Goal: Task Accomplishment & Management: Manage account settings

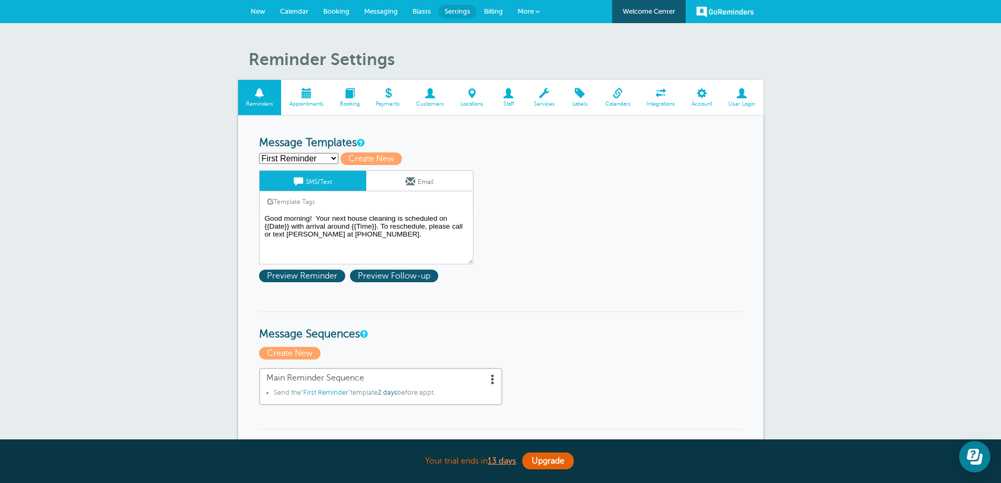
click at [304, 98] on span at bounding box center [306, 93] width 50 height 10
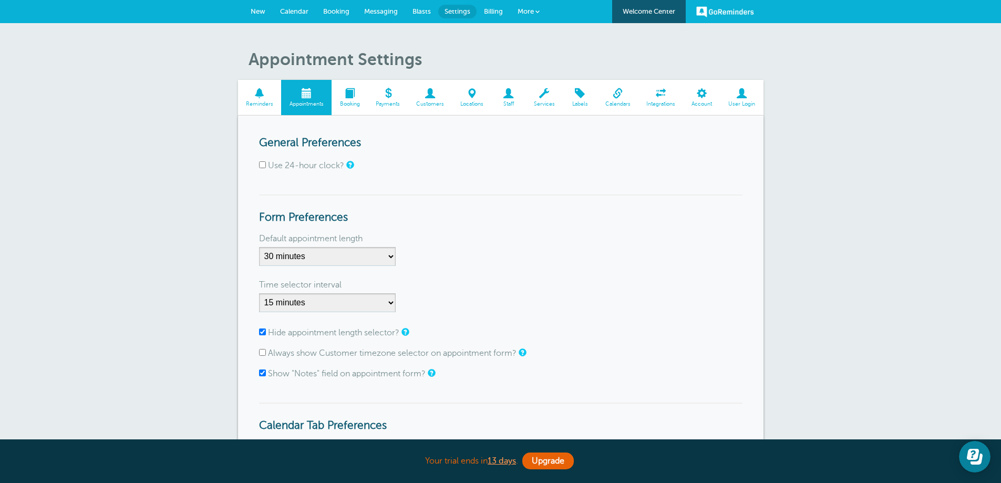
click at [619, 101] on span "Calendars" at bounding box center [617, 104] width 31 height 6
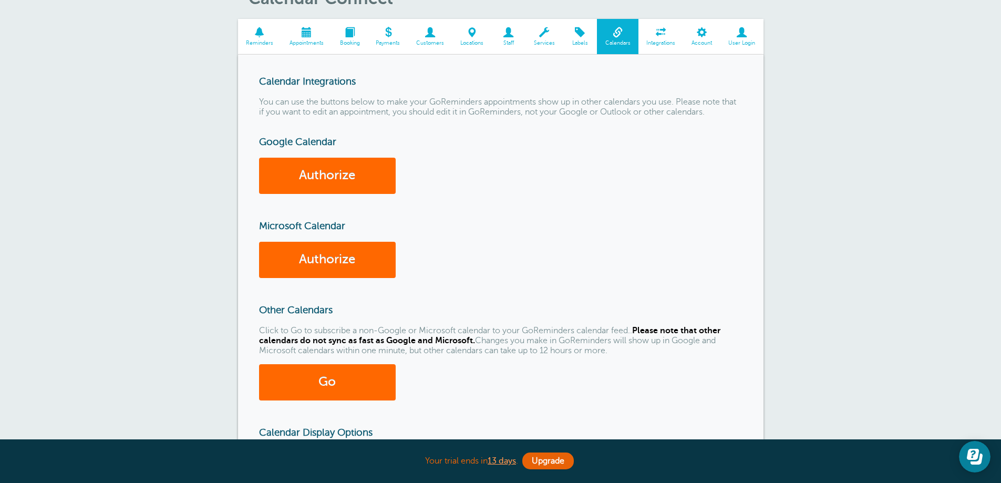
scroll to position [53, 0]
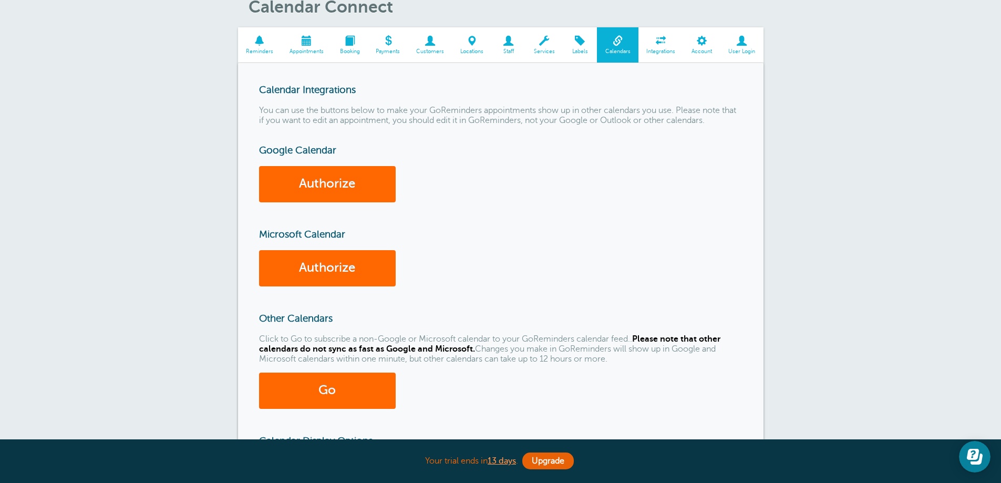
click at [427, 48] on link "Customers" at bounding box center [430, 44] width 44 height 35
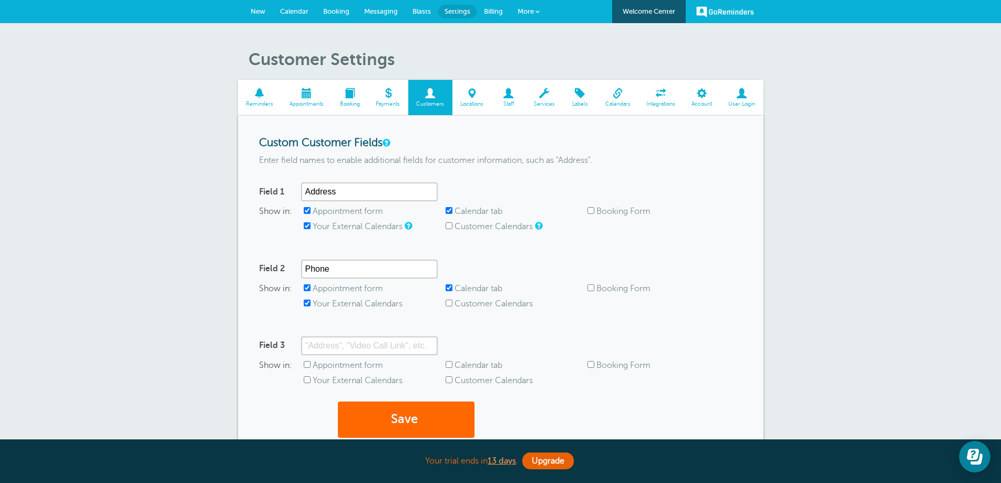
click at [349, 98] on span at bounding box center [349, 93] width 36 height 10
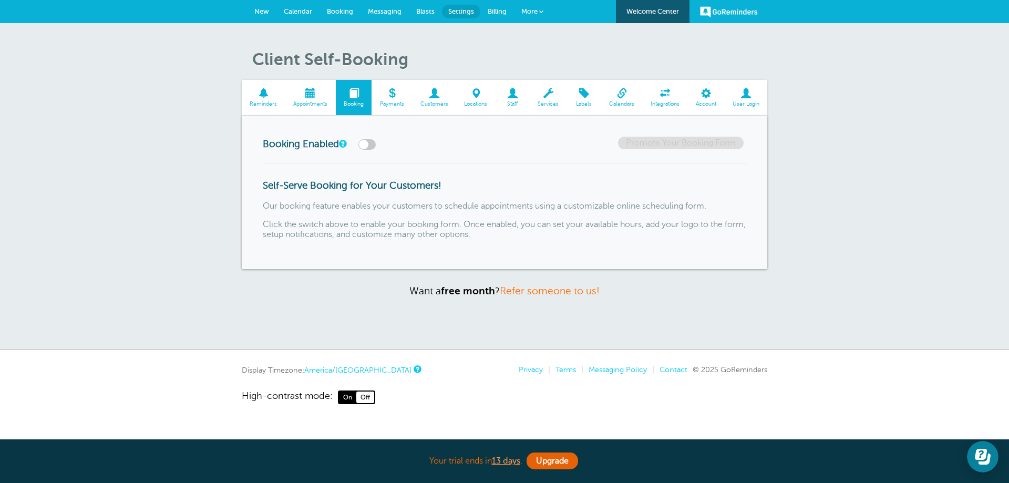
click at [392, 101] on span "Payments" at bounding box center [392, 104] width 30 height 6
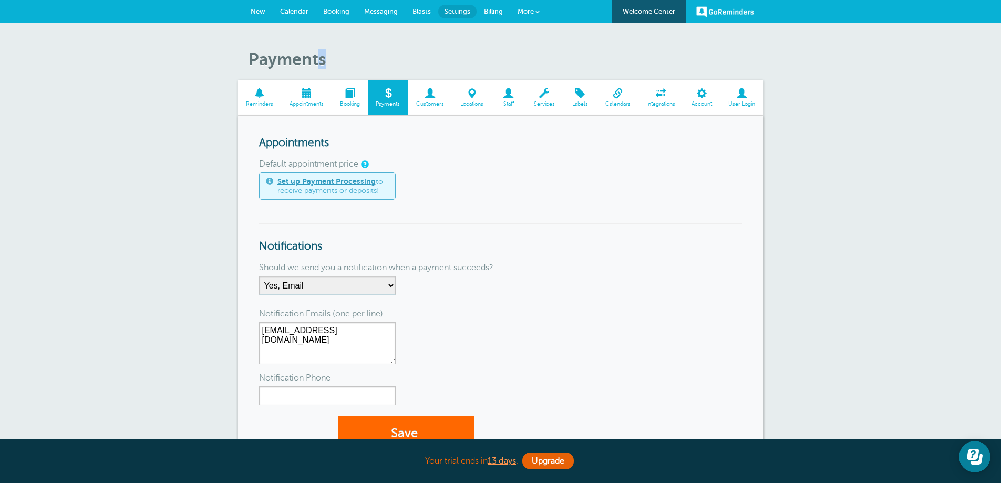
drag, startPoint x: 316, startPoint y: 60, endPoint x: 331, endPoint y: 61, distance: 15.3
click at [331, 61] on h1 "Payments" at bounding box center [505, 59] width 515 height 20
click at [352, 56] on h1 "Payments" at bounding box center [505, 59] width 515 height 20
click at [323, 61] on h1 "Payments" at bounding box center [505, 59] width 515 height 20
drag, startPoint x: 248, startPoint y: 60, endPoint x: 322, endPoint y: 58, distance: 73.6
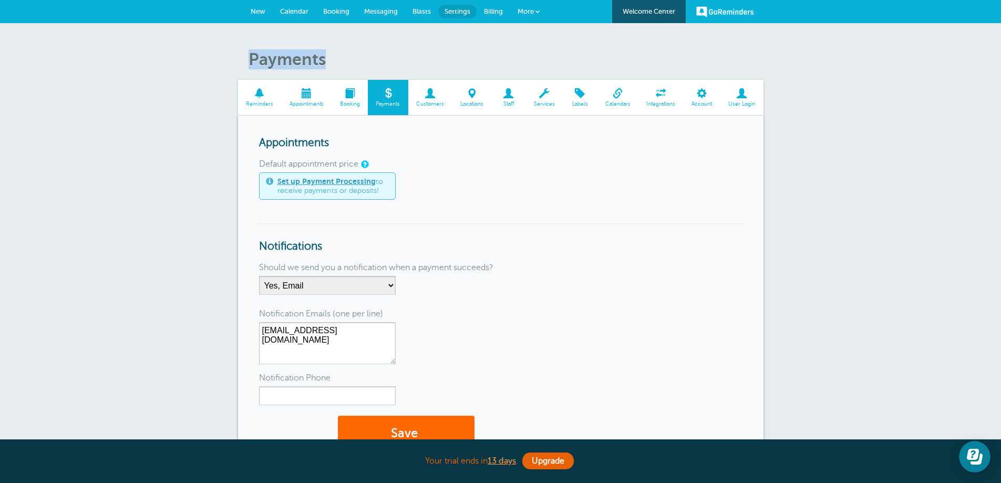
click at [322, 58] on h1 "Payments" at bounding box center [505, 59] width 515 height 20
click at [429, 105] on span "Customers" at bounding box center [430, 104] width 34 height 6
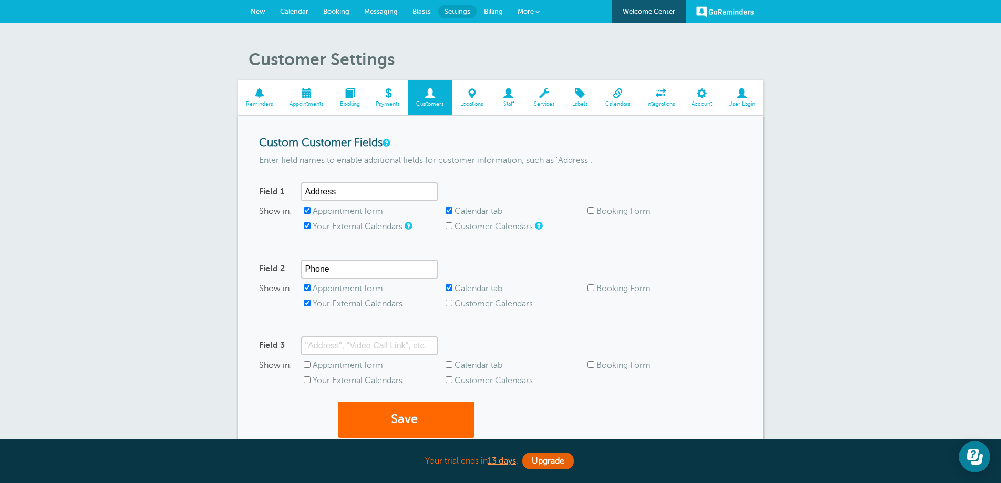
click at [472, 105] on span "Locations" at bounding box center [472, 104] width 29 height 6
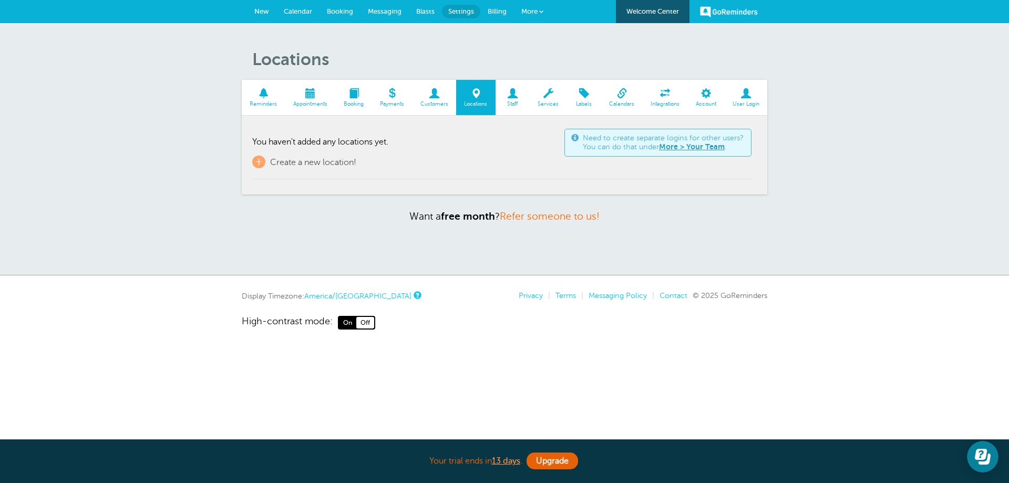
click at [513, 106] on span "Staff" at bounding box center [513, 104] width 24 height 6
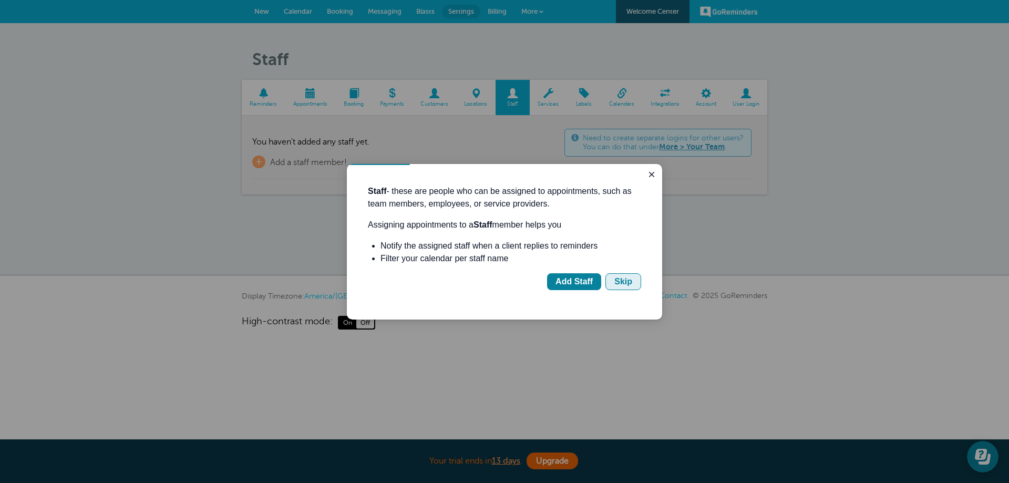
click at [626, 283] on div "Skip" at bounding box center [623, 281] width 18 height 13
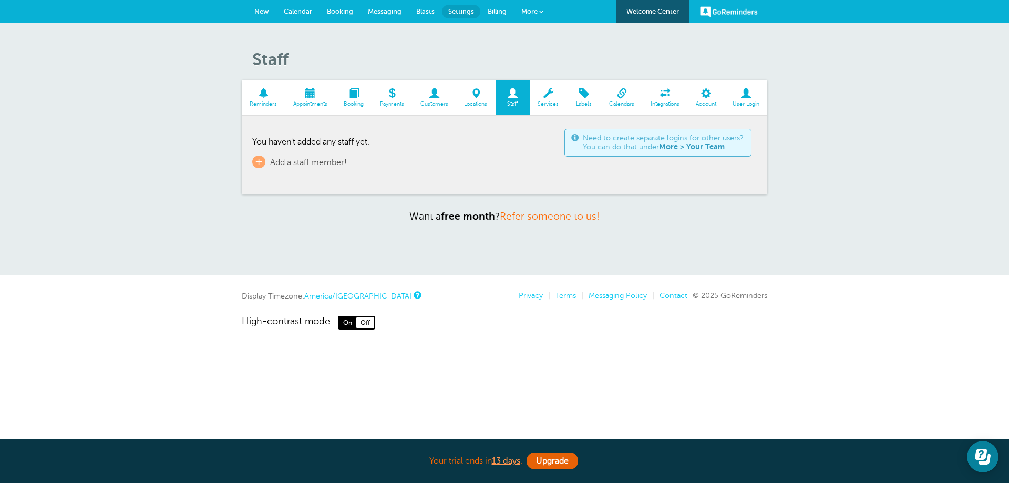
click at [544, 100] on link "Services" at bounding box center [548, 97] width 37 height 35
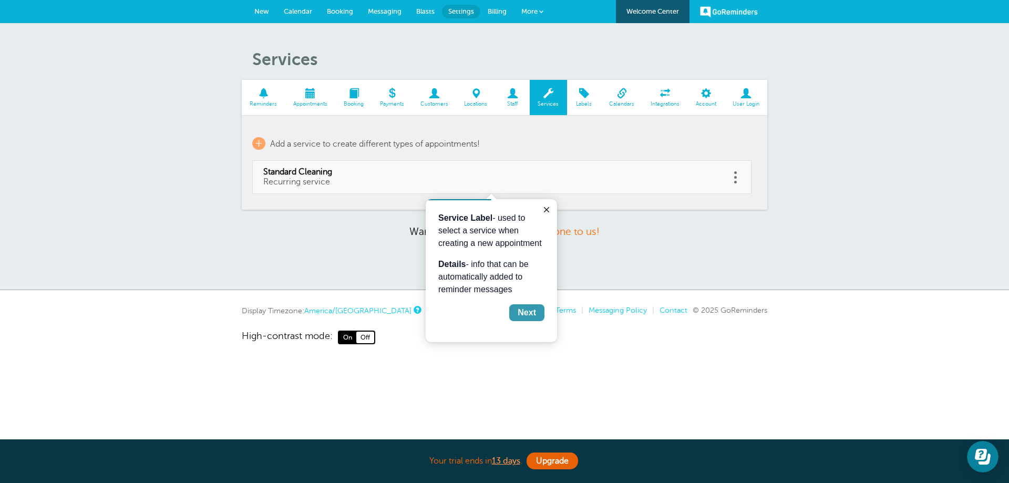
click at [531, 316] on div "Next" at bounding box center [526, 312] width 18 height 13
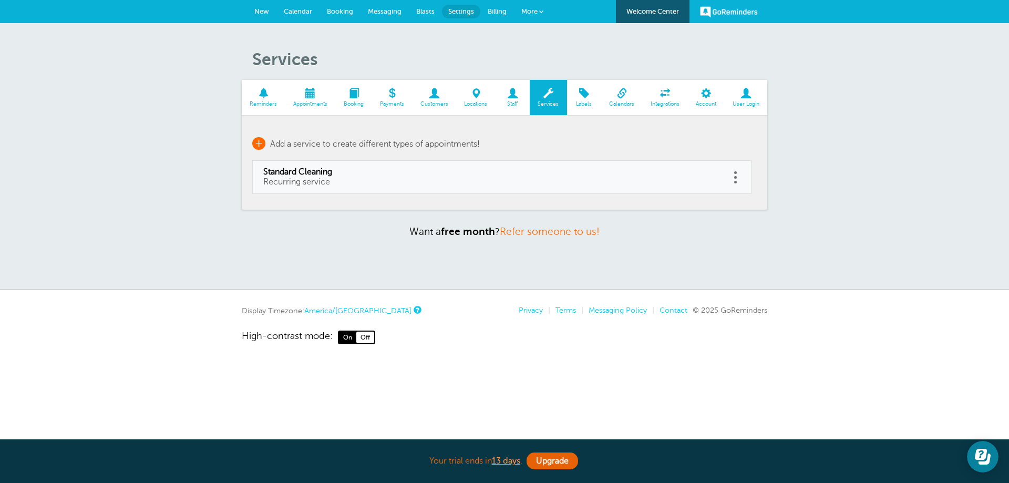
click at [260, 142] on span "+" at bounding box center [258, 143] width 13 height 13
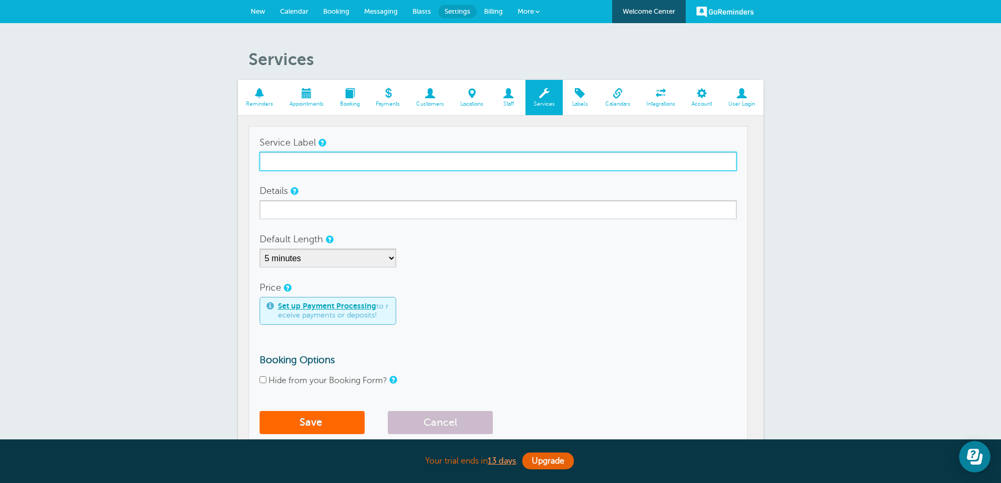
click at [274, 160] on input "Service Label" at bounding box center [498, 161] width 477 height 19
type input "Vacation rental cleaning"
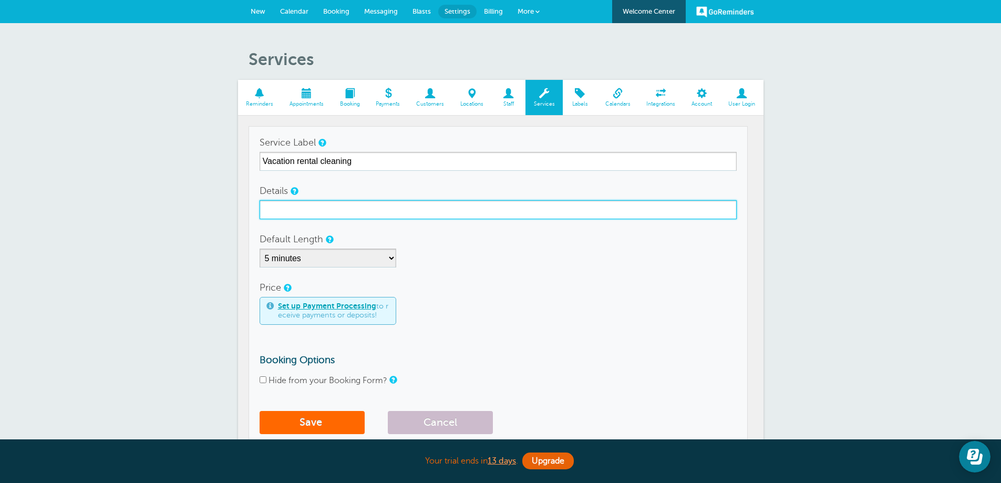
click at [292, 210] on input "Details" at bounding box center [498, 209] width 477 height 19
type input "Standard cleaning with bed, linen and soap changes"
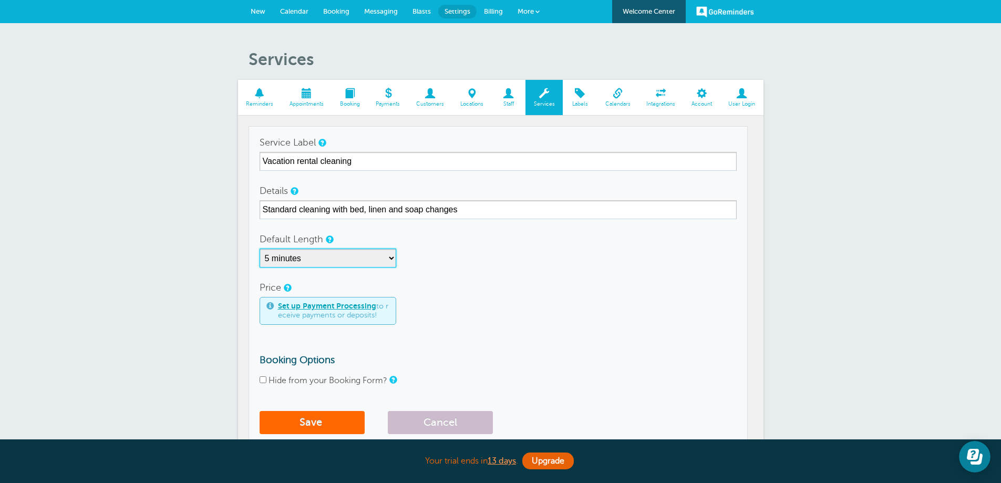
click at [390, 260] on select "5 minutes 10 minutes 15 minutes 20 minutes 25 minutes 30 minutes 35 minutes 40 …" at bounding box center [328, 257] width 137 height 19
select select "15"
click at [260, 248] on select "5 minutes 10 minutes 15 minutes 20 minutes 25 minutes 30 minutes 35 minutes 40 …" at bounding box center [328, 257] width 137 height 19
click at [263, 381] on input "Hide from your Booking Form?" at bounding box center [263, 379] width 7 height 7
checkbox input "true"
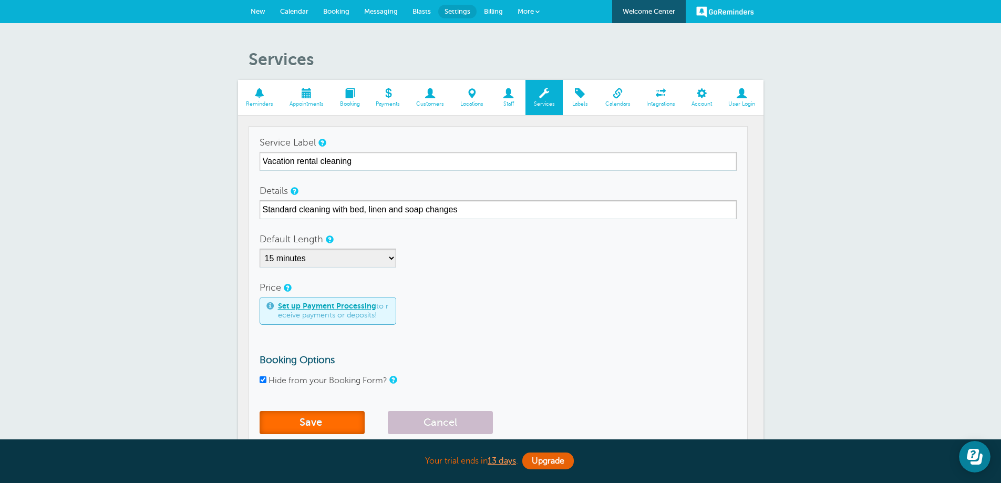
click at [310, 429] on button "Save" at bounding box center [312, 422] width 105 height 23
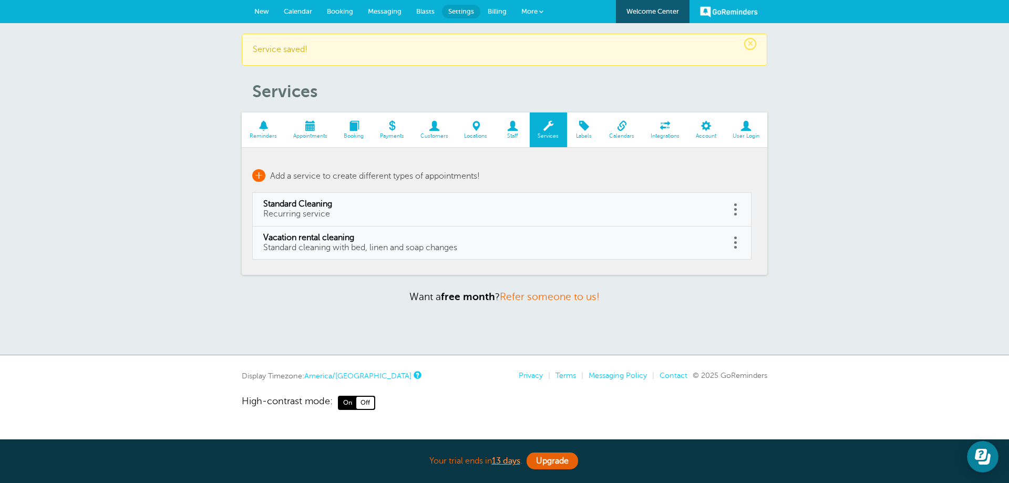
click at [261, 177] on span "+" at bounding box center [258, 175] width 13 height 13
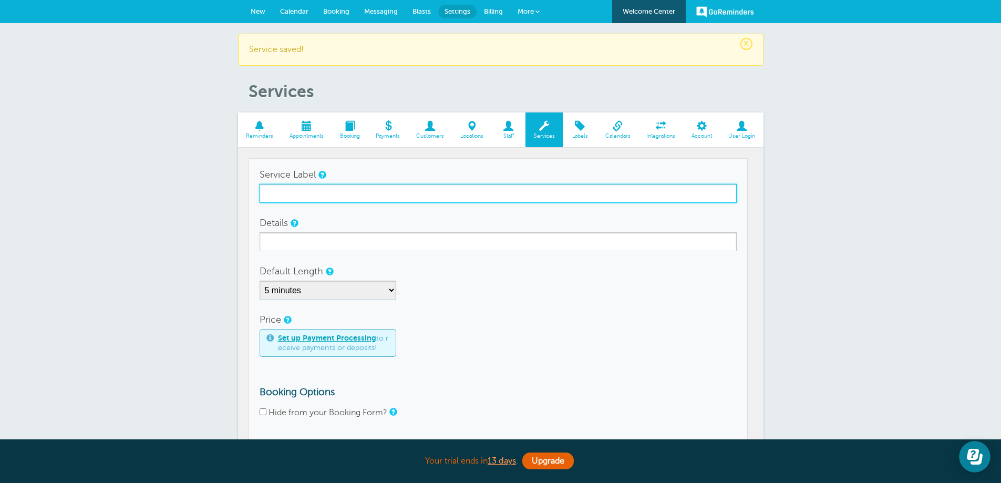
click at [264, 192] on input "Service Label" at bounding box center [498, 193] width 477 height 19
type input "Laundry service"
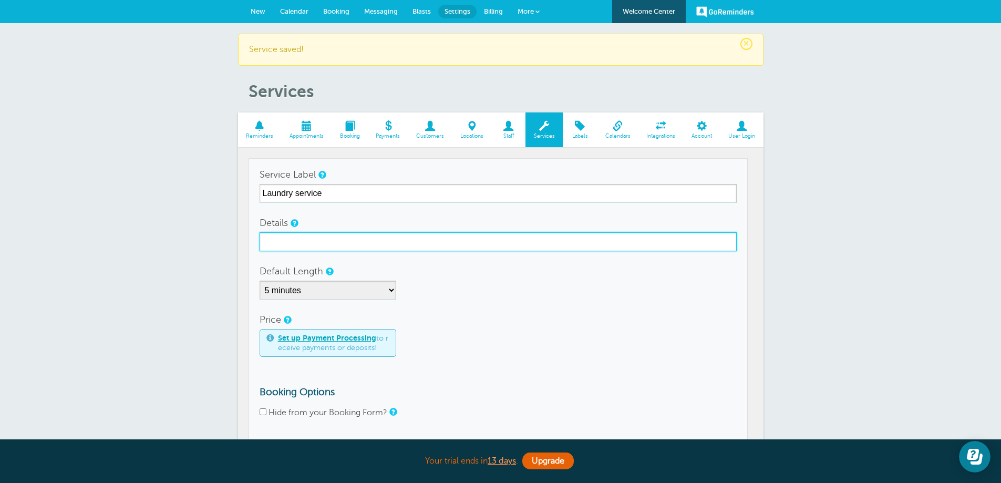
click at [350, 242] on input "Details" at bounding box center [498, 241] width 477 height 19
type input "A"
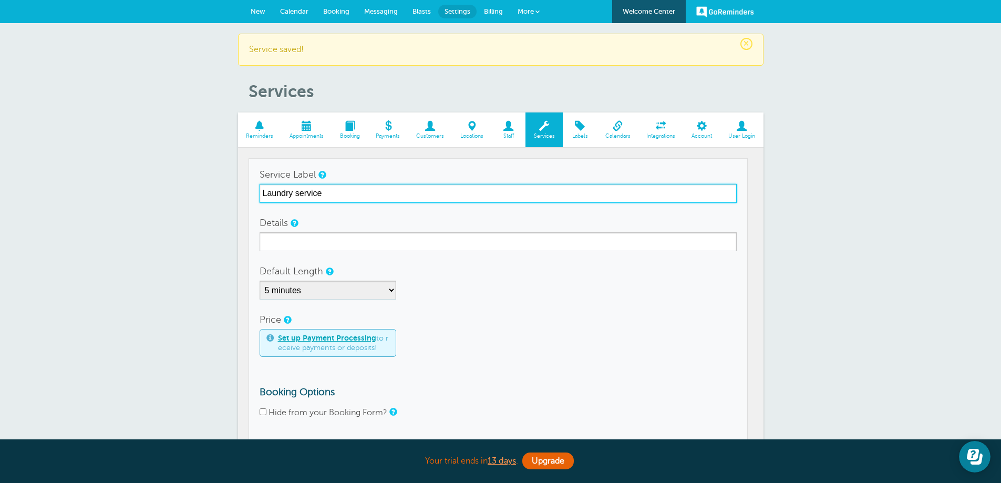
click at [323, 198] on input "Laundry service" at bounding box center [498, 193] width 477 height 19
type input "L"
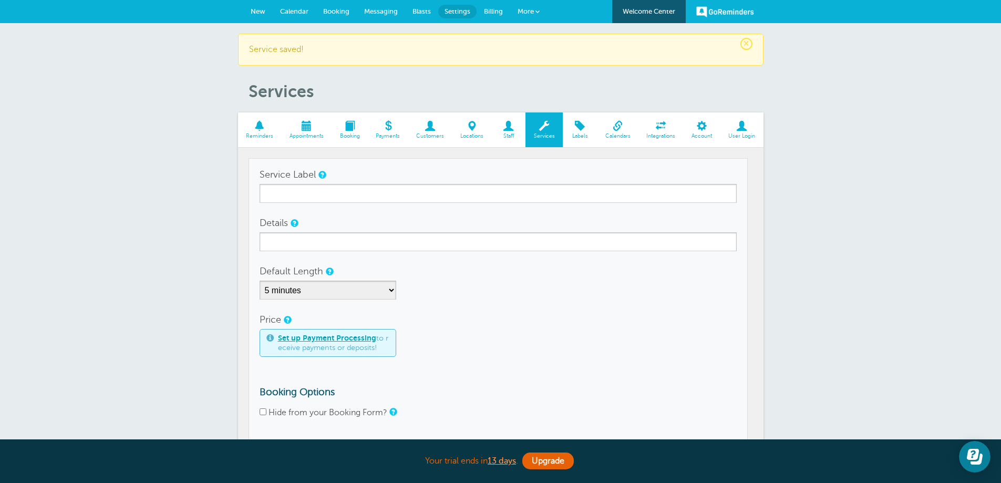
click at [152, 192] on div "× Service saved! Services Reminders Appointments Booking Payments Customers Loc…" at bounding box center [500, 330] width 1001 height 615
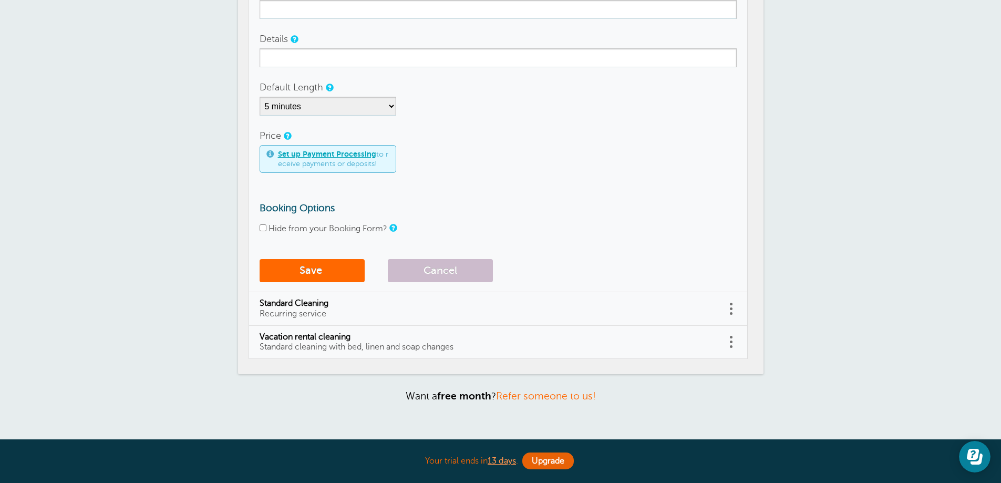
scroll to position [273, 0]
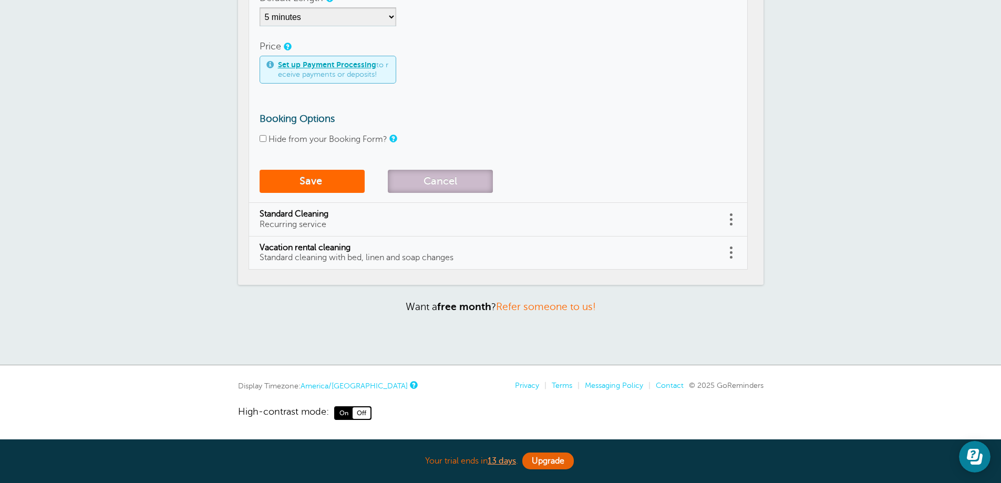
click at [448, 181] on button "Cancel" at bounding box center [440, 181] width 105 height 23
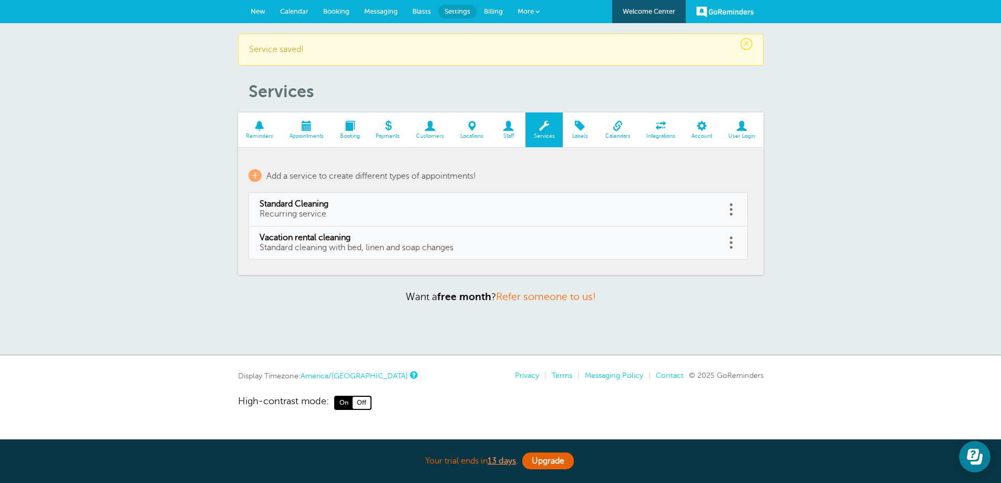
scroll to position [0, 0]
click at [361, 248] on span "Standard cleaning with bed, linen and soap changes" at bounding box center [360, 247] width 194 height 9
type input "Vacation rental cleaning"
type input "Standard cleaning with bed, linen and soap changes"
select select "15"
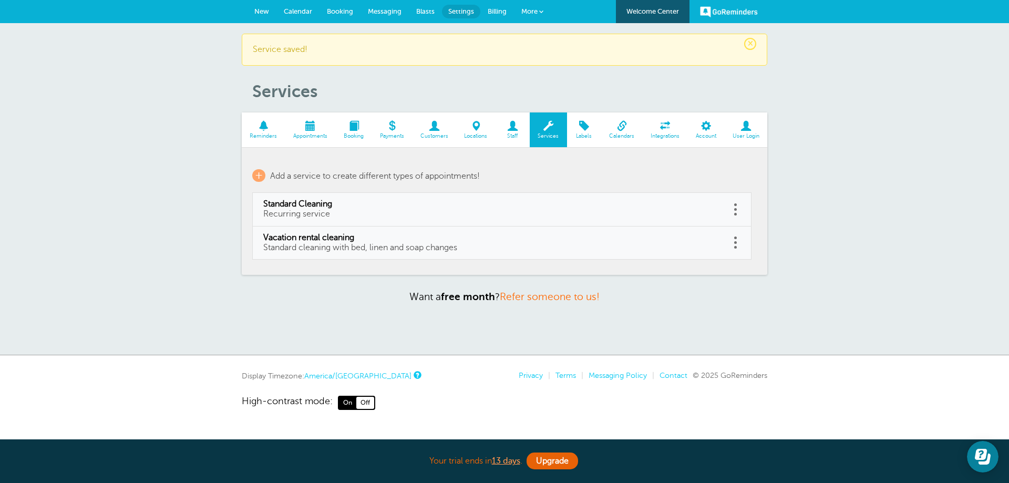
checkbox input "true"
select select "15"
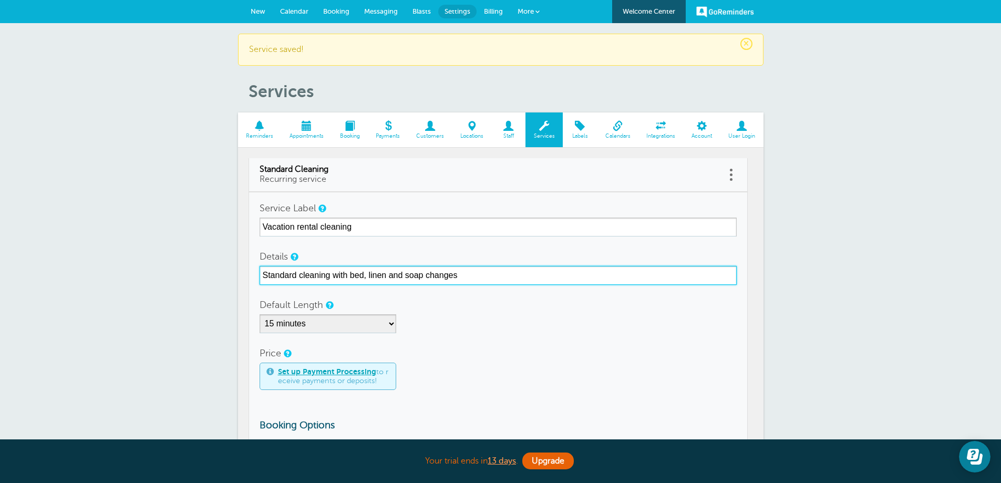
click at [368, 276] on input "Standard cleaning with bed, linen and soap changes" at bounding box center [498, 275] width 477 height 19
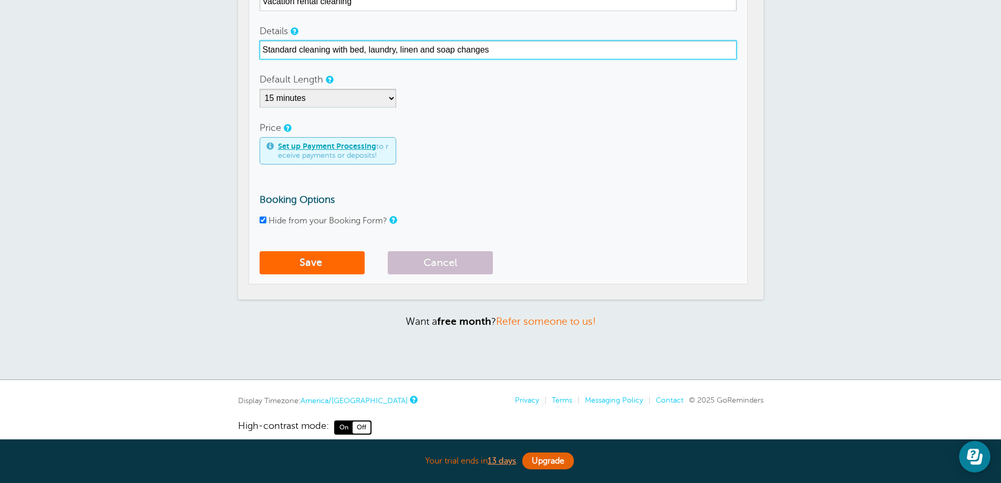
scroll to position [240, 0]
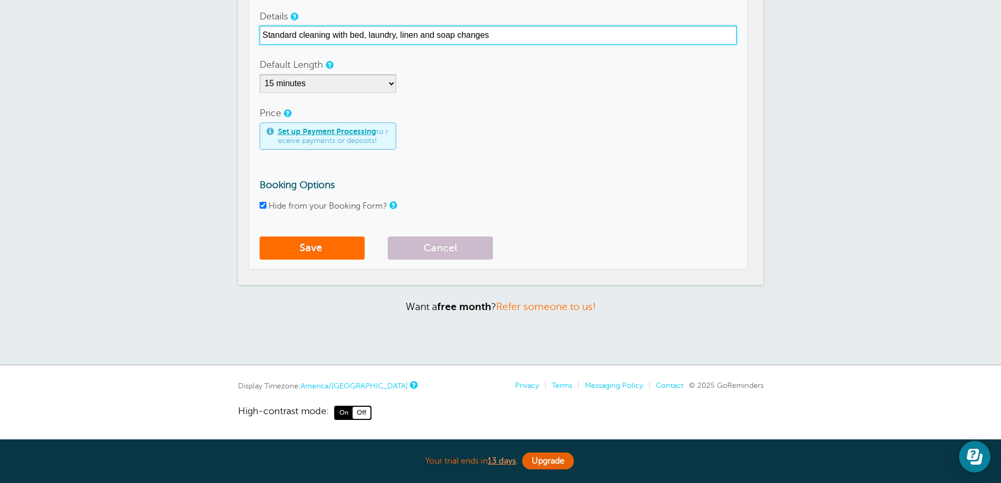
type input "Standard cleaning with bed, laundry, linen and soap changes"
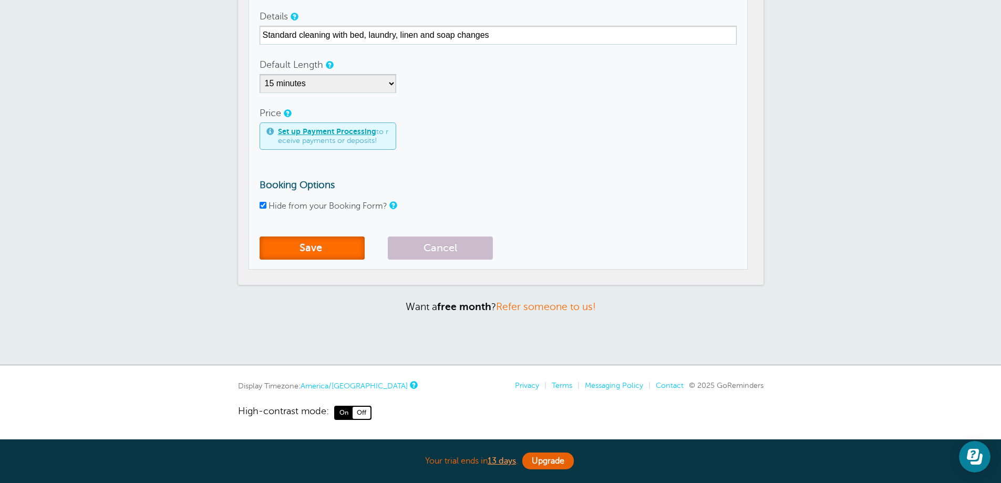
click at [308, 250] on button "Save" at bounding box center [312, 247] width 105 height 23
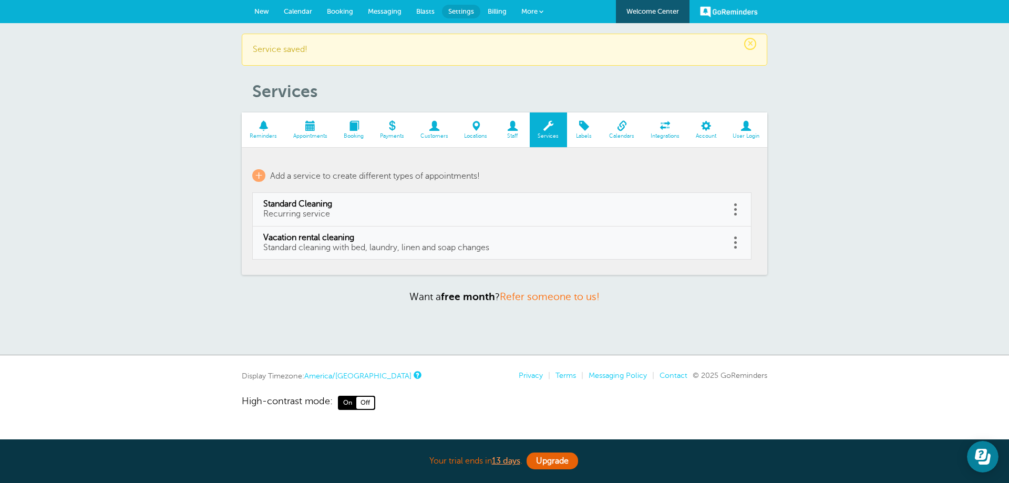
click at [306, 209] on span "Standard Cleaning" at bounding box center [491, 204] width 456 height 10
type input "Standard Cleaning"
type input "Recurring service"
select select "15"
checkbox input "false"
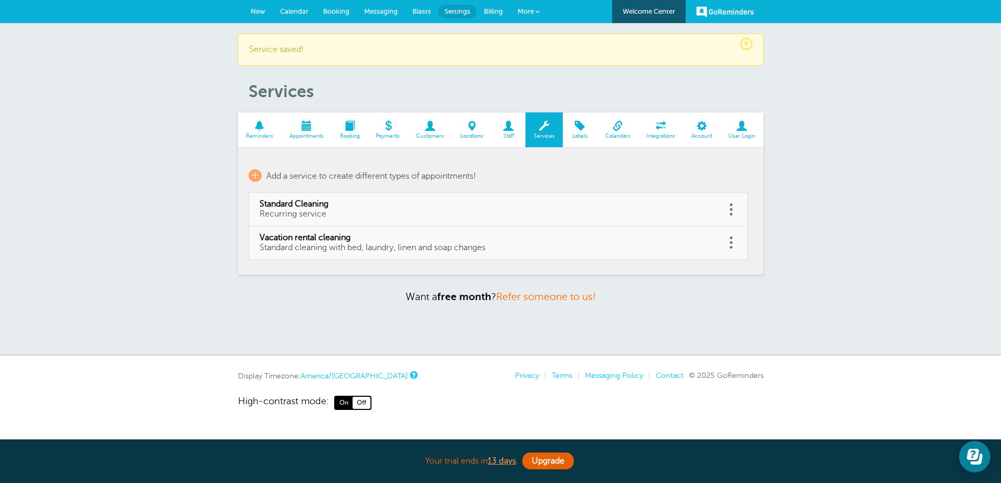
select select "15"
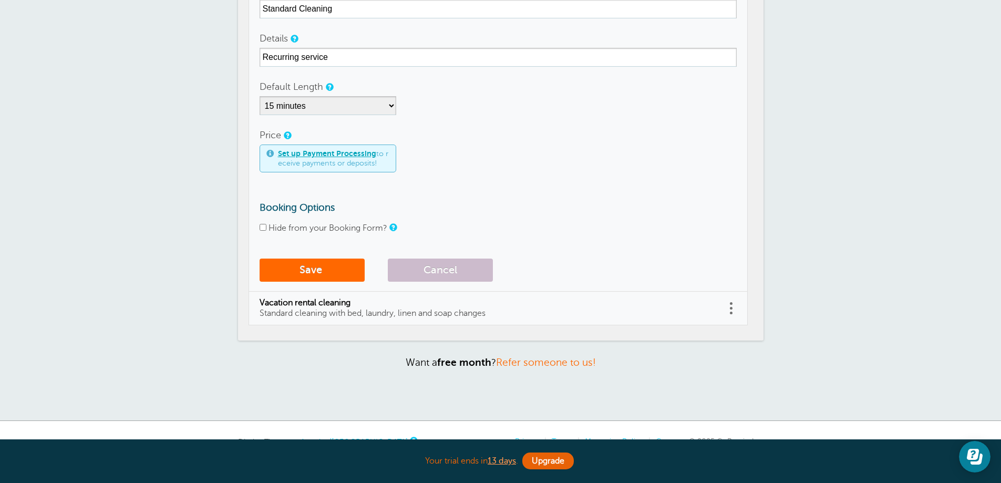
scroll to position [240, 0]
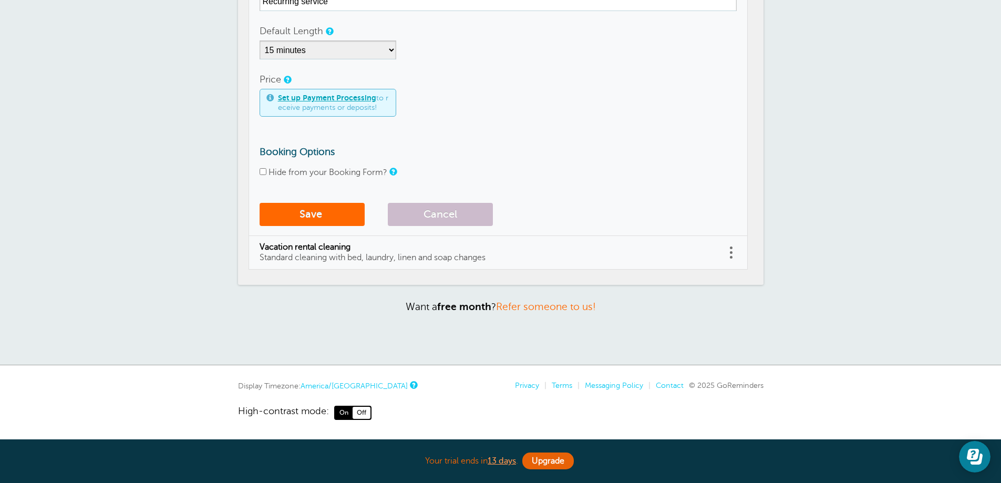
click at [266, 171] on div "Hide from your Booking Form?" at bounding box center [498, 173] width 477 height 10
click at [263, 172] on input "Hide from your Booking Form?" at bounding box center [263, 171] width 7 height 7
checkbox input "true"
click at [304, 212] on button "Save" at bounding box center [312, 214] width 105 height 23
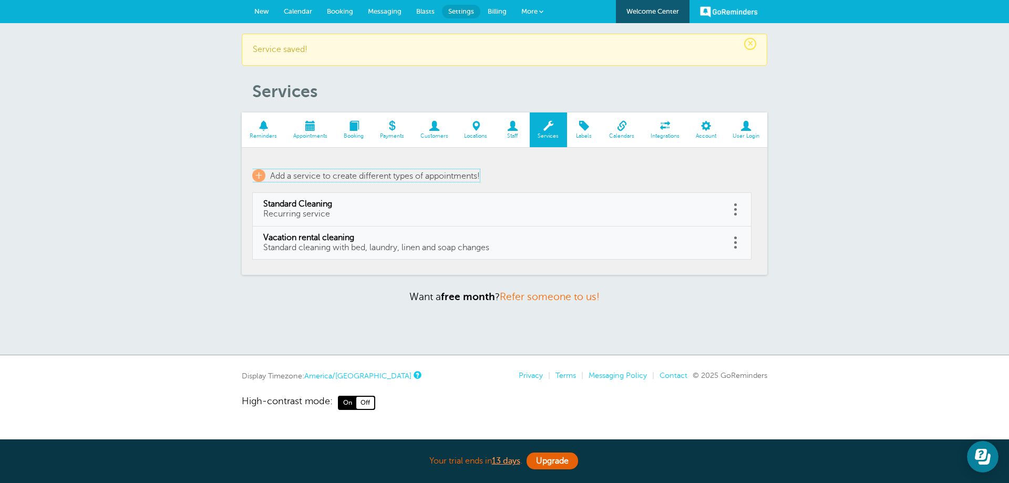
click at [258, 174] on span "+" at bounding box center [258, 175] width 13 height 13
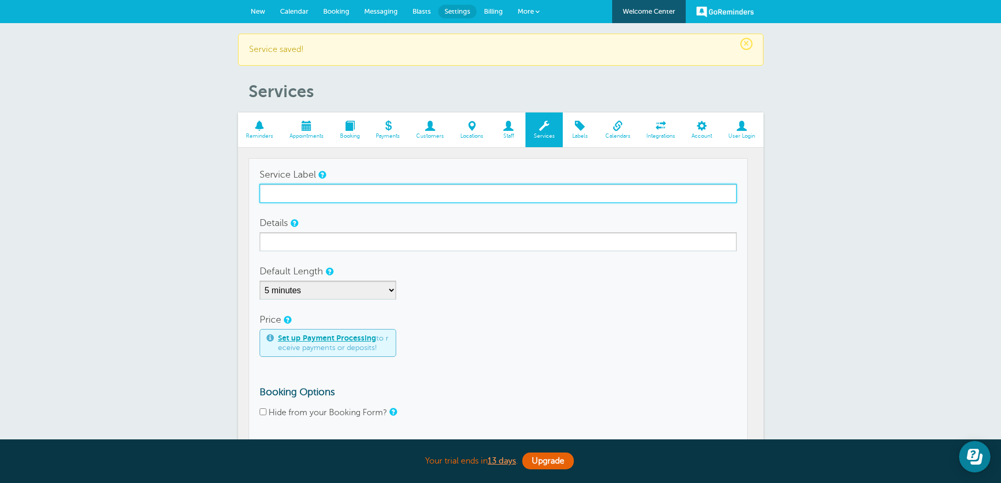
click at [275, 192] on input "Service Label" at bounding box center [498, 193] width 477 height 19
type input "Additional services"
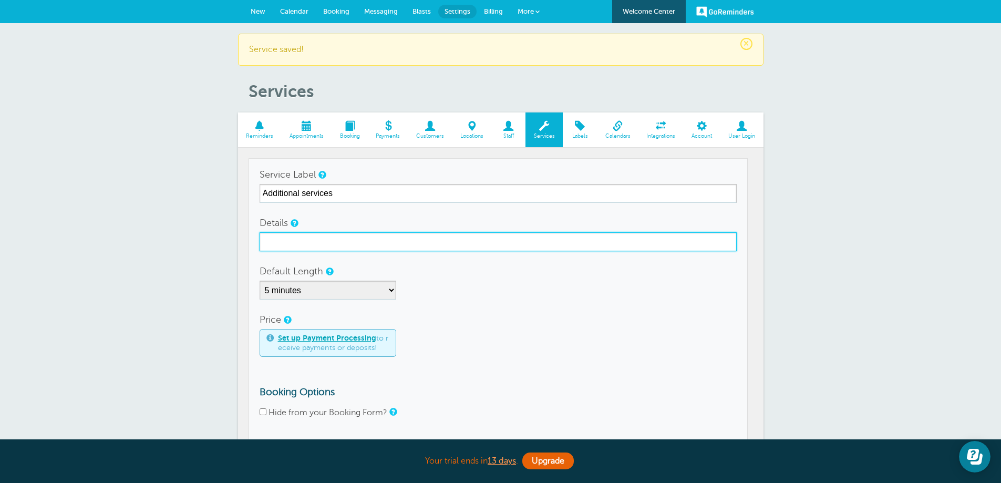
click at [360, 238] on input "Details" at bounding box center [498, 241] width 477 height 19
type input "Non-standard cleaning services"
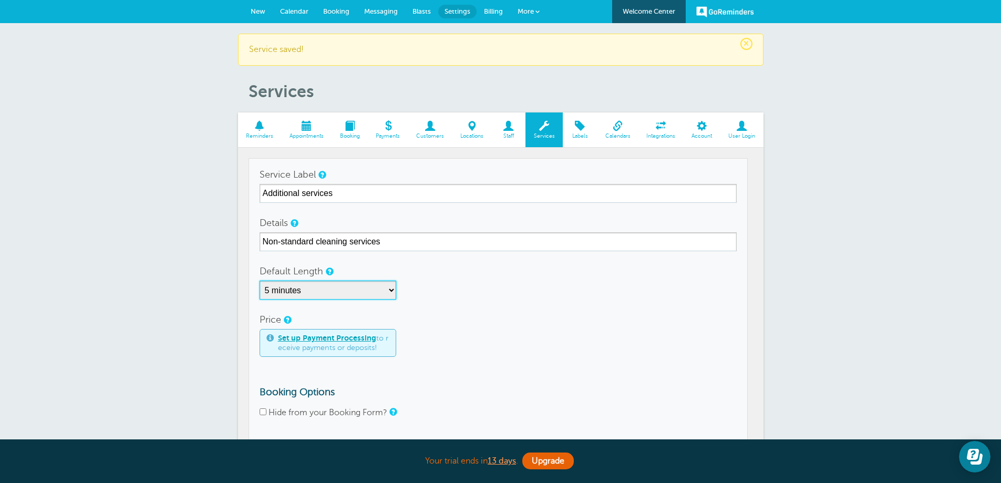
click at [390, 294] on select "5 minutes 10 minutes 15 minutes 20 minutes 25 minutes 30 minutes 35 minutes 40 …" at bounding box center [328, 290] width 137 height 19
select select "15"
click at [260, 281] on select "5 minutes 10 minutes 15 minutes 20 minutes 25 minutes 30 minutes 35 minutes 40 …" at bounding box center [328, 290] width 137 height 19
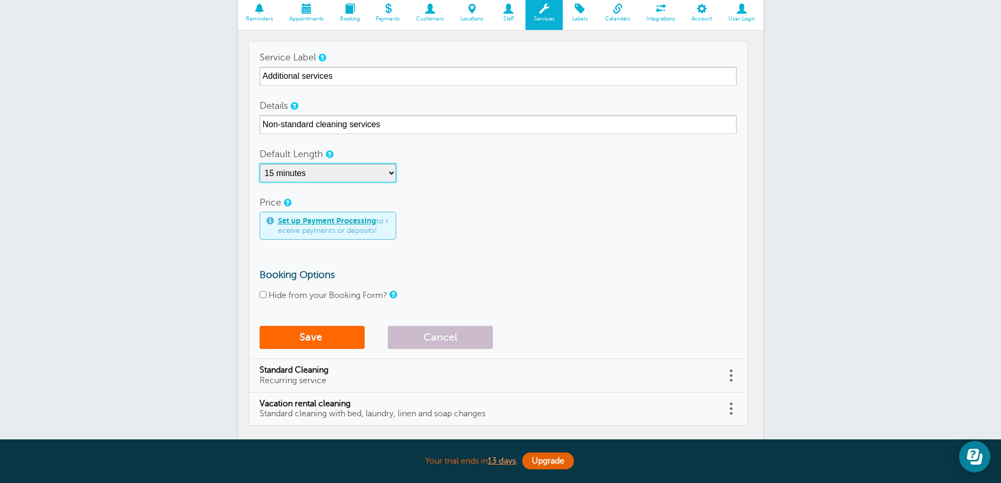
scroll to position [263, 0]
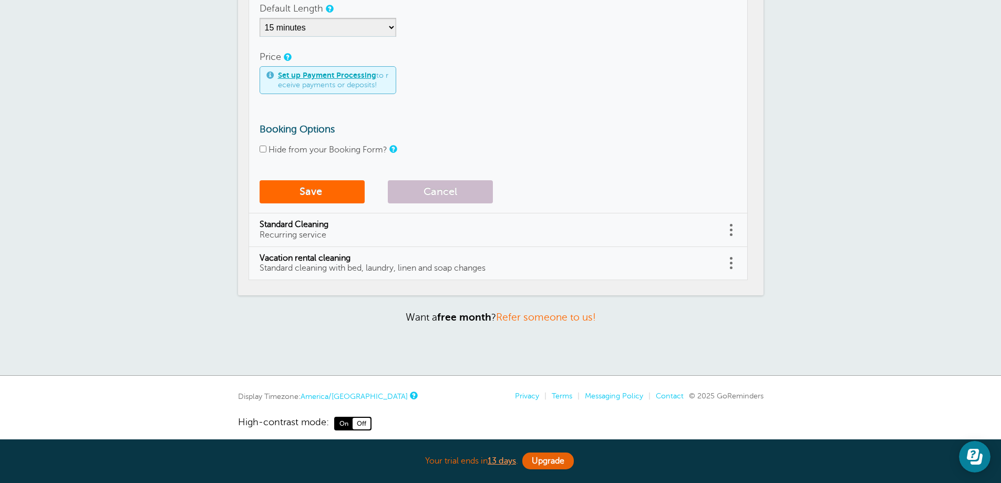
click at [264, 151] on input "Hide from your Booking Form?" at bounding box center [263, 149] width 7 height 7
checkbox input "true"
click at [272, 185] on button "Save" at bounding box center [312, 191] width 105 height 23
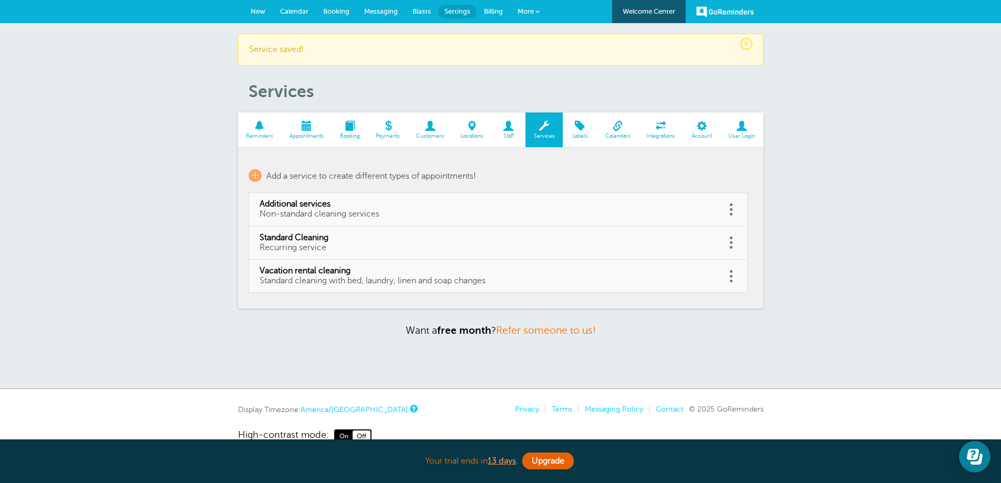
click at [303, 206] on span "Additional services" at bounding box center [488, 204] width 456 height 10
type input "Additional services"
type input "Non-standard cleaning services"
select select "15"
checkbox input "true"
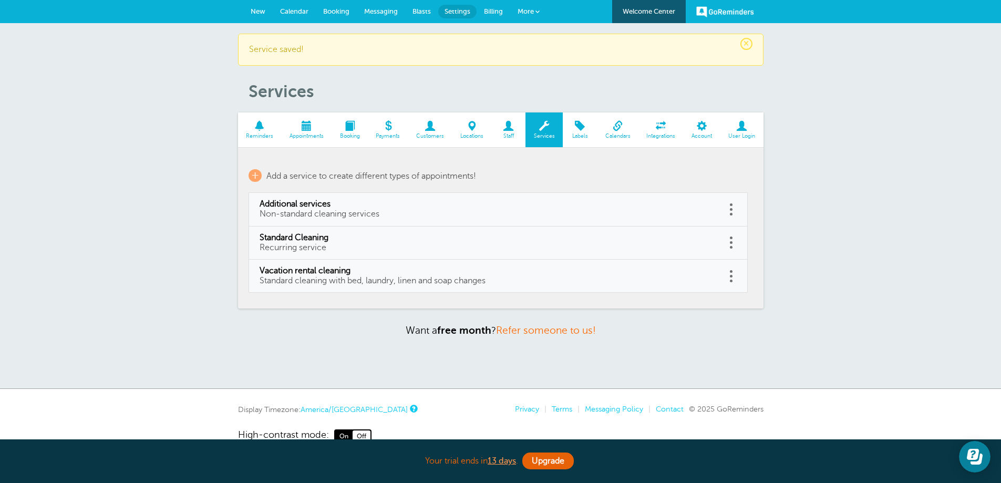
select select "15"
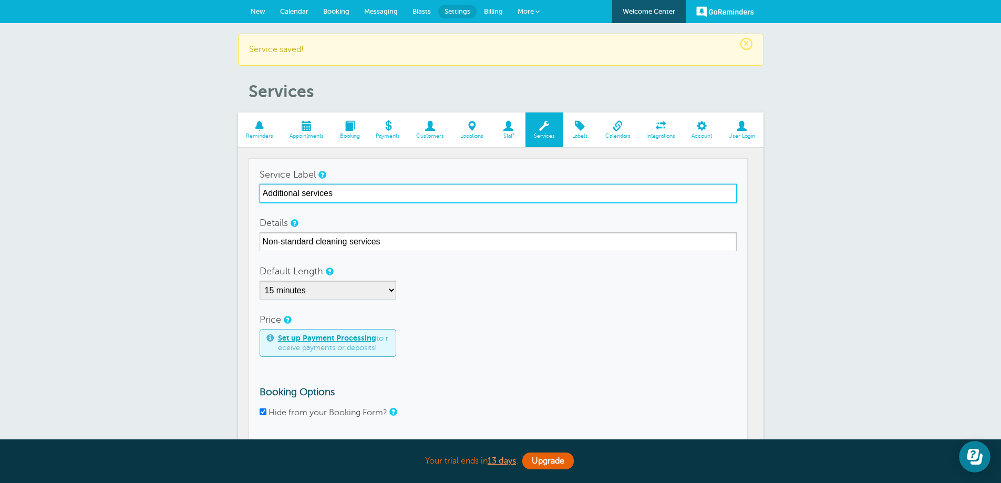
click at [261, 192] on input "Additional services" at bounding box center [498, 193] width 477 height 19
click at [315, 193] on input "Non-standard additional services" at bounding box center [498, 193] width 477 height 19
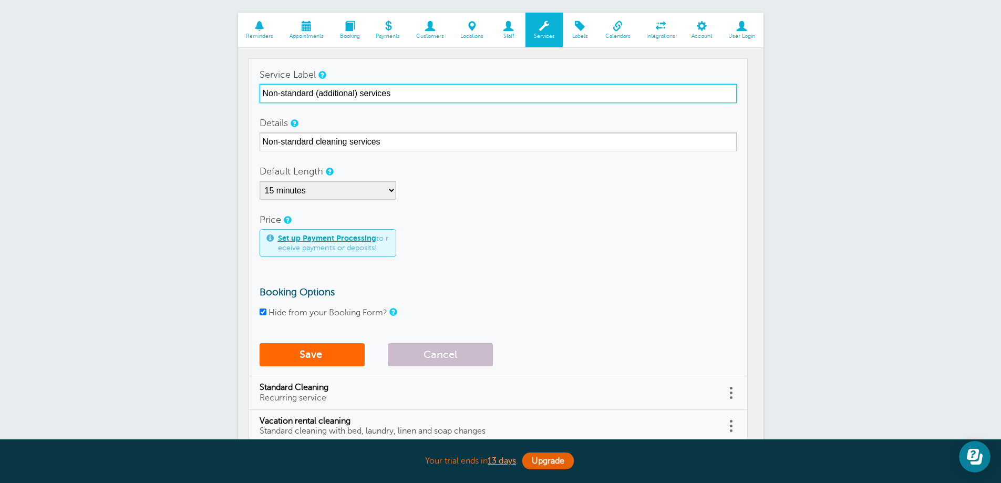
scroll to position [273, 0]
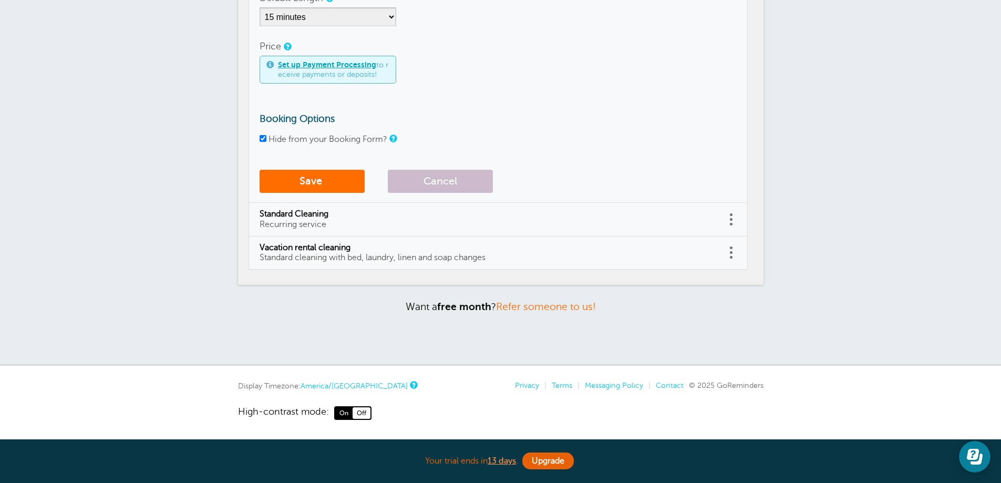
type input "Non-standard (additional) services"
click at [311, 183] on button "Save" at bounding box center [312, 181] width 105 height 23
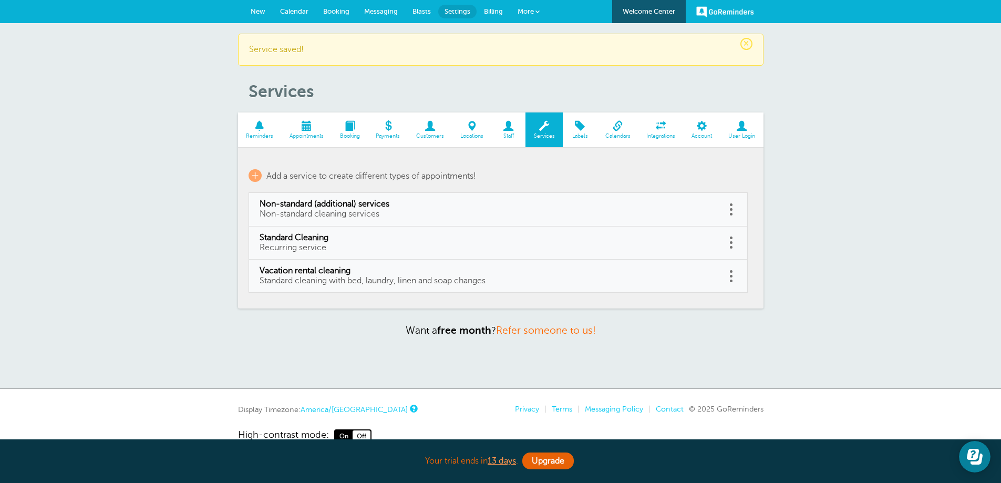
click at [266, 237] on span "Standard Cleaning" at bounding box center [488, 238] width 456 height 10
type input "Standard Cleaning"
type input "Recurring service"
select select "15"
checkbox input "true"
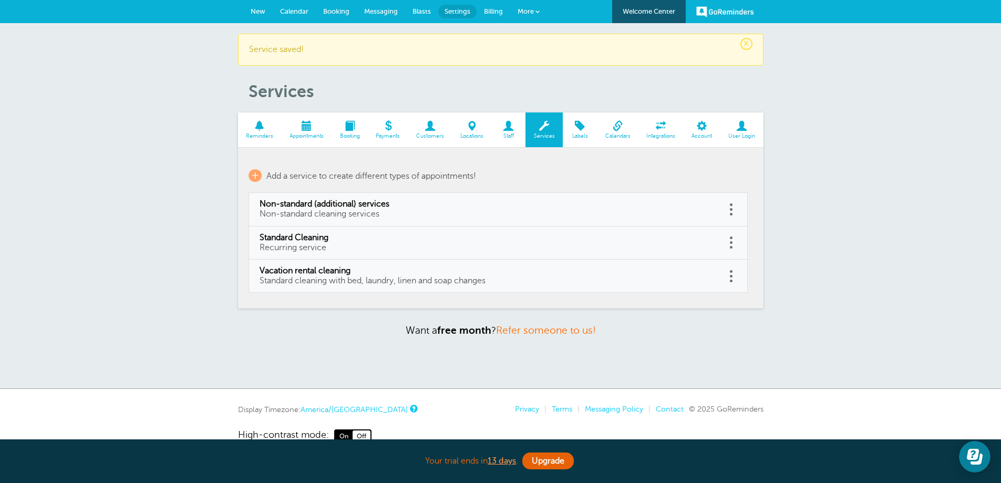
select select "15"
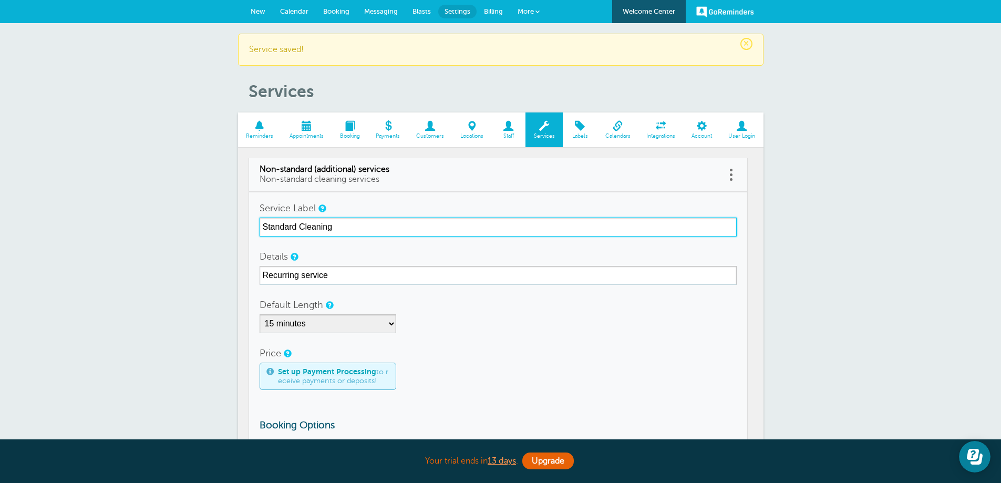
click at [260, 225] on input "Standard Cleaning" at bounding box center [498, 226] width 477 height 19
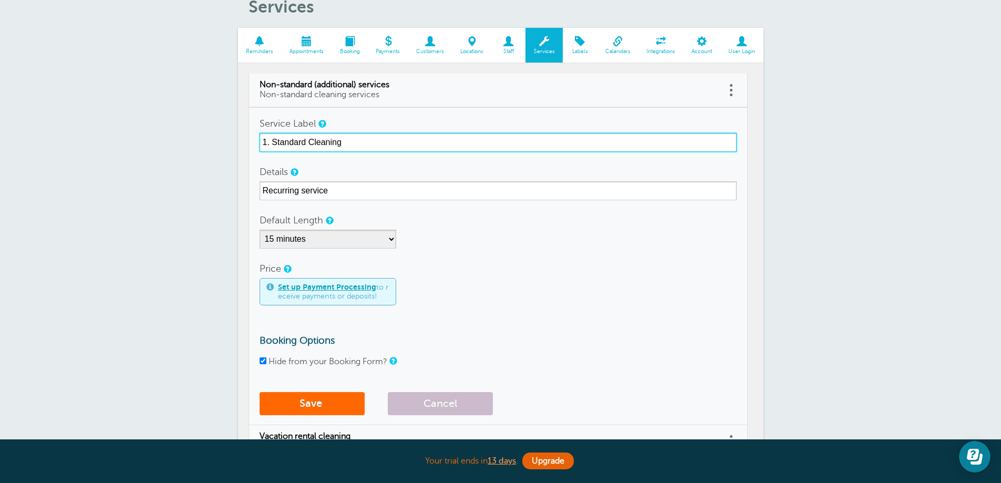
scroll to position [273, 0]
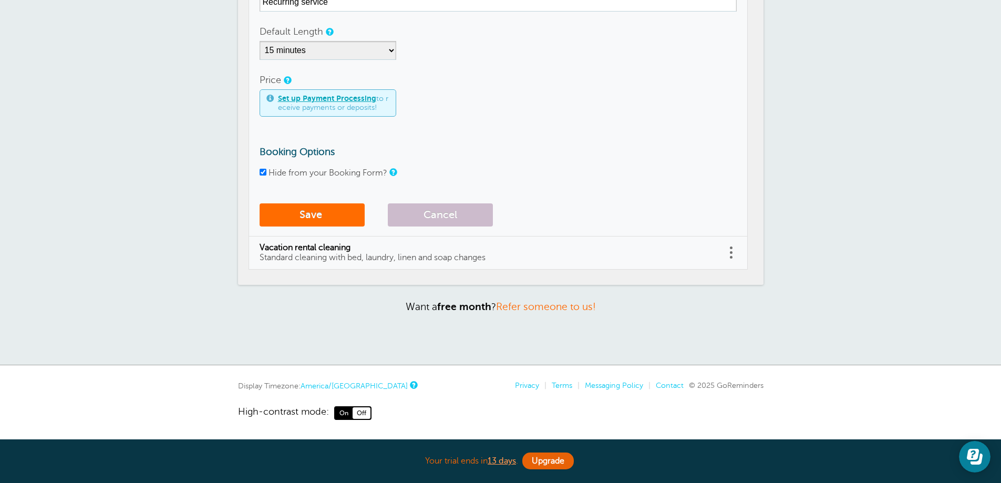
type input "1. Standard Cleaning"
click at [301, 213] on button "Save" at bounding box center [312, 214] width 105 height 23
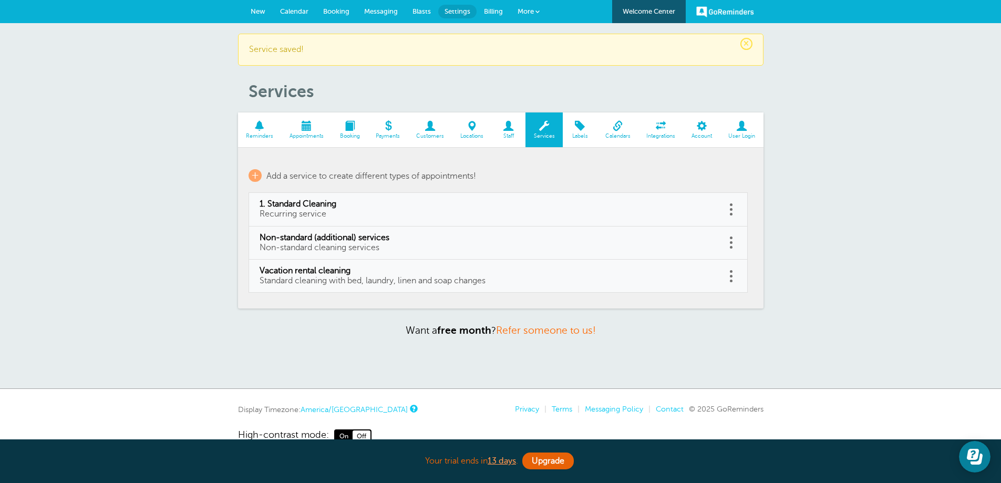
click at [267, 274] on span "Vacation rental cleaning" at bounding box center [488, 271] width 456 height 10
type input "Vacation rental cleaning"
type input "Standard cleaning with bed, laundry, linen and soap changes"
select select "15"
checkbox input "true"
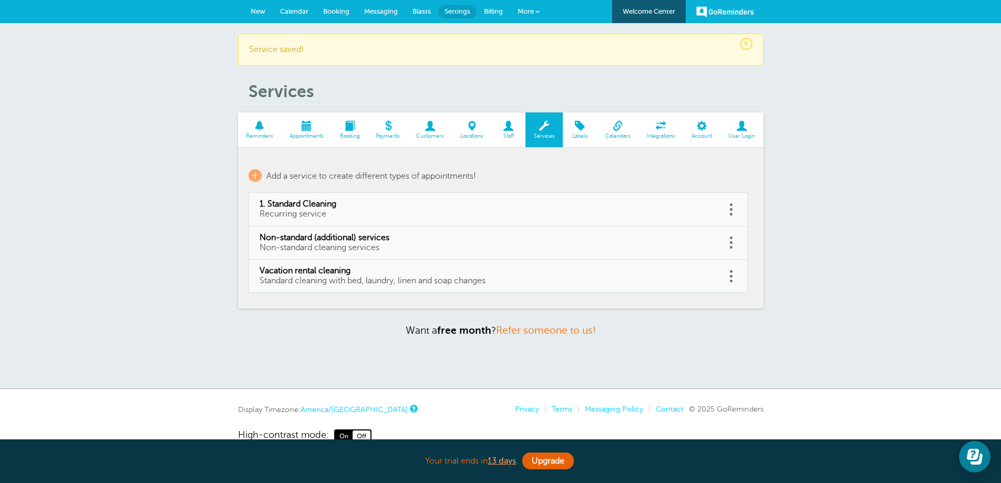
select select "15"
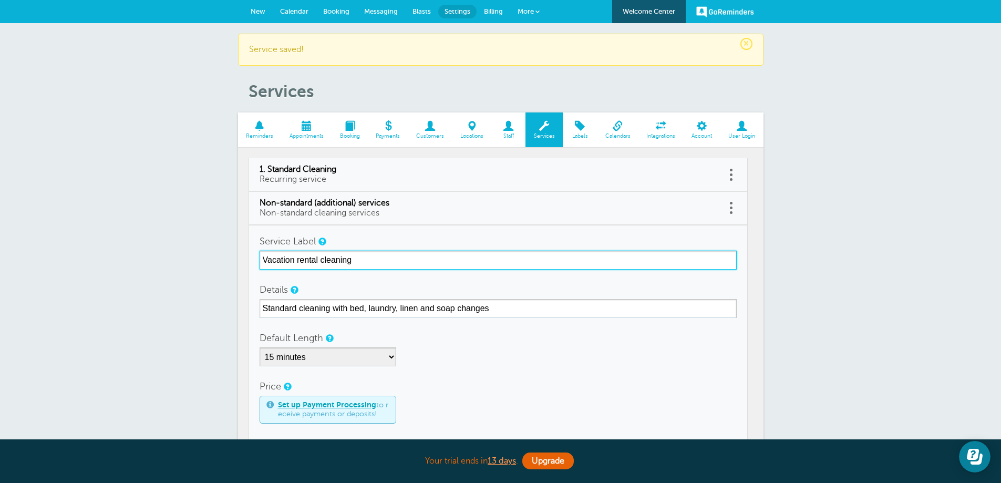
click at [262, 260] on input "Vacation rental cleaning" at bounding box center [498, 260] width 477 height 19
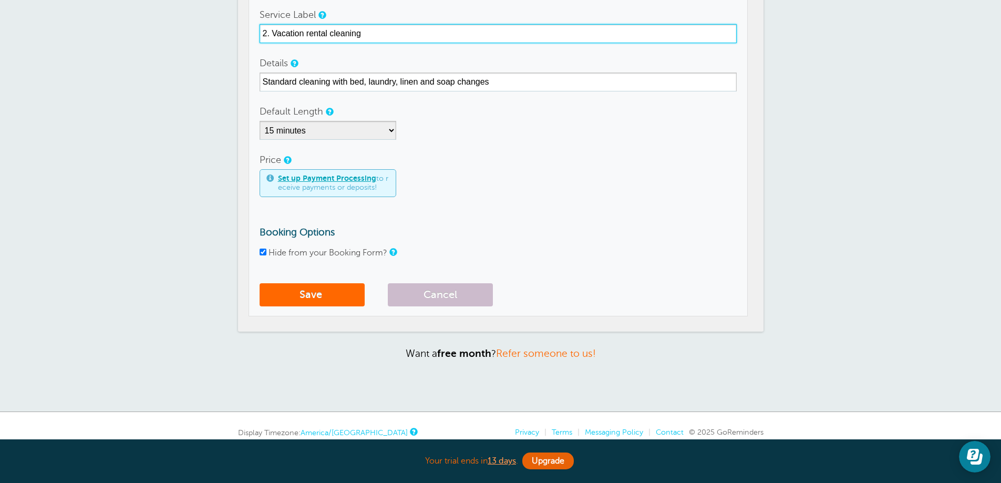
scroll to position [273, 0]
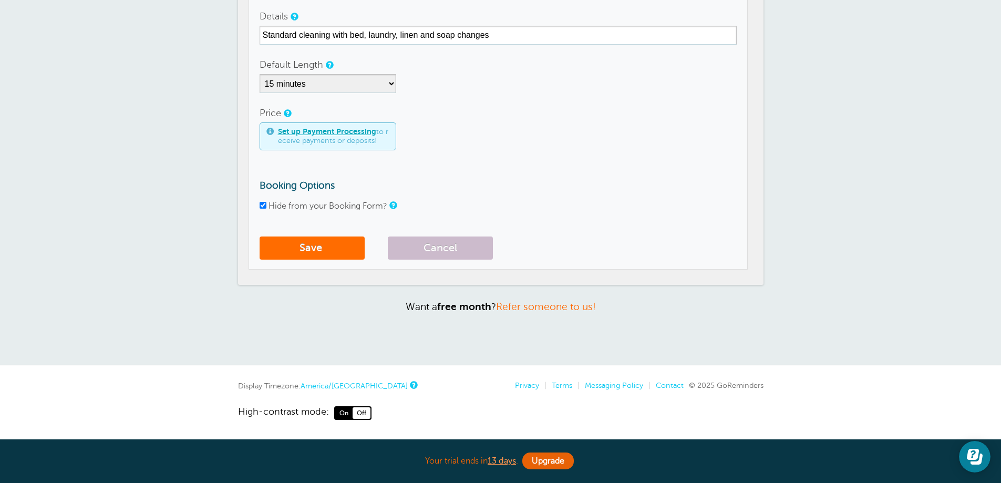
type input "2. Vacation rental cleaning"
click at [304, 246] on button "Save" at bounding box center [312, 247] width 105 height 23
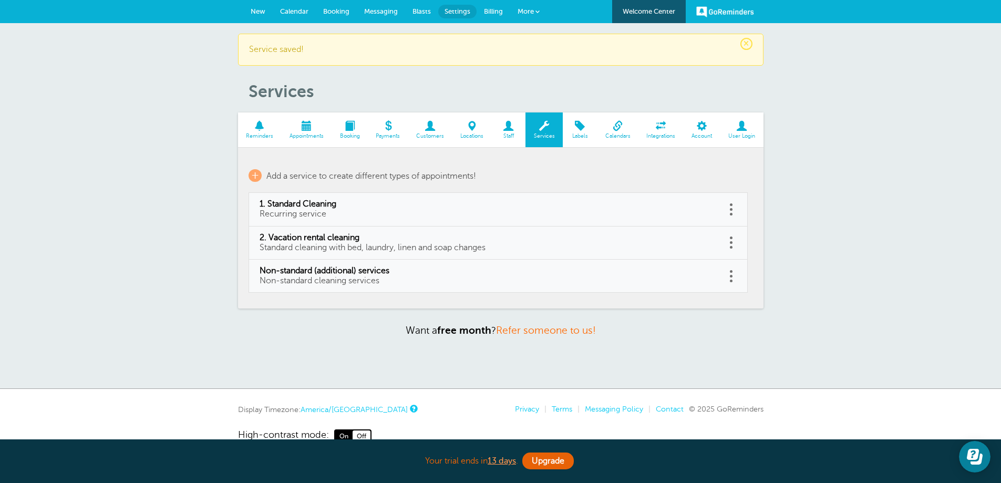
click at [267, 272] on span "Non-standard (additional) services" at bounding box center [488, 271] width 456 height 10
type input "Non-standard (additional) services"
type input "Non-standard cleaning services"
select select "15"
checkbox input "true"
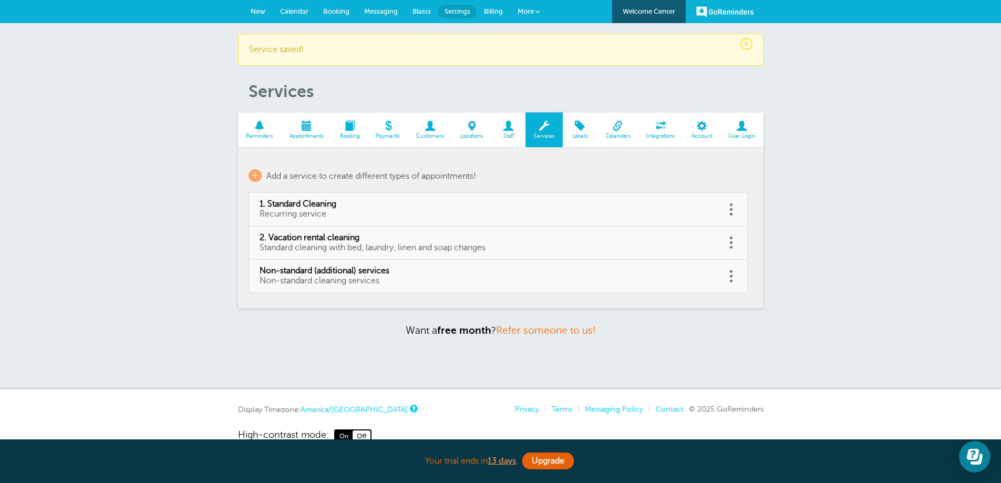
select select "15"
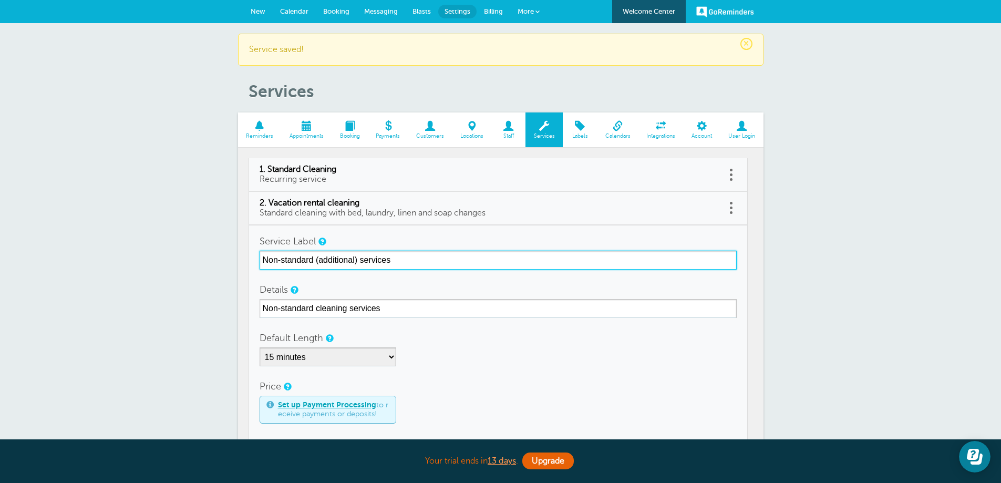
click at [261, 261] on input "Non-standard (additional) services" at bounding box center [498, 260] width 477 height 19
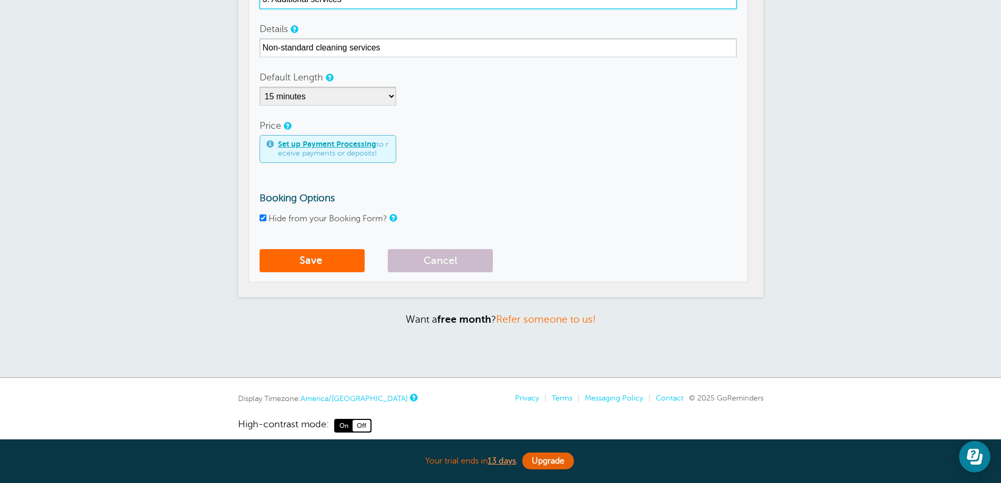
scroll to position [221, 0]
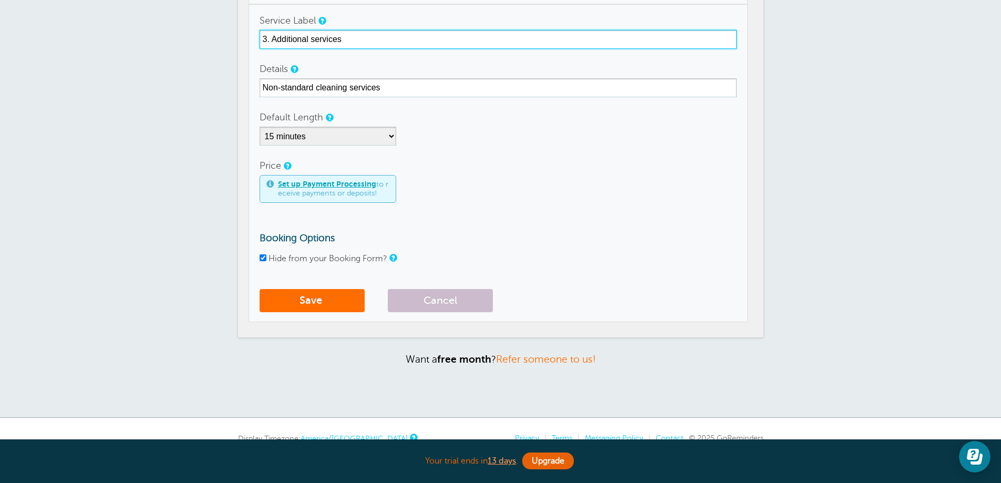
type input "3. Additional services"
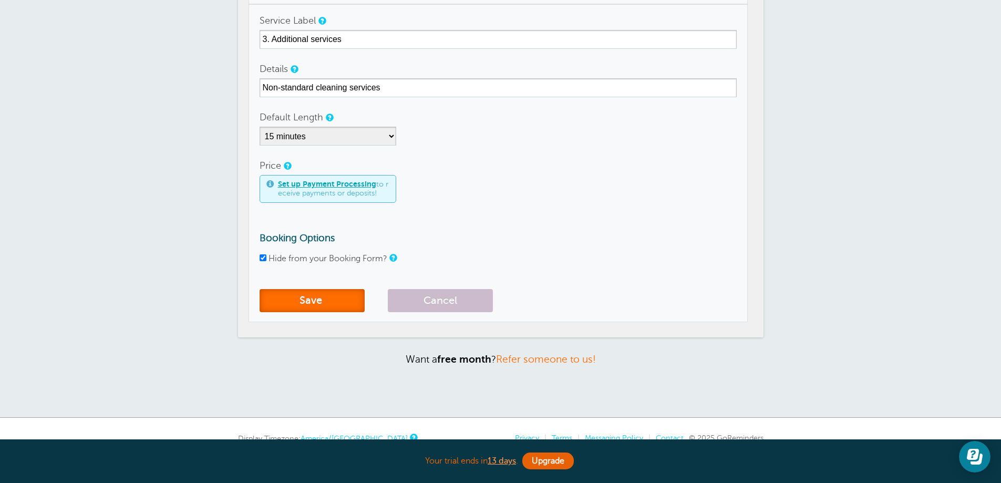
click at [287, 310] on button "Save" at bounding box center [312, 300] width 105 height 23
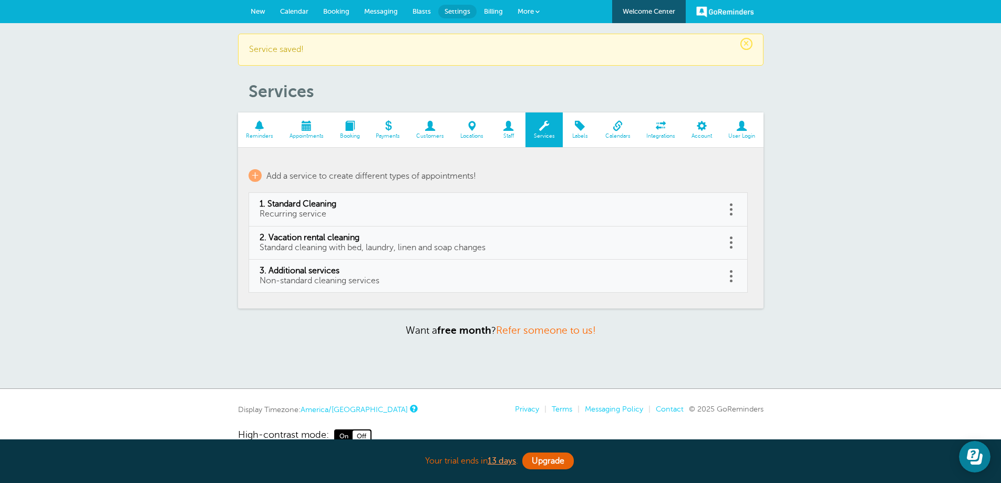
click at [413, 247] on span "Standard cleaning with bed, laundry, linen and soap changes" at bounding box center [373, 247] width 226 height 9
type input "2. Vacation rental cleaning"
type input "Standard cleaning with bed, laundry, linen and soap changes"
select select "15"
checkbox input "true"
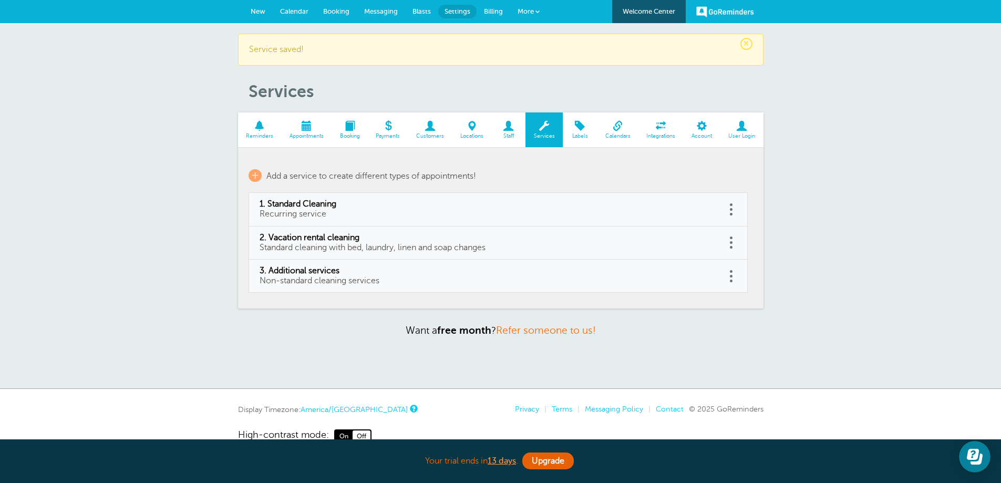
select select "15"
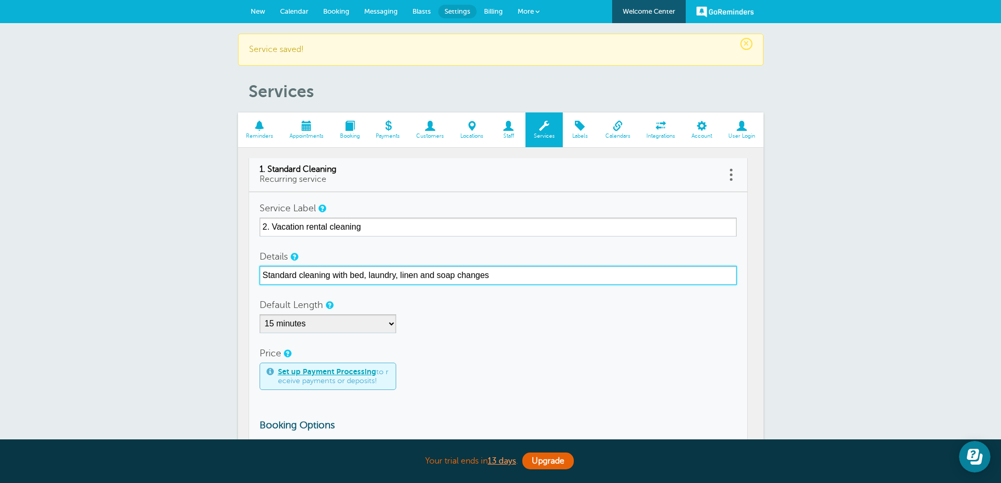
click at [417, 276] on input "Standard cleaning with bed, laundry, linen and soap changes" at bounding box center [498, 275] width 477 height 19
click at [474, 278] on input "Standard cleaning with bed, laundry, linen, soap changes, staging" at bounding box center [498, 275] width 477 height 19
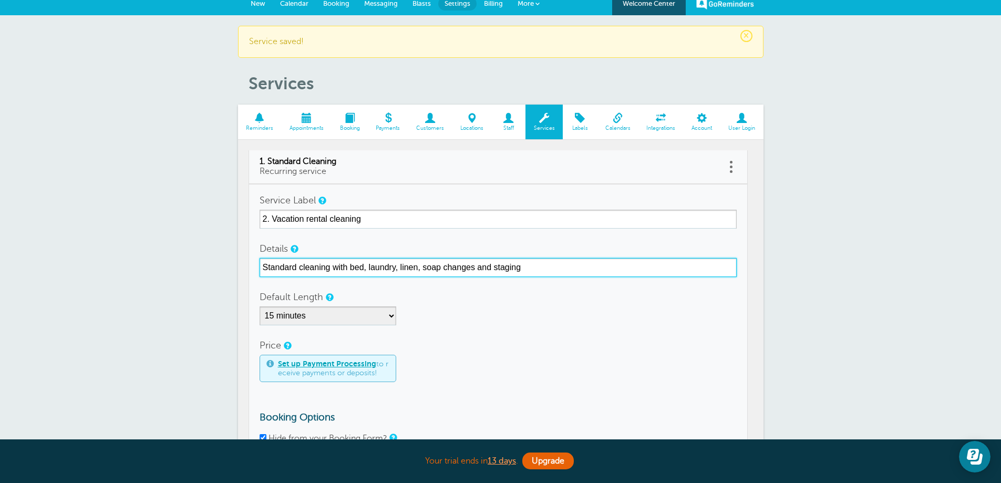
scroll to position [273, 0]
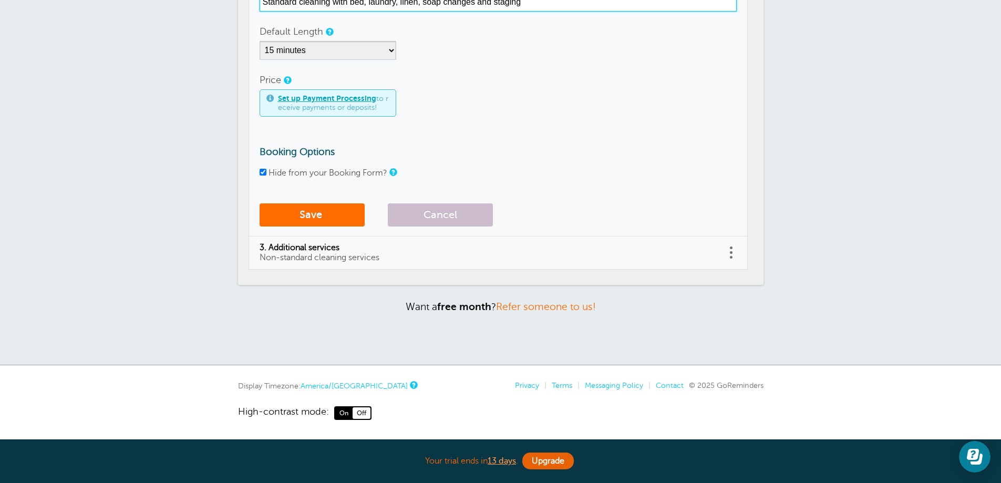
type input "Standard cleaning with bed, laundry, linen, soap changes and staging"
click at [314, 219] on button "Save" at bounding box center [312, 214] width 105 height 23
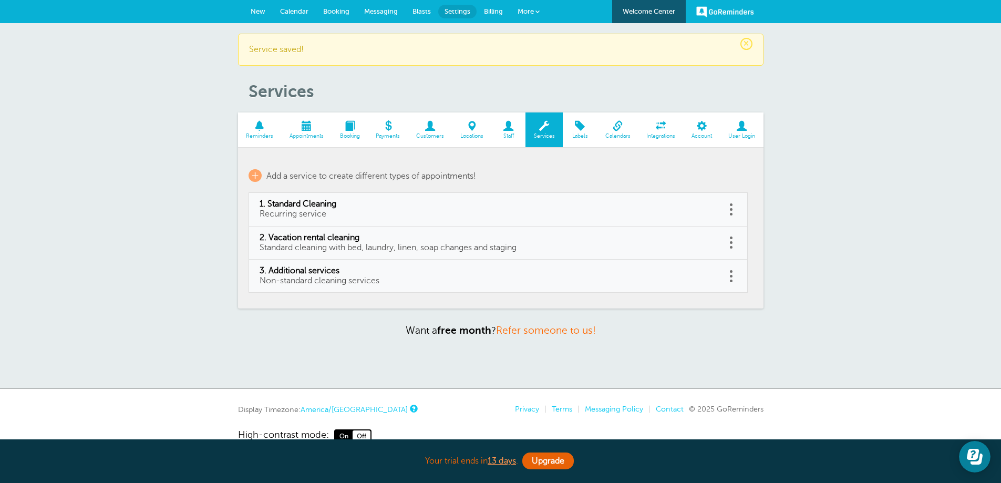
click at [581, 137] on span "Labels" at bounding box center [580, 136] width 24 height 6
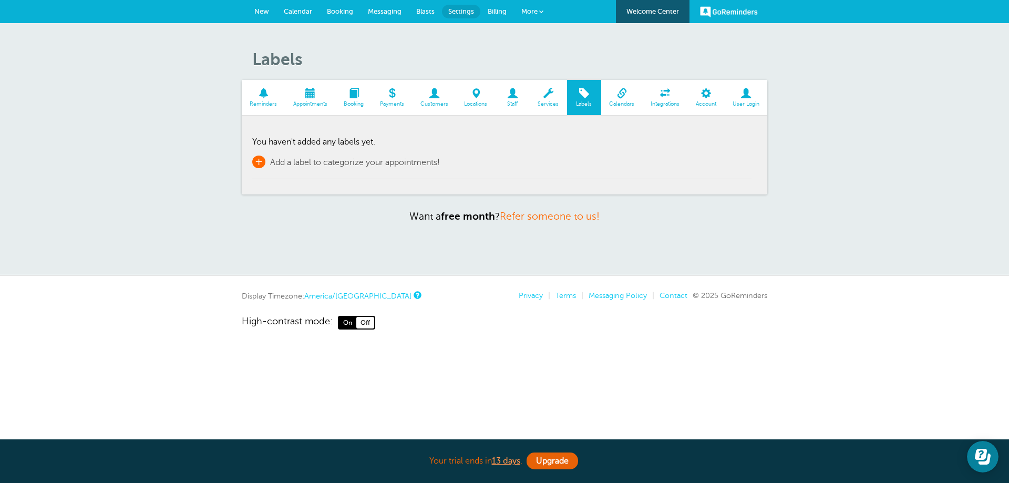
click at [261, 160] on span "+" at bounding box center [258, 161] width 13 height 13
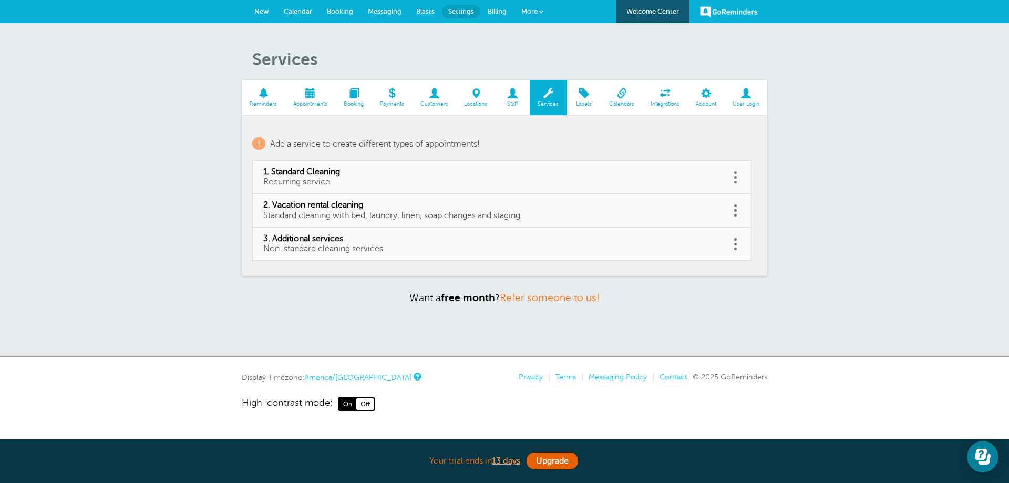
click at [583, 105] on span "Labels" at bounding box center [584, 104] width 24 height 6
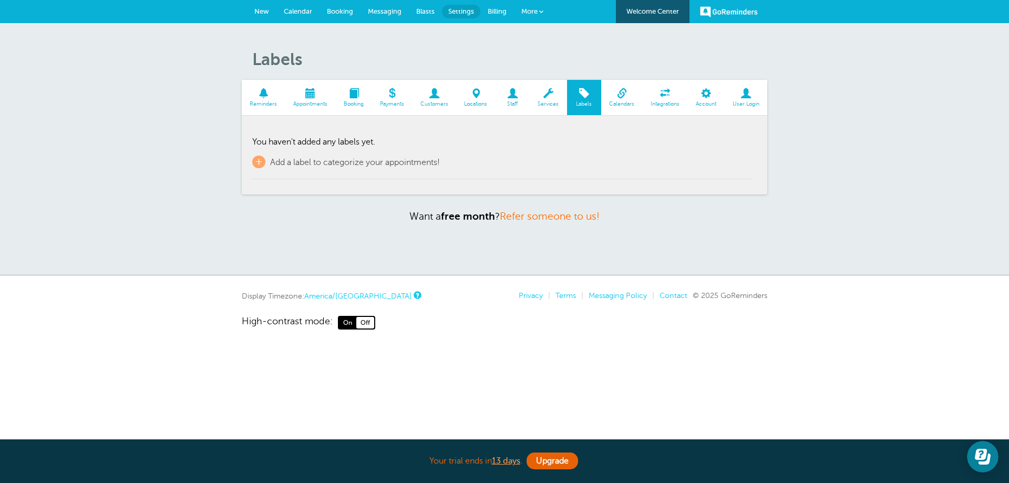
click at [625, 102] on span "Calendars" at bounding box center [621, 104] width 31 height 6
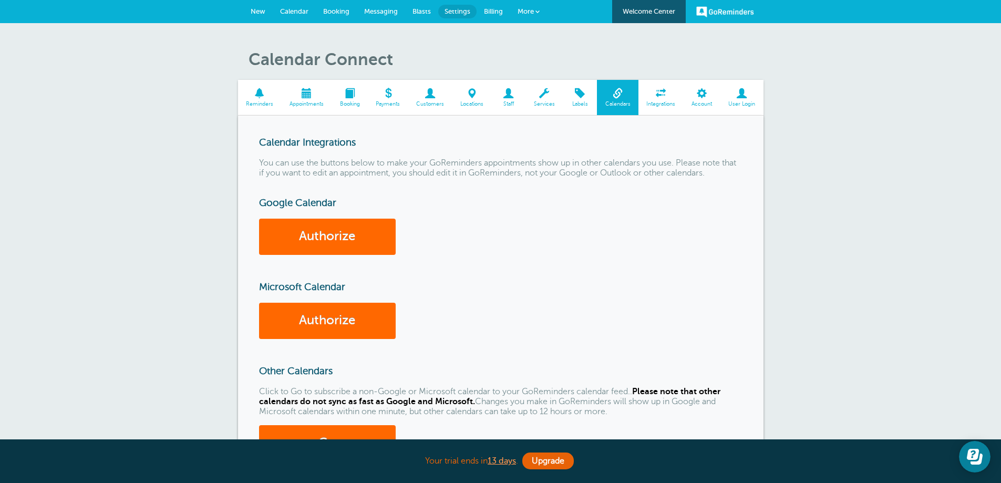
click at [667, 102] on span "Integrations" at bounding box center [661, 104] width 35 height 6
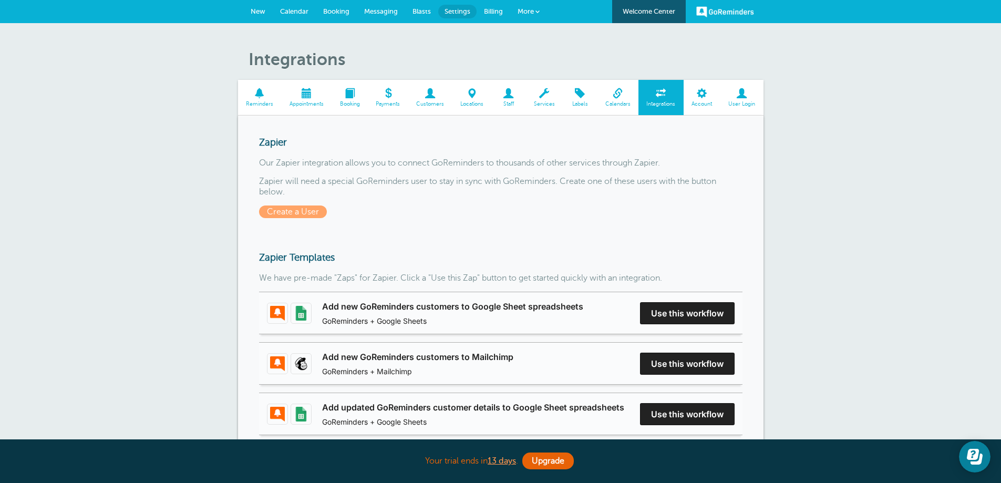
click at [704, 102] on span "Account" at bounding box center [702, 104] width 26 height 6
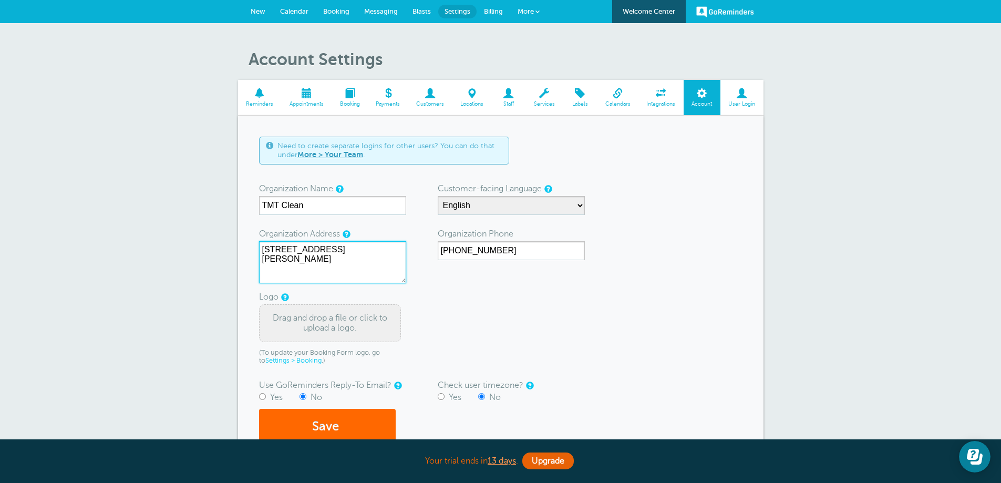
drag, startPoint x: 262, startPoint y: 248, endPoint x: 324, endPoint y: 268, distance: 65.0
click at [324, 268] on textarea "[STREET_ADDRESS][PERSON_NAME]" at bounding box center [332, 262] width 147 height 42
click at [136, 261] on div "Account Settings Reminders Appointments Booking Payments Customers Locations St…" at bounding box center [500, 284] width 1001 height 523
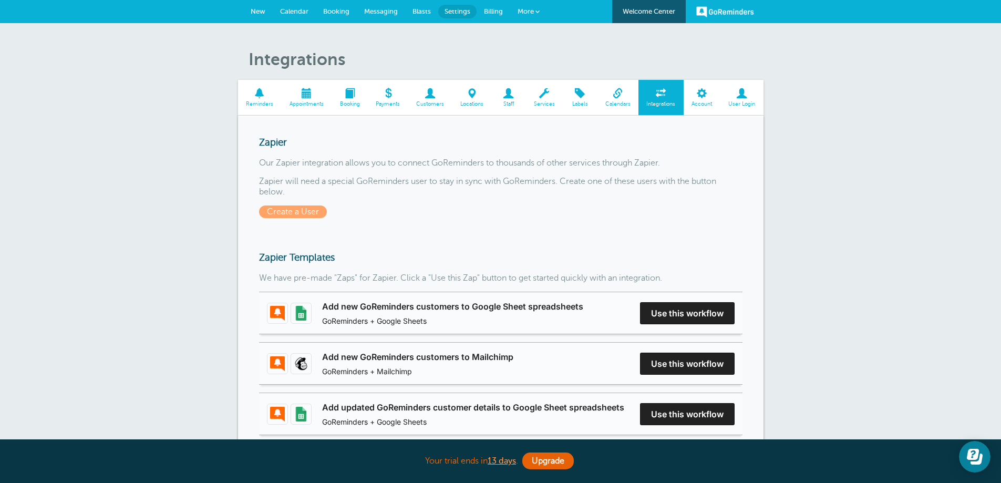
click at [430, 104] on span "Customers" at bounding box center [430, 104] width 34 height 6
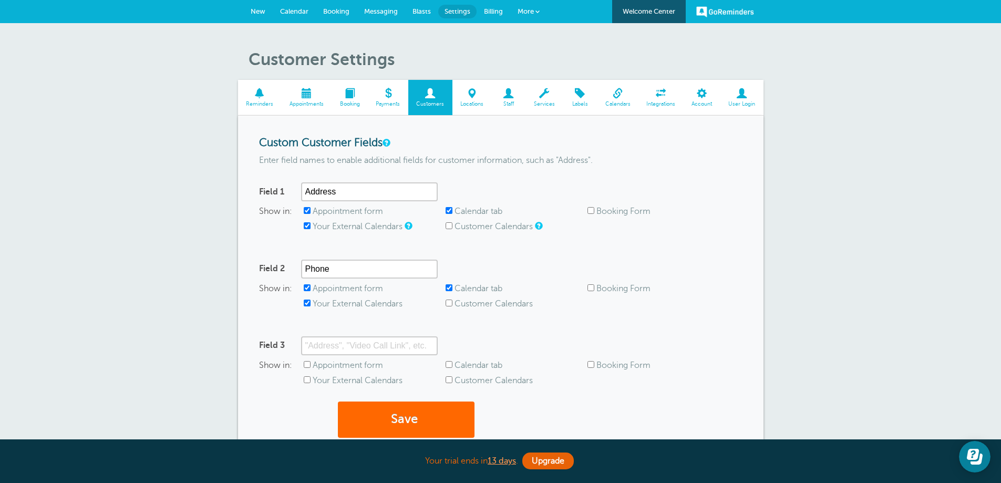
click at [293, 11] on span "Calendar" at bounding box center [294, 11] width 28 height 8
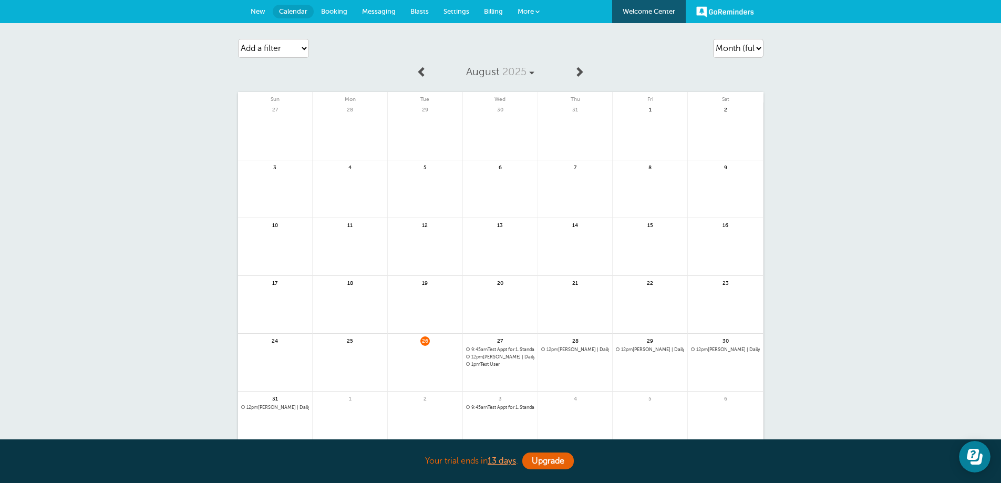
click at [260, 11] on span "New" at bounding box center [258, 11] width 15 height 8
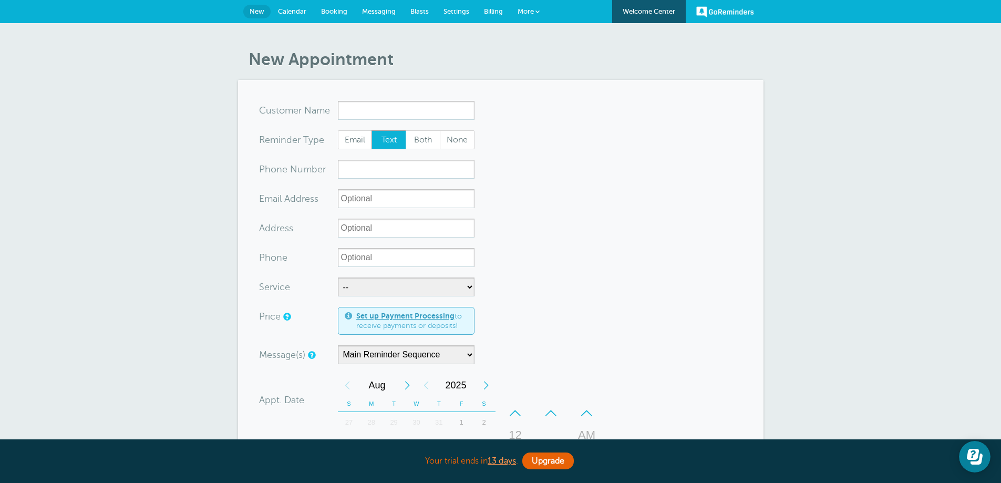
click at [290, 12] on span "Calendar" at bounding box center [292, 11] width 28 height 8
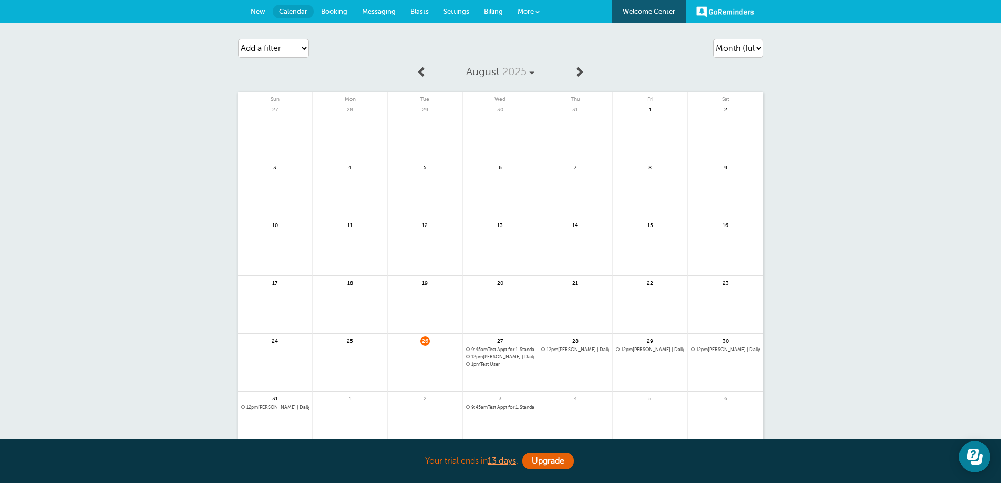
click at [638, 349] on span "12pm [PERSON_NAME] | Daily(3 more times)" at bounding box center [650, 350] width 68 height 6
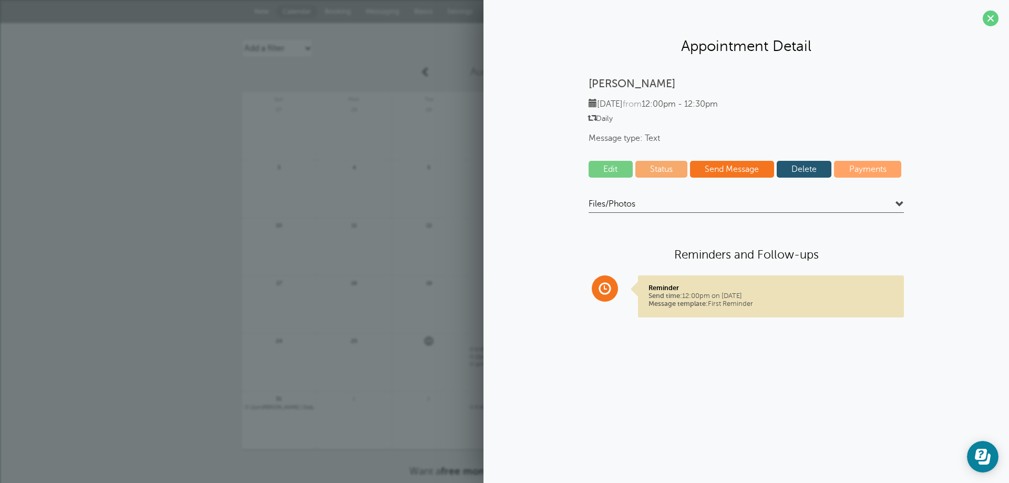
click at [611, 171] on link "Edit" at bounding box center [610, 169] width 44 height 17
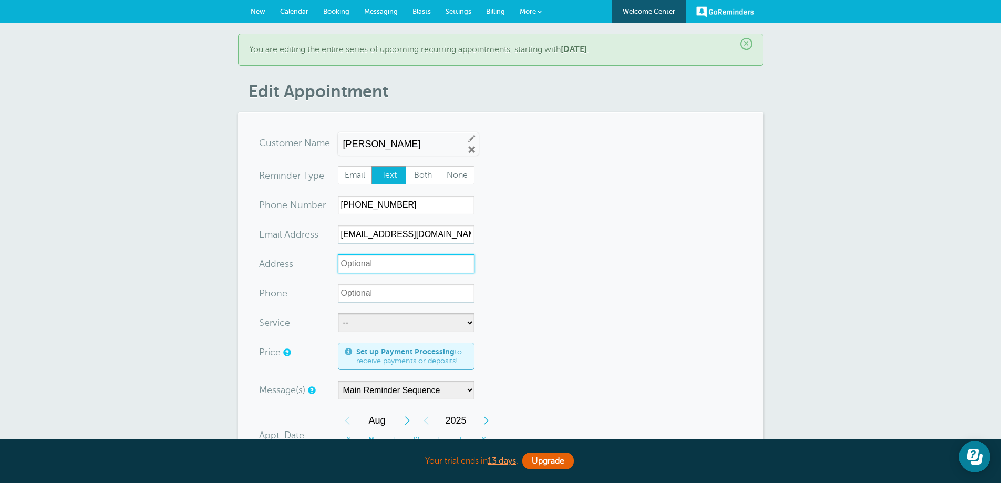
click at [370, 268] on input "Address" at bounding box center [406, 263] width 137 height 19
paste input "5345 E McLellan Rd Unit 6 Mesa AZ 85205"
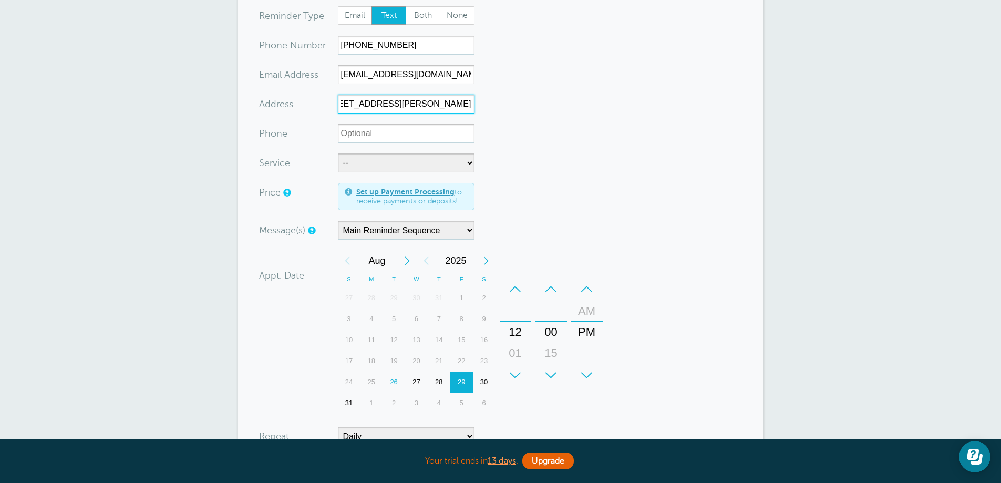
scroll to position [210, 0]
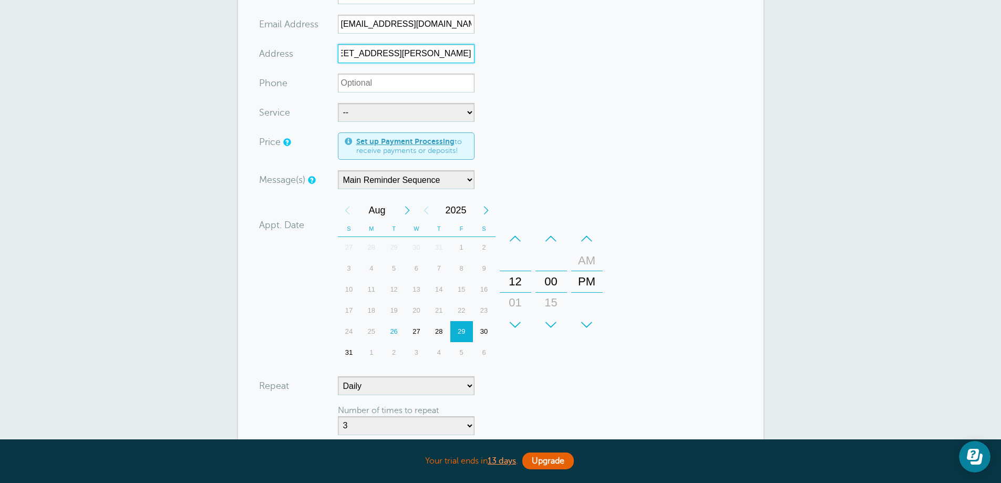
type input "5345 E McLellan Rd Unit 6 Mesa AZ 85205"
click at [473, 181] on select "Main Reminder Sequence" at bounding box center [406, 179] width 137 height 19
click at [468, 180] on select "Main Reminder Sequence" at bounding box center [406, 179] width 137 height 19
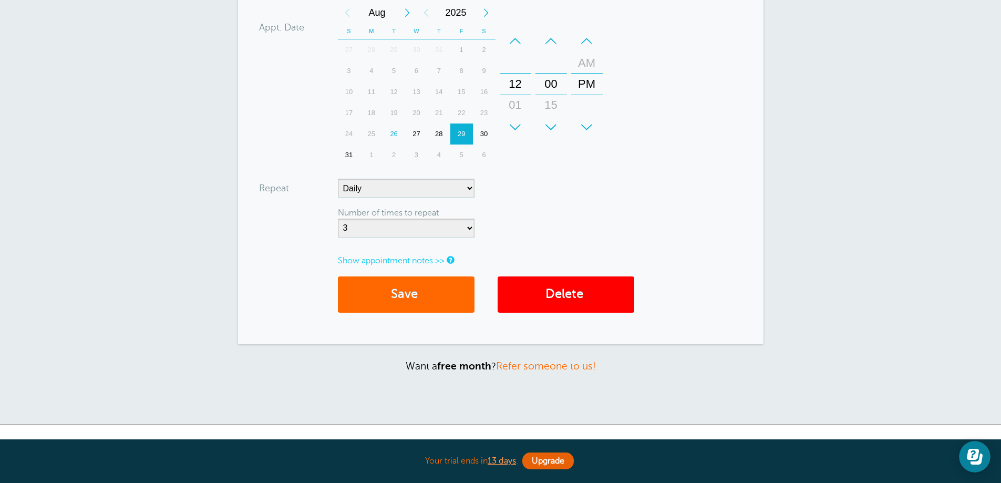
scroll to position [466, 0]
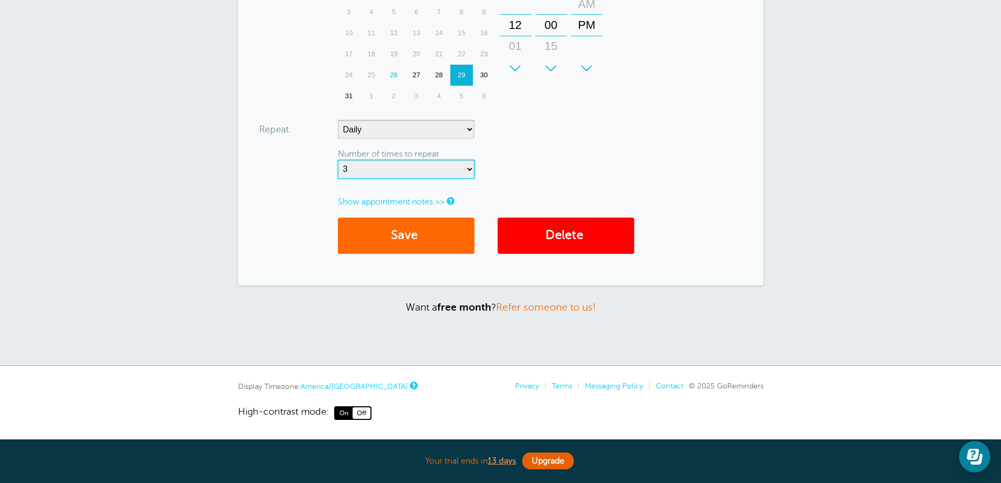
click at [469, 170] on select "Repeat forever 2 3 4 5 6 7 8 9 10 11 12 13 14 15 16 17 18 19 20" at bounding box center [406, 169] width 137 height 19
select select "5"
click at [338, 160] on select "Repeat forever 2 3 4 5 6 7 8 9 10 11 12 13 14 15 16 17 18 19 20" at bounding box center [406, 169] width 137 height 19
click at [407, 235] on button "Save" at bounding box center [406, 235] width 137 height 36
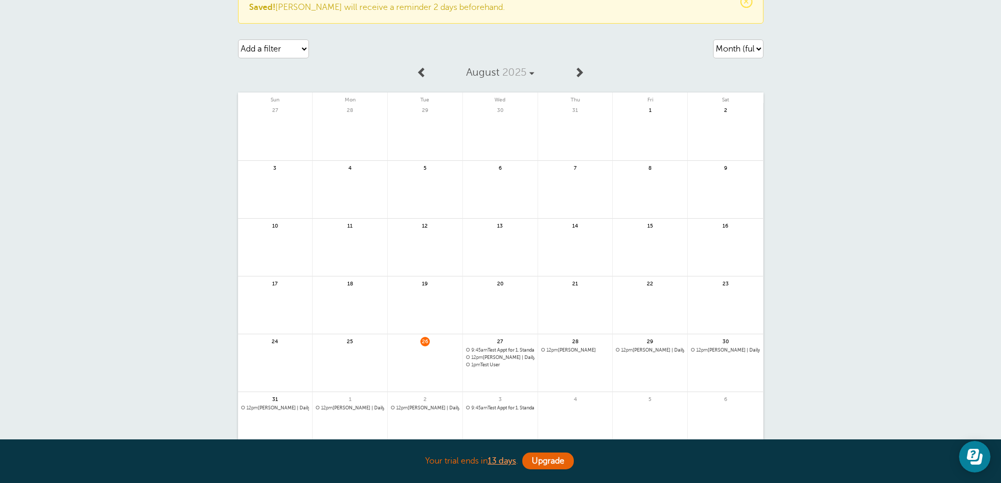
scroll to position [207, 0]
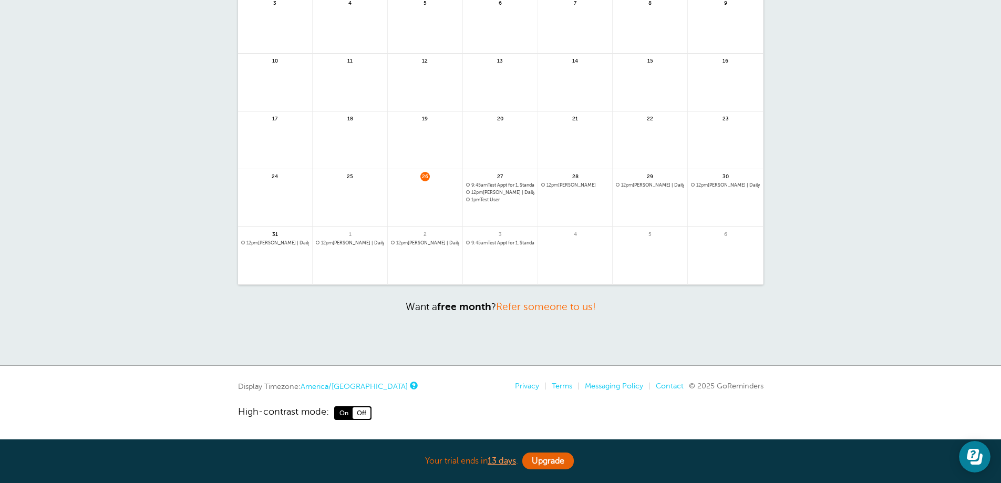
click at [492, 185] on span "9:45am Test Appt for 1. Standard Cleaning | Weekly(2 more times)" at bounding box center [500, 185] width 68 height 6
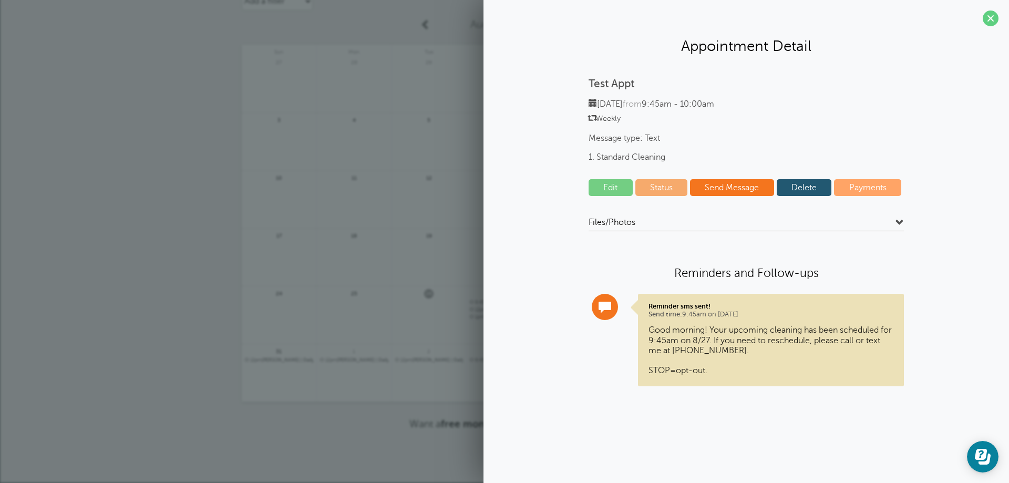
click at [616, 182] on link "Edit" at bounding box center [610, 187] width 44 height 17
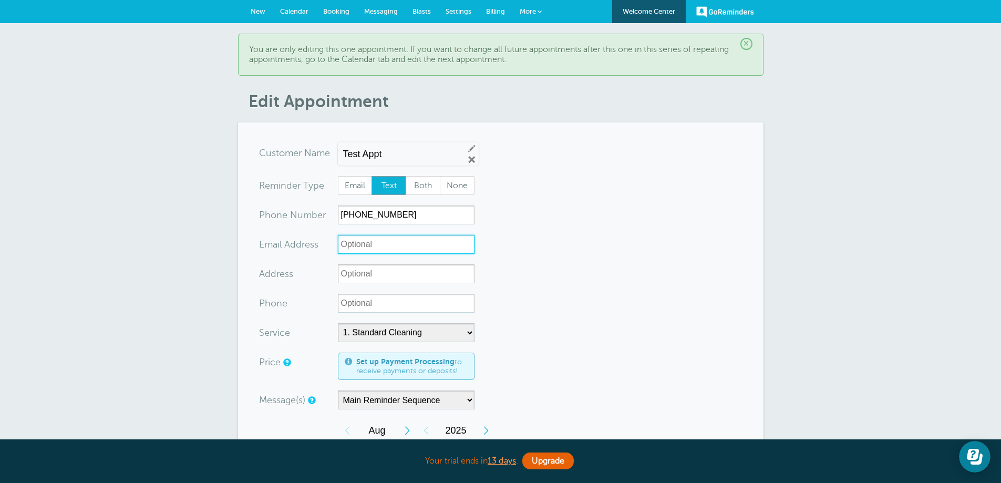
click at [358, 247] on input "xx-no-autofill" at bounding box center [406, 244] width 137 height 19
paste input "5345 E McLellan Rd Unit 6 Mesa AZ 85205"
click at [404, 244] on input "5345 E McLellan Rd Unit 6 Mesa AZ 85205" at bounding box center [406, 244] width 137 height 19
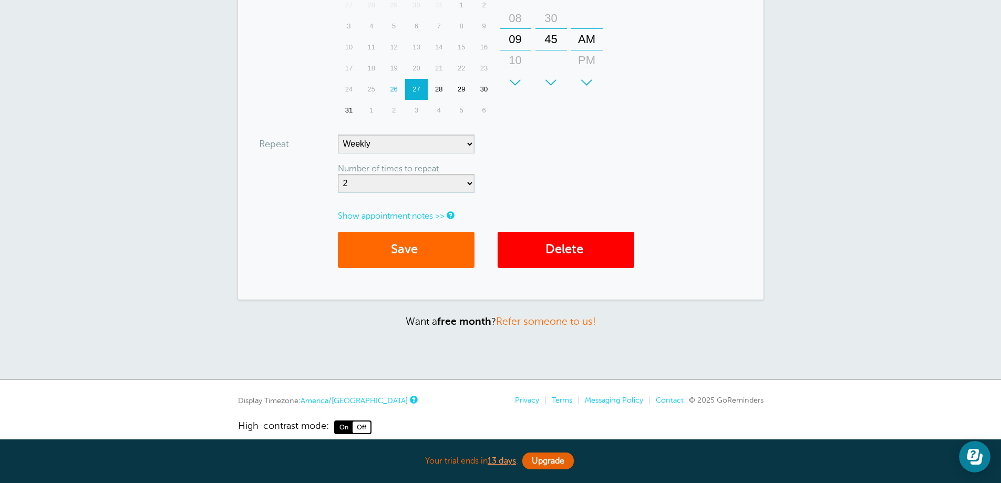
scroll to position [476, 0]
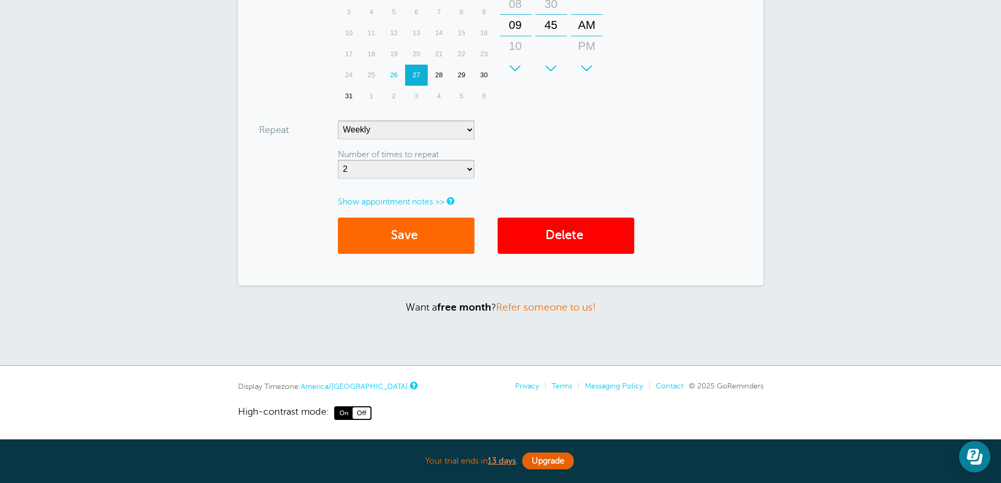
type input "5345 E McLellan Rd Unit X Mesa AZ 85205"
click at [469, 130] on select "No Daily Weekly Every 2 weeks Every 3 weeks Every 4 weeks Monthly Every 5 weeks…" at bounding box center [406, 129] width 137 height 19
select select "RRULE:FREQ=DAILY"
click at [338, 120] on select "No Daily Weekly Every 2 weeks Every 3 weeks Every 4 weeks Monthly Every 5 weeks…" at bounding box center [406, 129] width 137 height 19
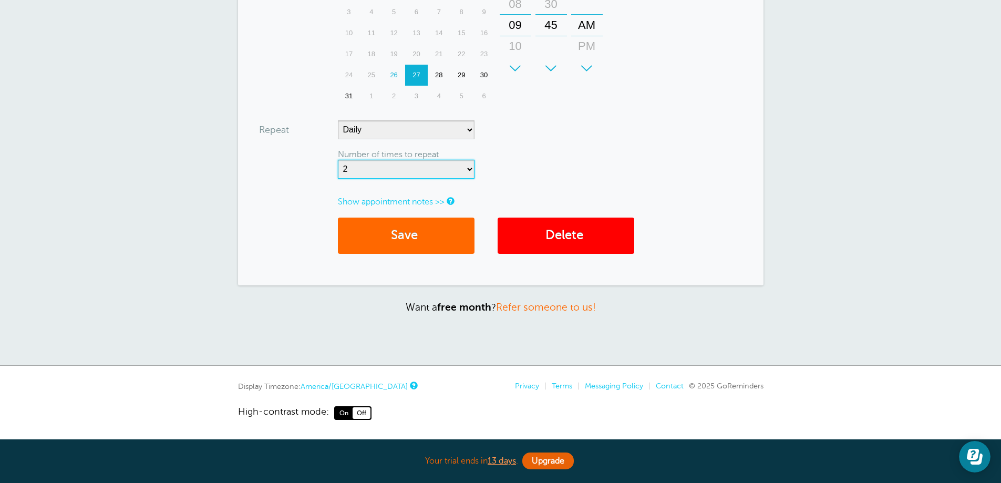
click at [471, 169] on select "Repeat forever 2 3 4 5 6 7 8 9 10 11 12 13 14 15 16 17 18 19 20" at bounding box center [406, 169] width 137 height 19
select select "5"
click at [338, 160] on select "Repeat forever 2 3 4 5 6 7 8 9 10 11 12 13 14 15 16 17 18 19 20" at bounding box center [406, 169] width 137 height 19
click at [412, 238] on button "Save" at bounding box center [406, 235] width 137 height 36
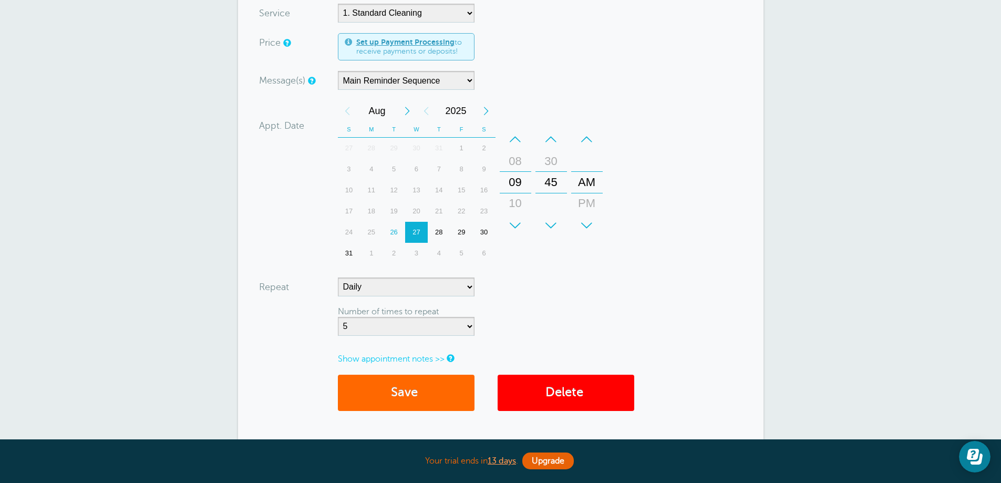
scroll to position [476, 0]
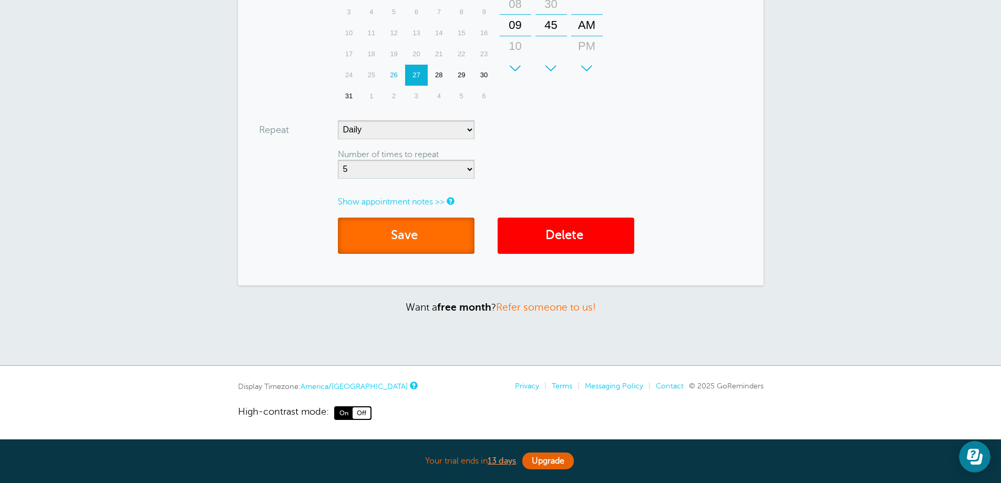
click at [409, 238] on button "Save" at bounding box center [406, 235] width 137 height 36
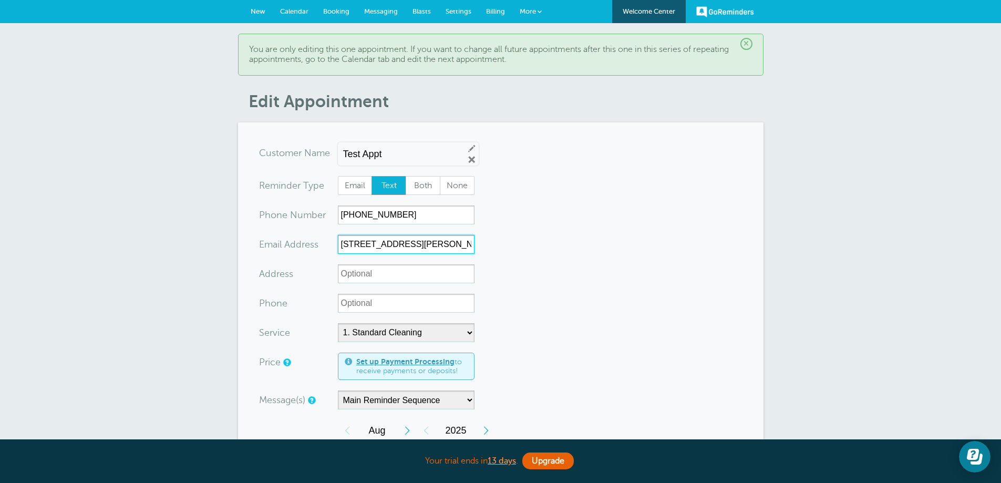
scroll to position [0, 32]
drag, startPoint x: 340, startPoint y: 245, endPoint x: 498, endPoint y: 255, distance: 157.9
click at [498, 255] on form "You are creating a new customer. To use an existing customer select one from th…" at bounding box center [500, 441] width 483 height 597
click at [362, 273] on input "Address" at bounding box center [406, 273] width 137 height 19
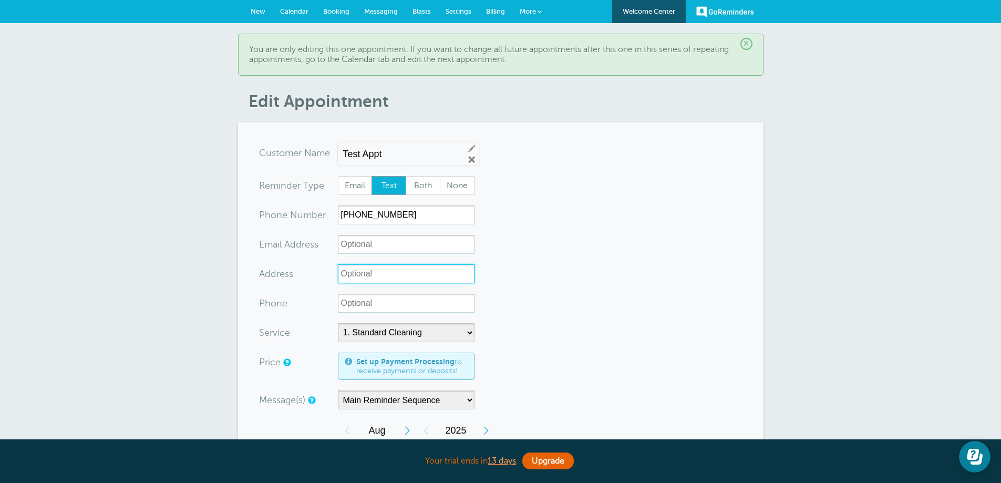
paste input "5345 E McLellan Rd Unit 6 Mesa AZ 85205"
click at [404, 275] on input "5345 E McLellan Rd Unit 6 Mesa AZ 85205" at bounding box center [406, 273] width 137 height 19
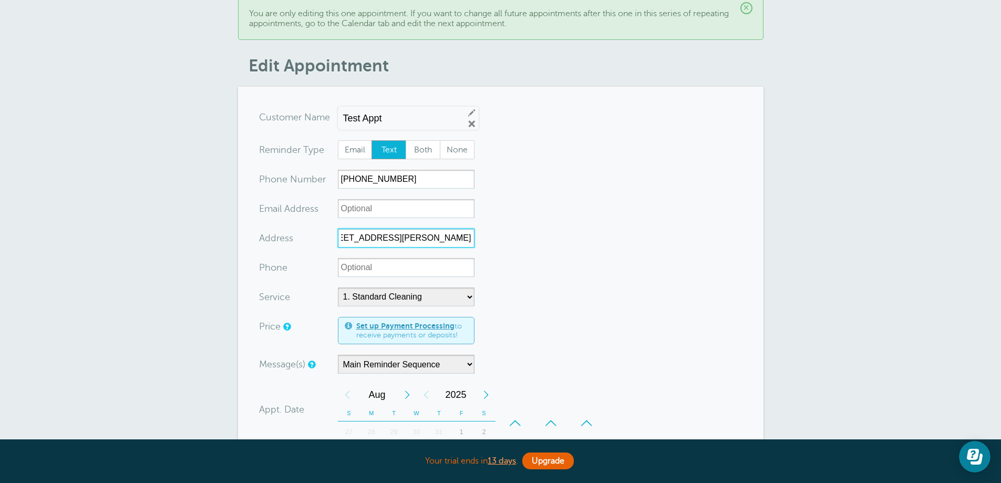
scroll to position [368, 0]
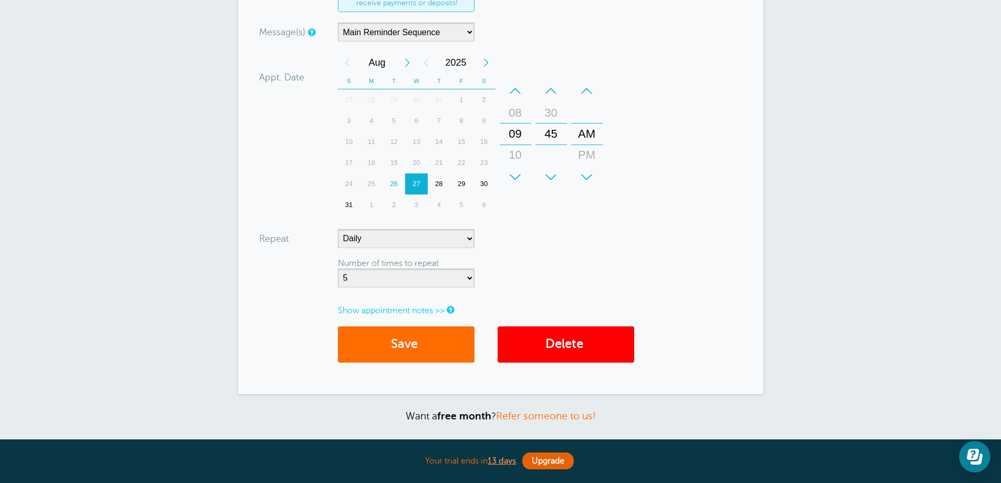
type input "[STREET_ADDRESS][PERSON_NAME]"
click at [401, 347] on button "Save" at bounding box center [406, 344] width 137 height 36
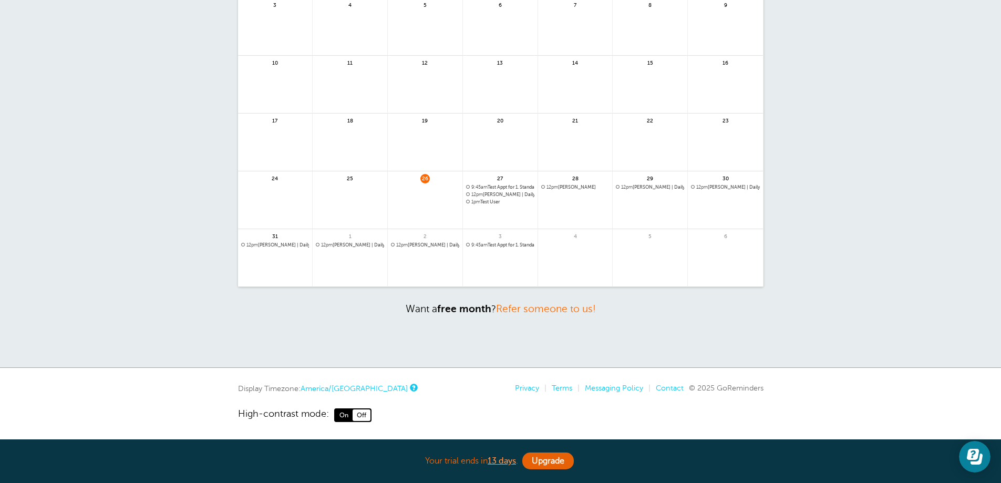
scroll to position [207, 0]
click at [488, 198] on span "1pm Test User" at bounding box center [500, 200] width 68 height 6
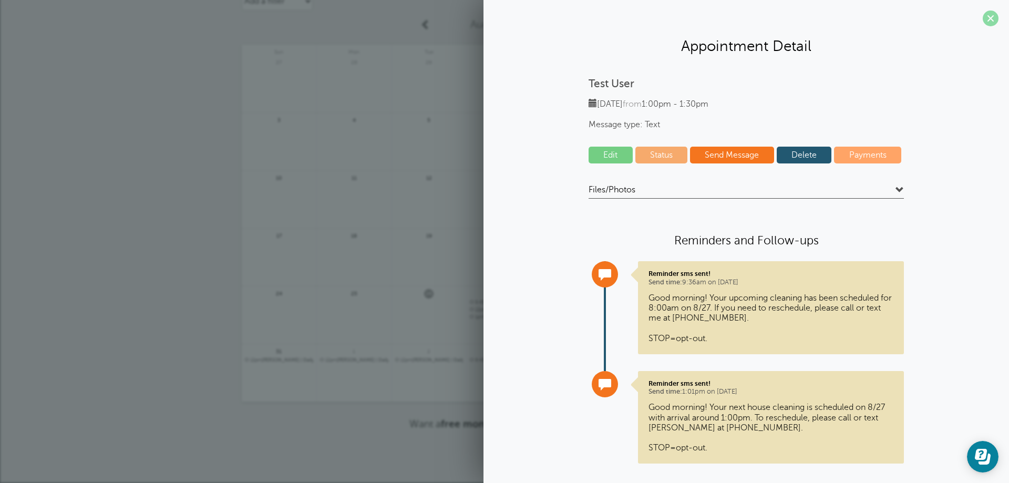
click at [984, 12] on span at bounding box center [990, 19] width 16 height 16
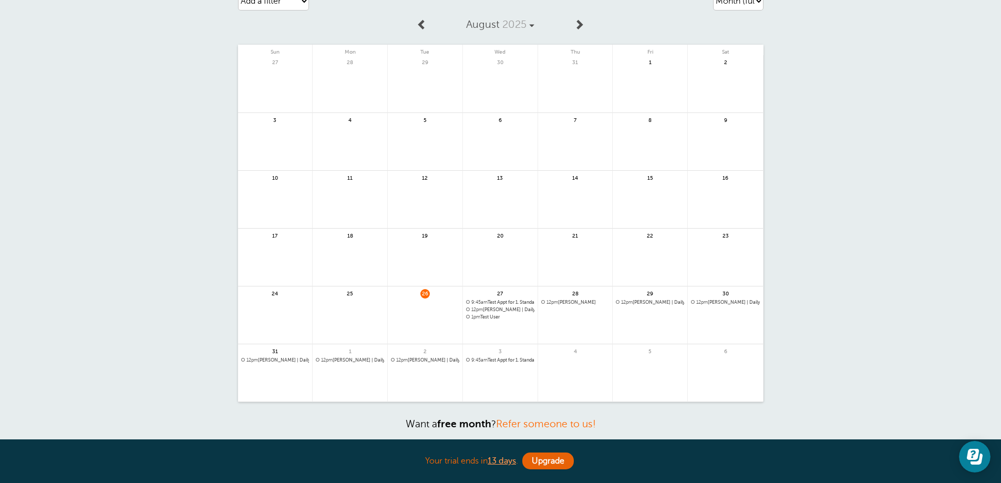
click at [474, 302] on span "9:45am" at bounding box center [479, 301] width 16 height 5
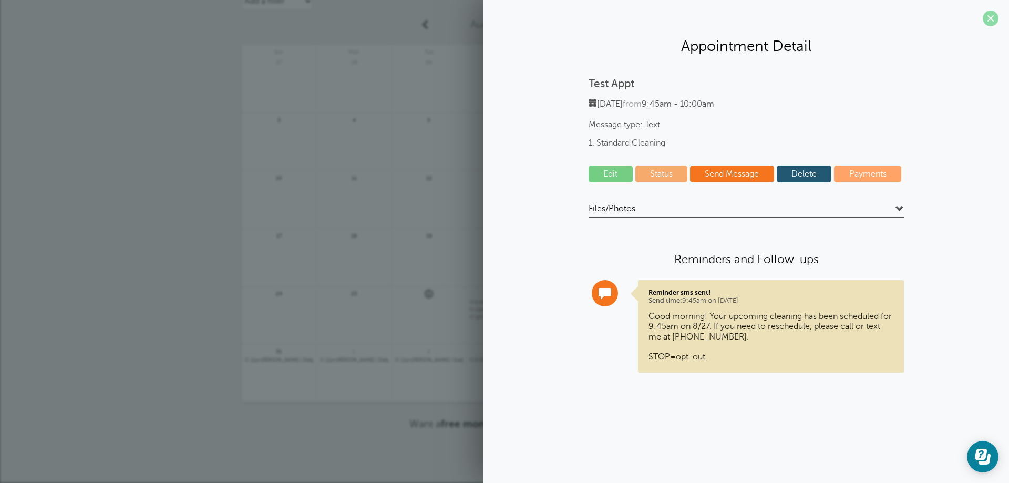
click at [991, 22] on span at bounding box center [990, 19] width 16 height 16
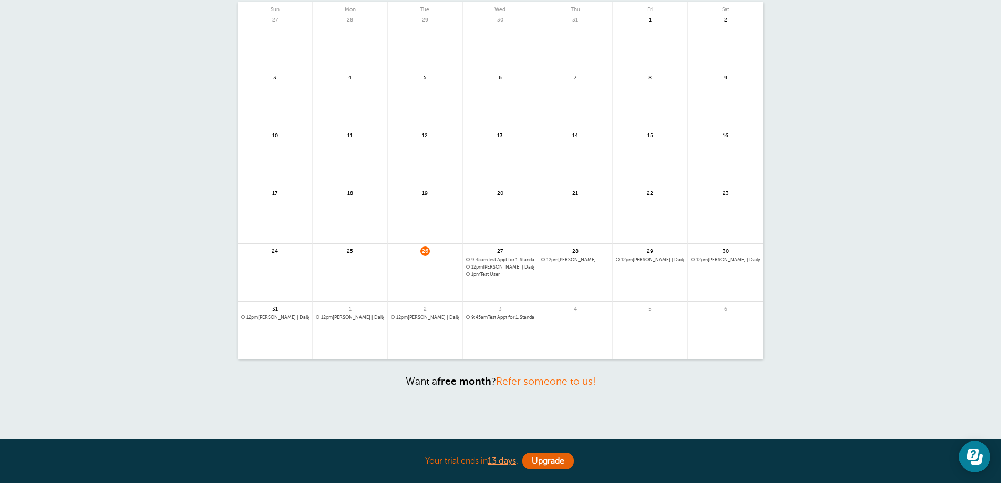
click at [483, 275] on span "1pm Test User" at bounding box center [500, 275] width 68 height 6
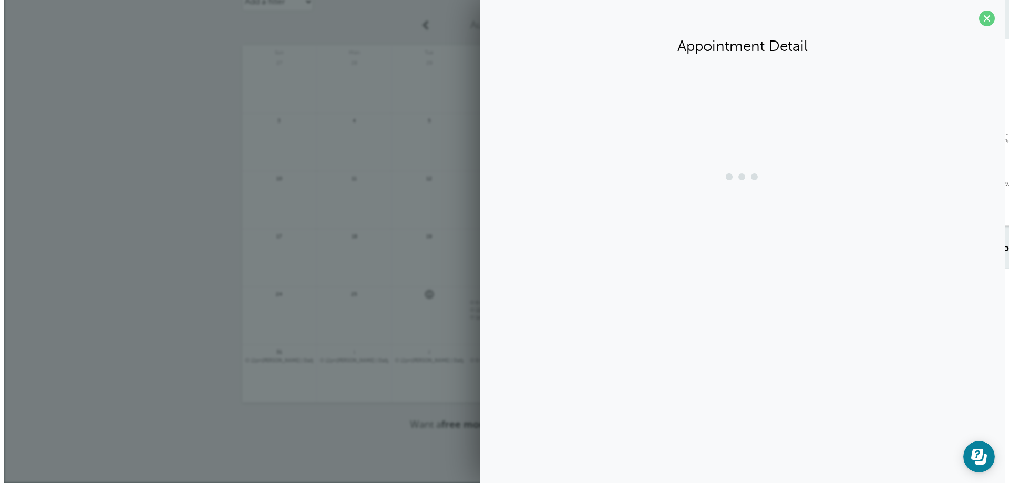
scroll to position [47, 0]
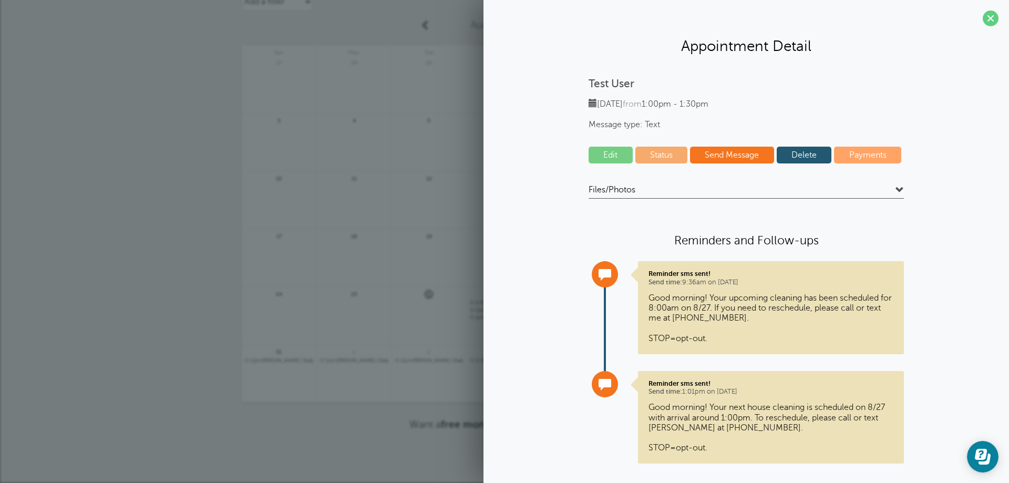
click at [599, 158] on link "Edit" at bounding box center [610, 155] width 44 height 17
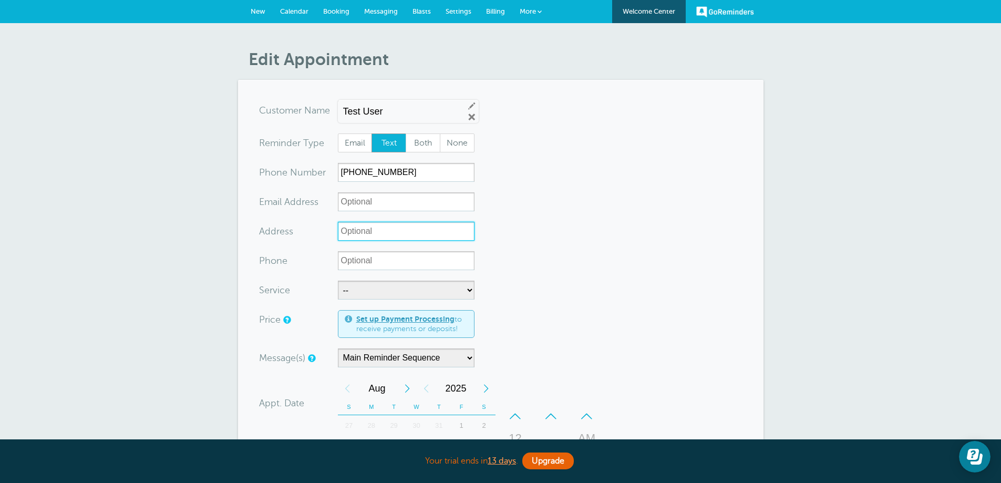
click at [345, 229] on input "Address" at bounding box center [406, 231] width 137 height 19
paste input "[STREET_ADDRESS][PERSON_NAME]"
click at [405, 232] on input "5345 E McLellan Rd Unit 6 Mesa AZ 85205" at bounding box center [406, 231] width 137 height 19
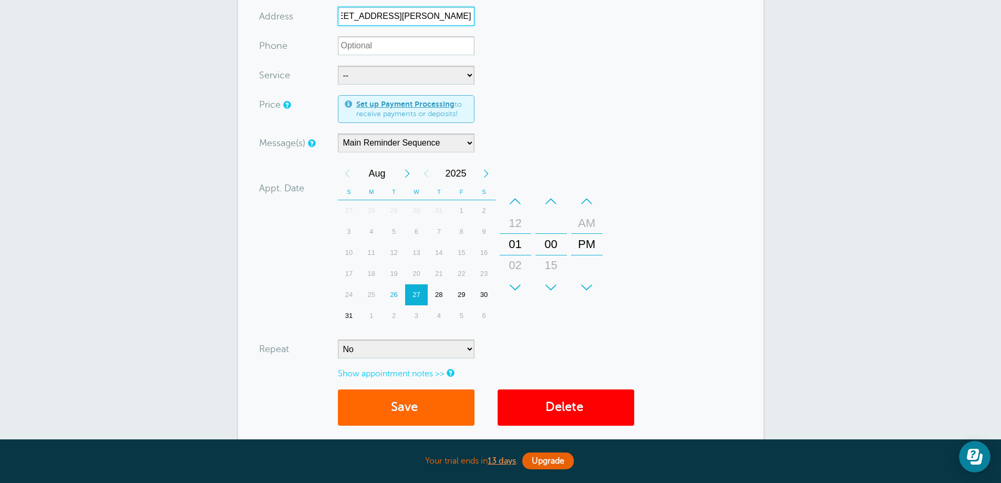
scroll to position [315, 0]
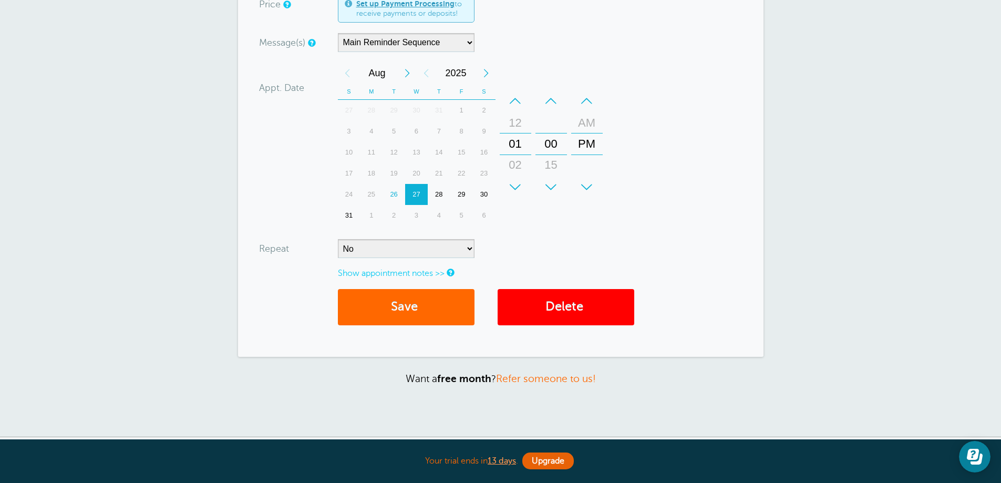
type input "5345 E McLellan Rd Unit A Mesa AZ 85205"
click at [471, 250] on select "No Daily Weekly Every 2 weeks Every 3 weeks Every 4 weeks Monthly Every 5 weeks…" at bounding box center [406, 248] width 137 height 19
select select "RRULE:FREQ=DAILY"
click at [338, 239] on select "No Daily Weekly Every 2 weeks Every 3 weeks Every 4 weeks Monthly Every 5 weeks…" at bounding box center [406, 248] width 137 height 19
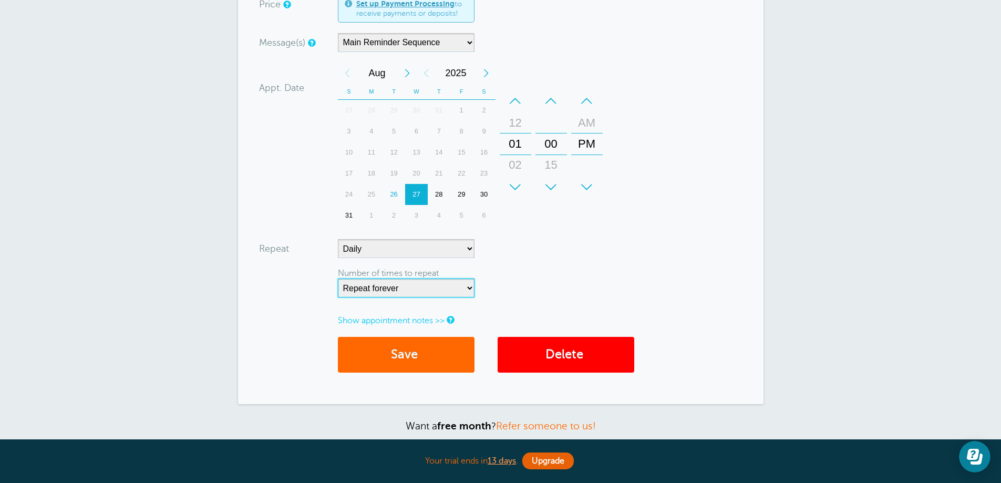
click at [471, 290] on select "Repeat forever 2 3 4 5 6 7 8 9 10 11 12 13 14 15 16 17 18 19 20" at bounding box center [406, 287] width 137 height 19
select select "5"
click at [338, 278] on select "Repeat forever 2 3 4 5 6 7 8 9 10 11 12 13 14 15 16 17 18 19 20" at bounding box center [406, 287] width 137 height 19
click at [406, 353] on button "Save" at bounding box center [406, 355] width 137 height 36
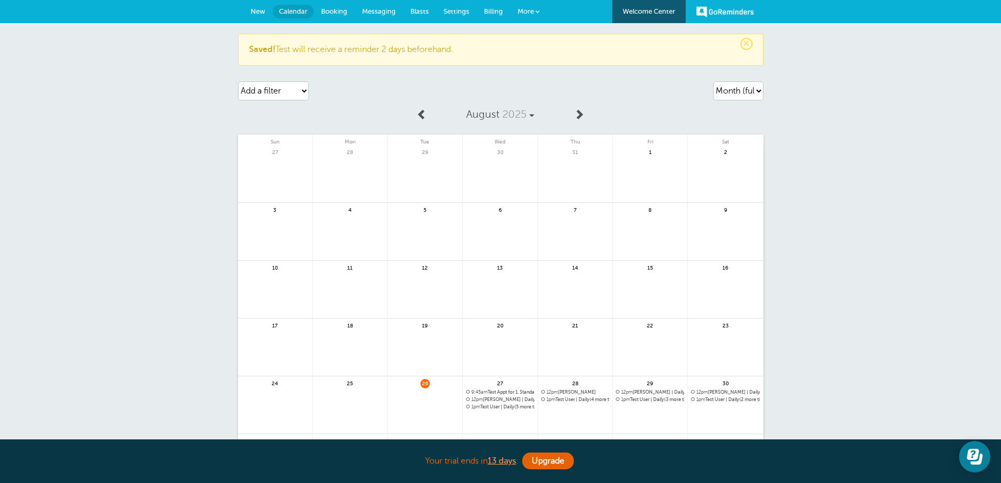
click at [487, 394] on span "9:45am" at bounding box center [479, 391] width 16 height 5
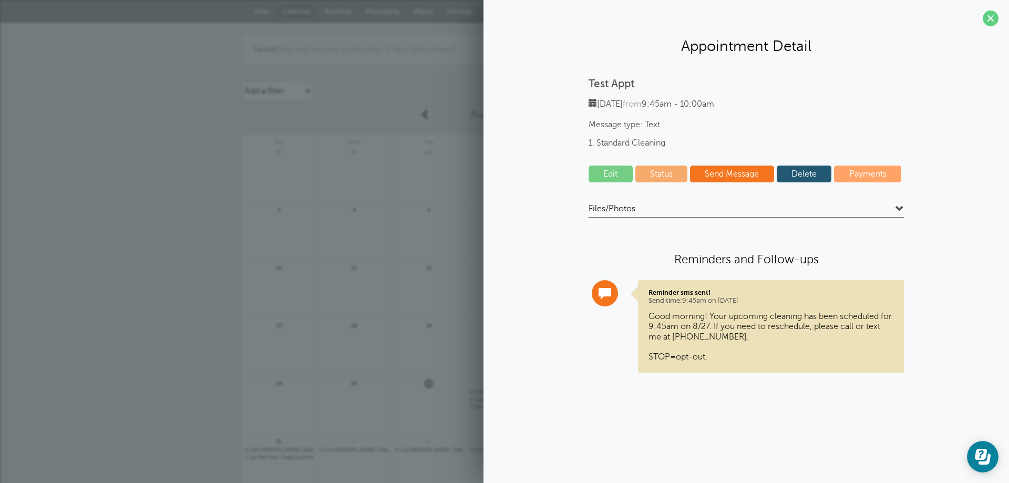
click at [605, 170] on link "Edit" at bounding box center [610, 173] width 44 height 17
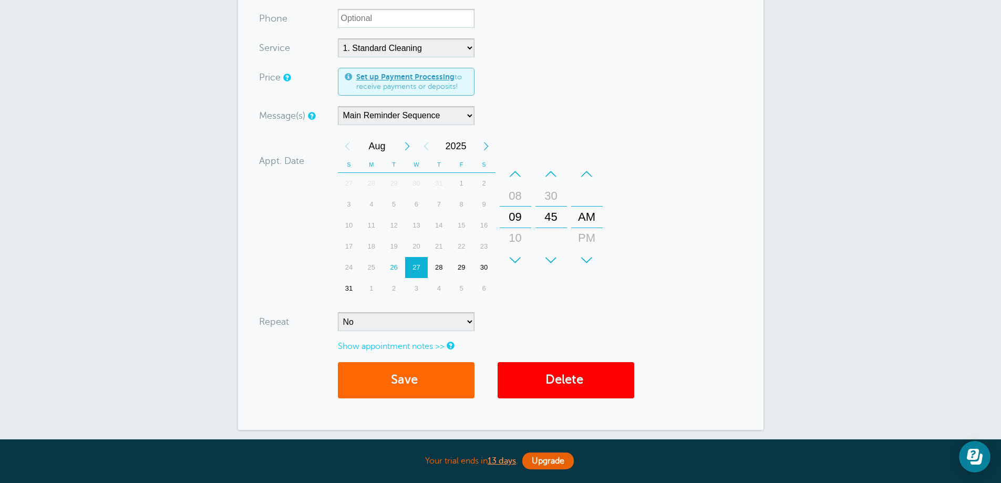
scroll to position [368, 0]
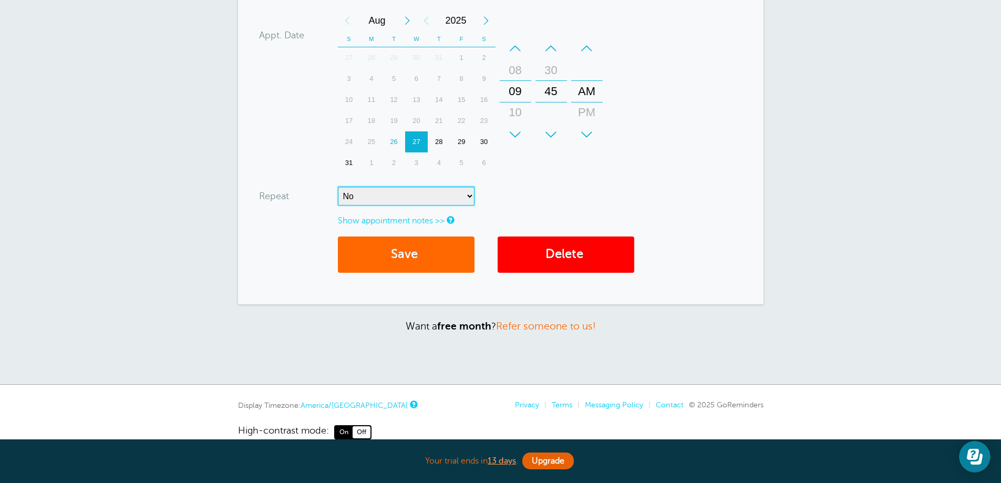
click at [471, 194] on select "No Daily Weekly Every 2 weeks Every 3 weeks Every 4 weeks Monthly Every 5 weeks…" at bounding box center [406, 195] width 137 height 19
select select "RRULE:FREQ=DAILY"
click at [338, 186] on select "No Daily Weekly Every 2 weeks Every 3 weeks Every 4 weeks Monthly Every 5 weeks…" at bounding box center [406, 195] width 137 height 19
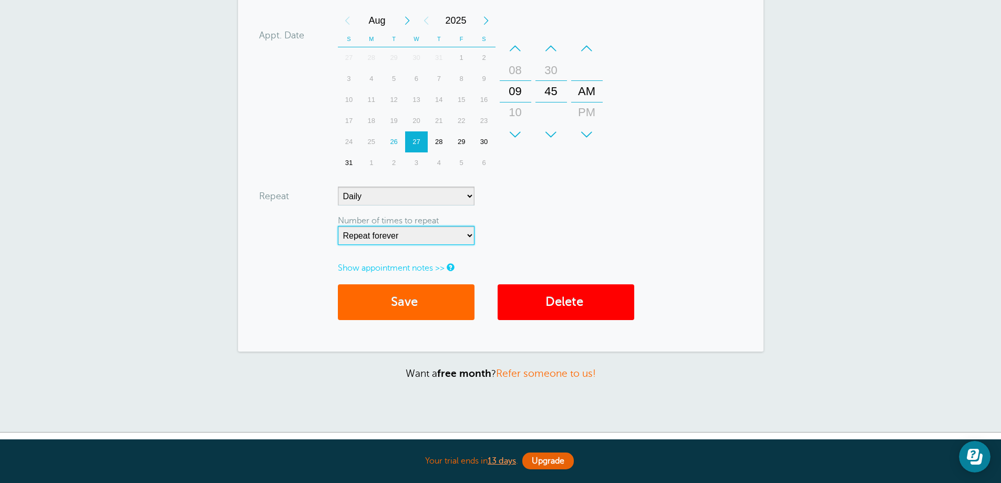
click at [469, 234] on select "Repeat forever 2 3 4 5 6 7 8 9 10 11 12 13 14 15 16 17 18 19 20" at bounding box center [406, 235] width 137 height 19
select select "5"
click at [338, 226] on select "Repeat forever 2 3 4 5 6 7 8 9 10 11 12 13 14 15 16 17 18 19 20" at bounding box center [406, 235] width 137 height 19
click at [410, 307] on button "Save" at bounding box center [406, 302] width 137 height 36
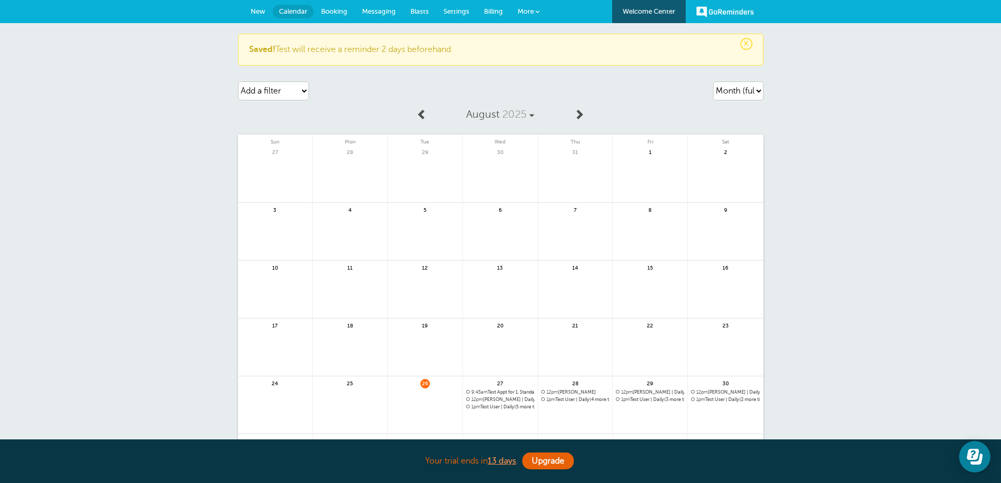
click at [495, 389] on span "9:45am Test Appt for 1. Standard Cleaning" at bounding box center [500, 392] width 68 height 6
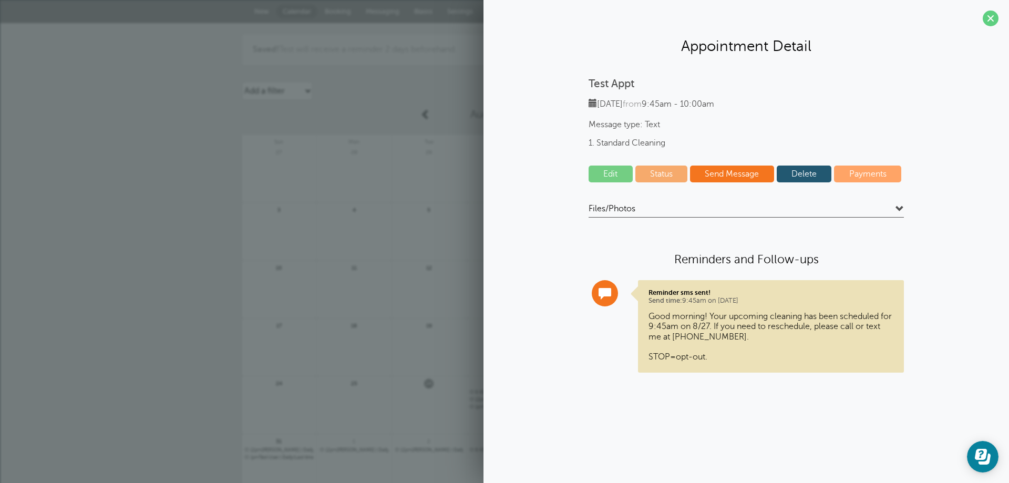
click at [609, 174] on link "Edit" at bounding box center [610, 173] width 44 height 17
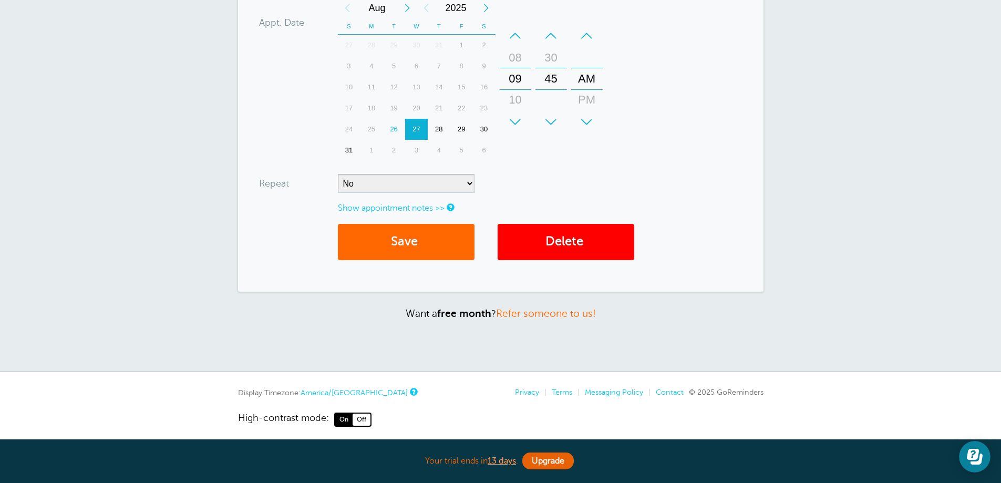
scroll to position [387, 0]
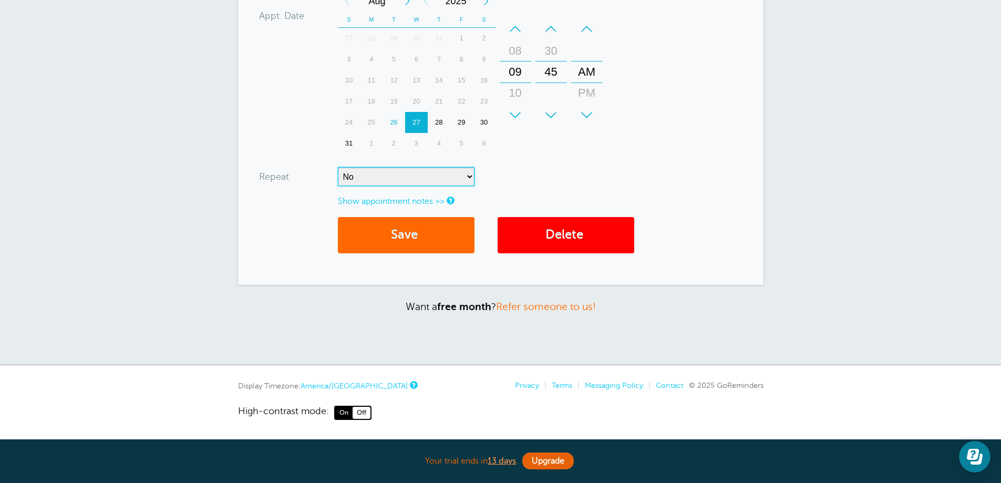
click at [469, 176] on select "No Daily Weekly Every 2 weeks Every 3 weeks Every 4 weeks Monthly Every 5 weeks…" at bounding box center [406, 176] width 137 height 19
select select "RRULE:FREQ=DAILY"
click at [338, 167] on select "No Daily Weekly Every 2 weeks Every 3 weeks Every 4 weeks Monthly Every 5 weeks…" at bounding box center [406, 176] width 137 height 19
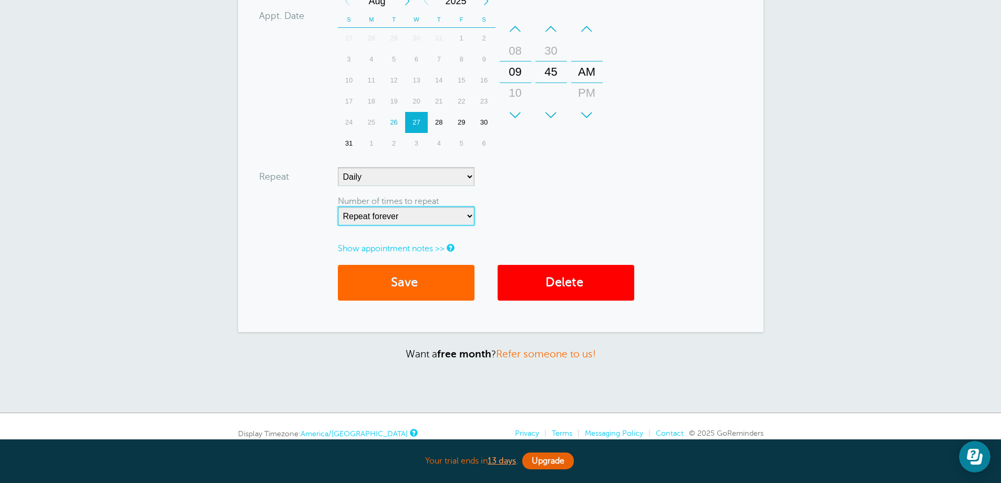
click at [470, 219] on select "Repeat forever 2 3 4 5 6 7 8 9 10 11 12 13 14 15 16 17 18 19 20" at bounding box center [406, 215] width 137 height 19
select select "5"
click at [338, 206] on select "Repeat forever 2 3 4 5 6 7 8 9 10 11 12 13 14 15 16 17 18 19 20" at bounding box center [406, 215] width 137 height 19
click at [408, 281] on button "Save" at bounding box center [406, 283] width 137 height 36
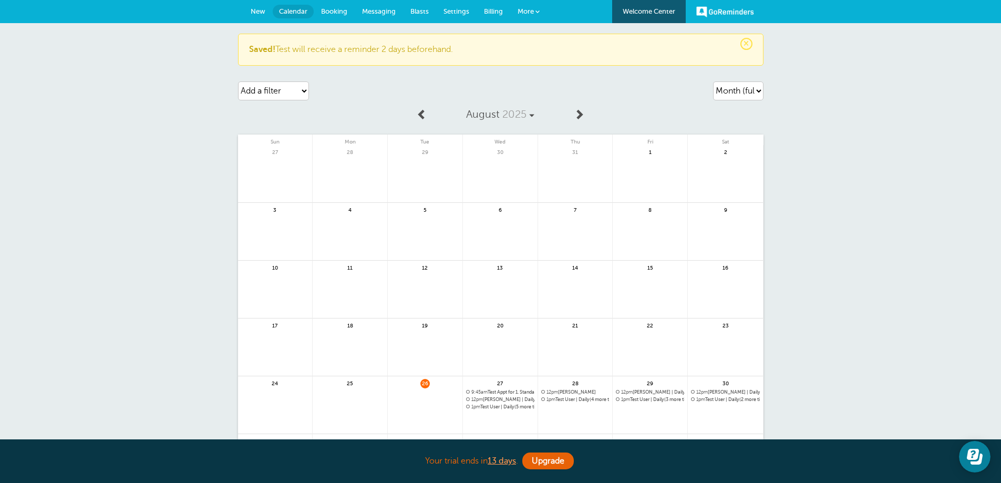
click at [504, 392] on span "9:45am Test Appt for 1. Standard Cleaning" at bounding box center [500, 392] width 68 height 6
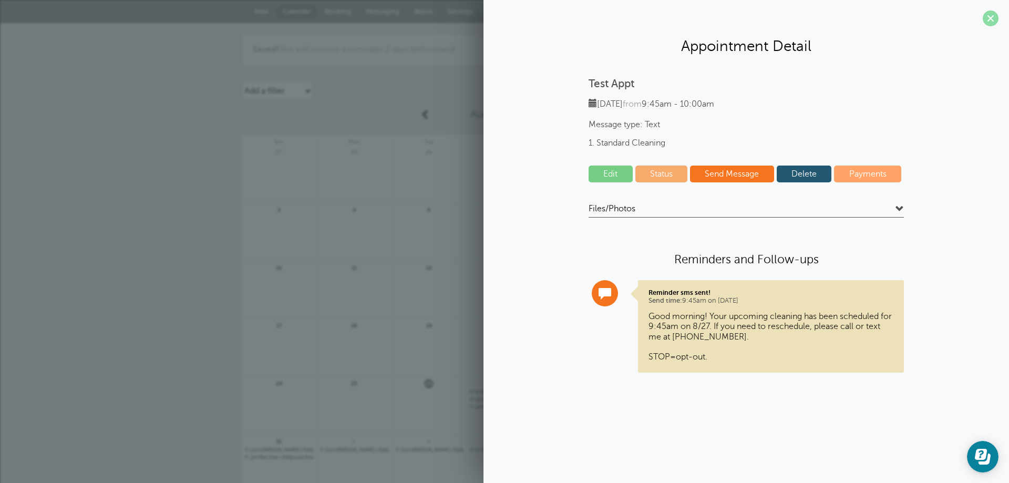
click at [987, 15] on span at bounding box center [990, 19] width 16 height 16
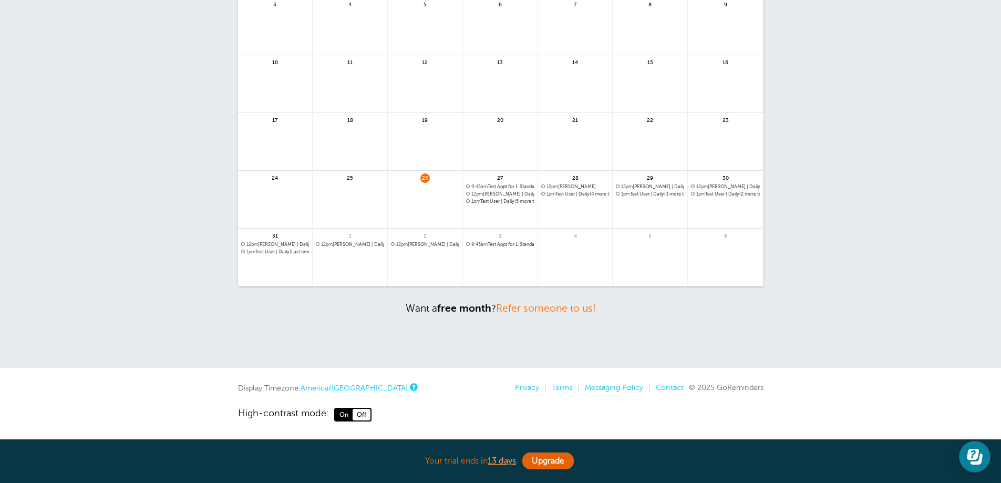
scroll to position [207, 0]
click at [650, 178] on span "29" at bounding box center [649, 176] width 9 height 8
click at [641, 205] on link at bounding box center [650, 220] width 75 height 46
click at [650, 178] on span "29" at bounding box center [649, 177] width 9 height 8
click at [643, 208] on link at bounding box center [650, 222] width 75 height 46
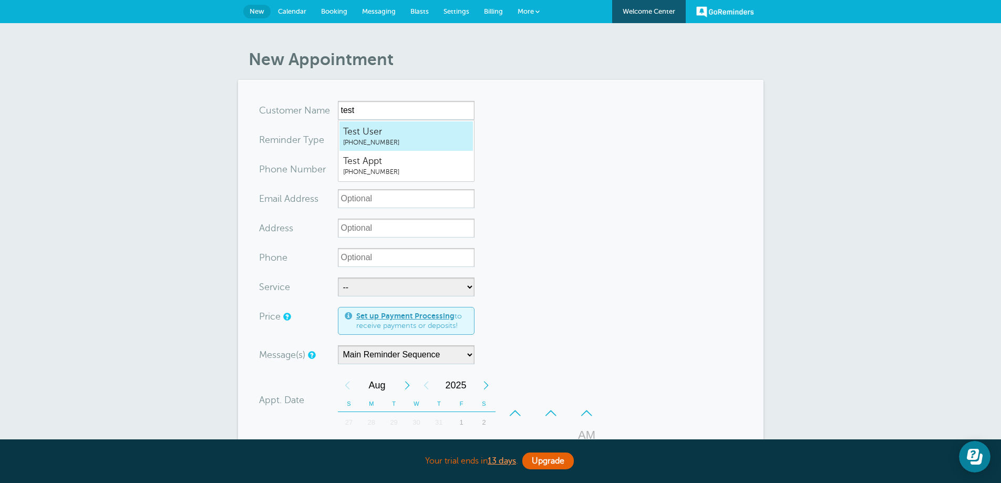
click at [362, 135] on span "Test User" at bounding box center [406, 131] width 126 height 13
type input "TestUser4806289303"
type input "Test User"
type input "(480) 628-9303"
type input "5345 E McLellan Rd Unit A Mesa AZ 85205"
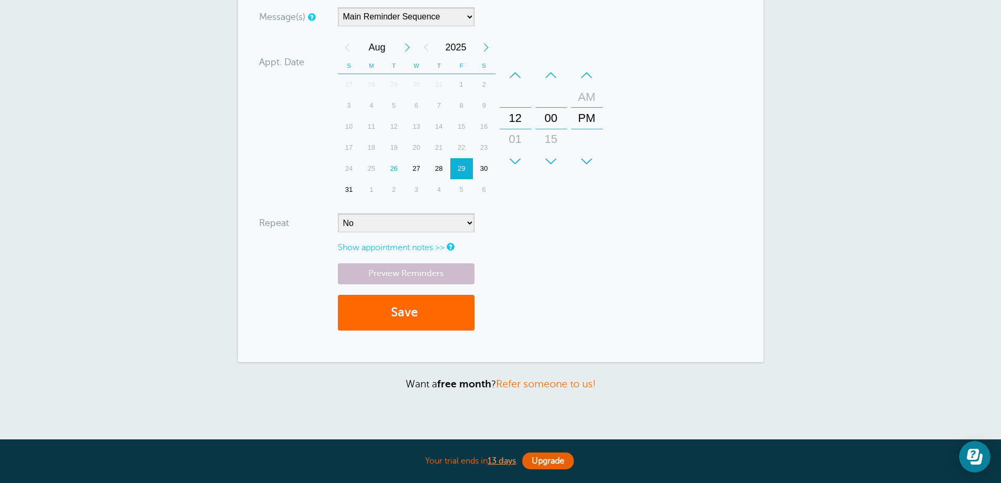
scroll to position [418, 0]
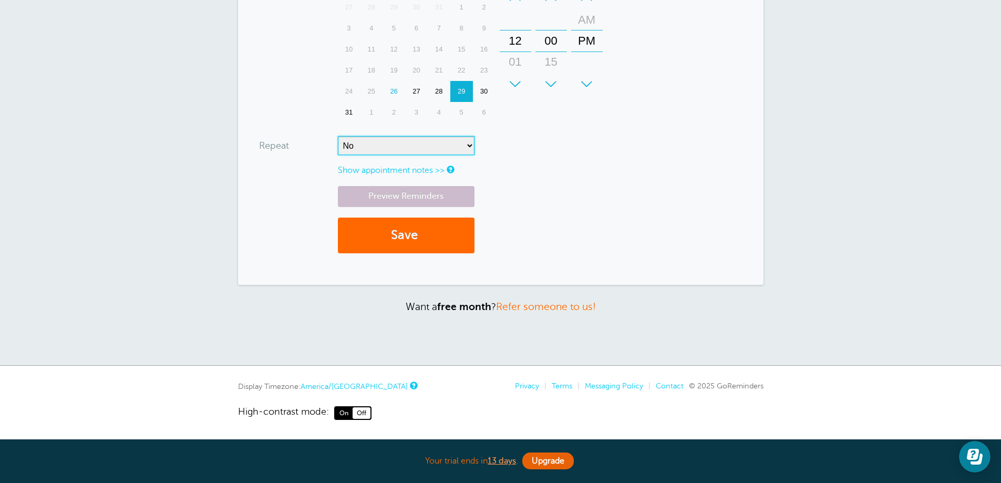
click at [469, 150] on select "No Daily Weekly Every 2 weeks Every 3 weeks Every 4 weeks Monthly Every 5 weeks…" at bounding box center [406, 145] width 137 height 19
select select "RRULE:FREQ=DAILY"
click at [338, 136] on select "No Daily Weekly Every 2 weeks Every 3 weeks Every 4 weeks Monthly Every 5 weeks…" at bounding box center [406, 145] width 137 height 19
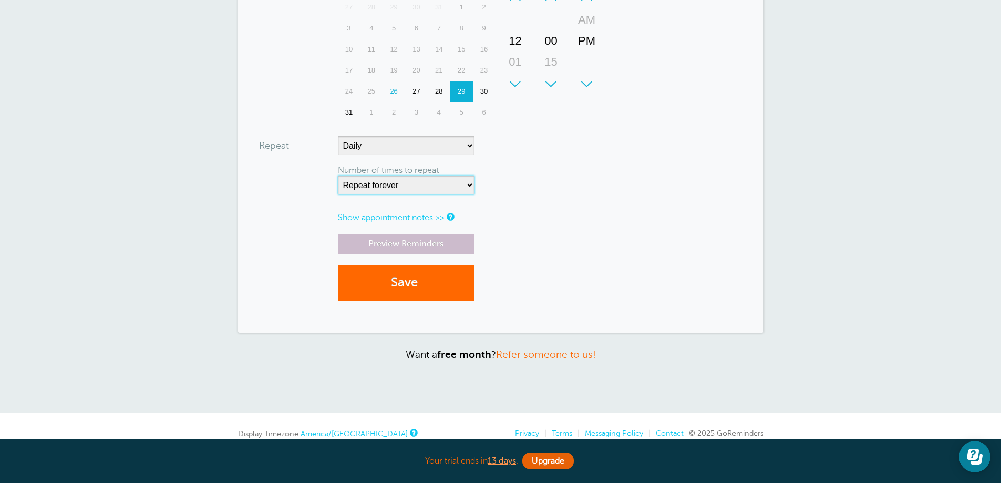
click at [424, 184] on select "Repeat forever 2 3 4 5 6 7 8 9 10 11 12 13 14 15 16 17 18 19 20" at bounding box center [406, 184] width 137 height 19
select select "3"
click at [338, 175] on select "Repeat forever 2 3 4 5 6 7 8 9 10 11 12 13 14 15 16 17 18 19 20" at bounding box center [406, 184] width 137 height 19
click at [380, 284] on button "Save" at bounding box center [406, 283] width 137 height 36
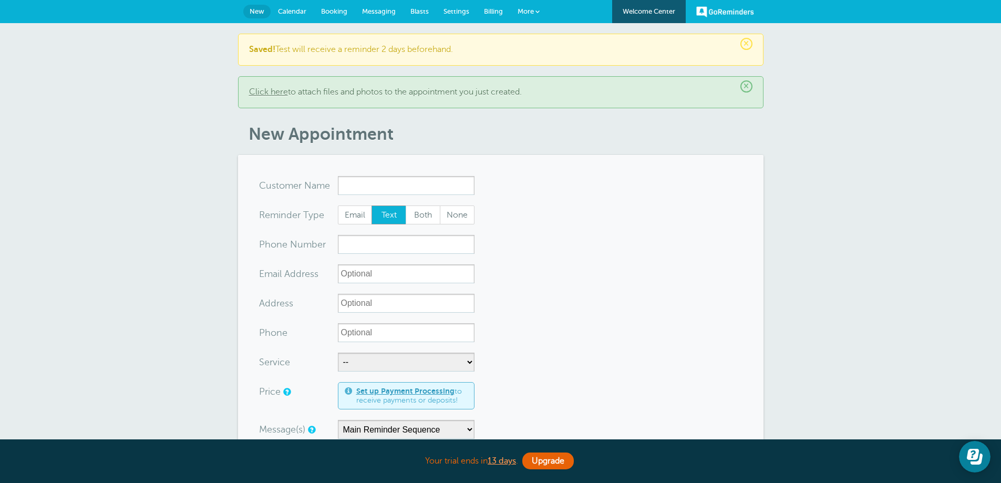
click at [437, 48] on p "Saved! Test will receive a reminder 2 days beforehand." at bounding box center [500, 50] width 503 height 10
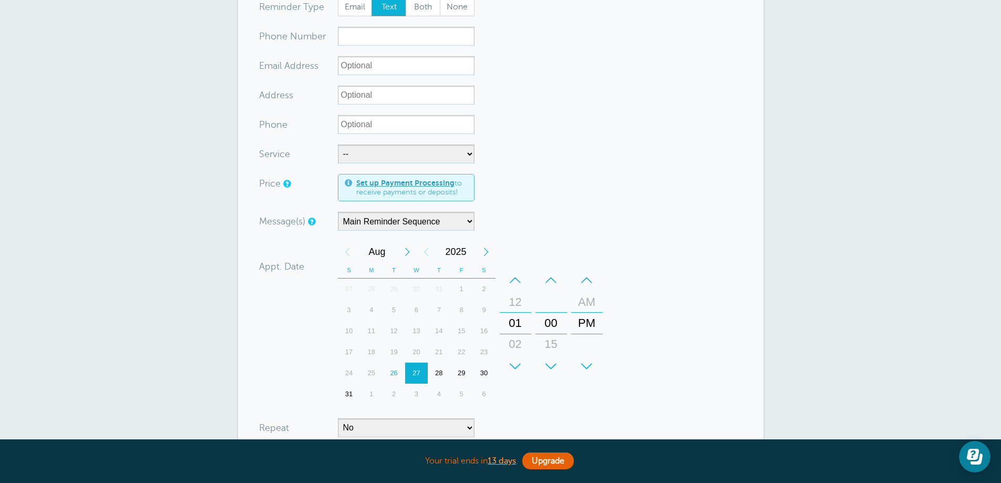
scroll to position [473, 0]
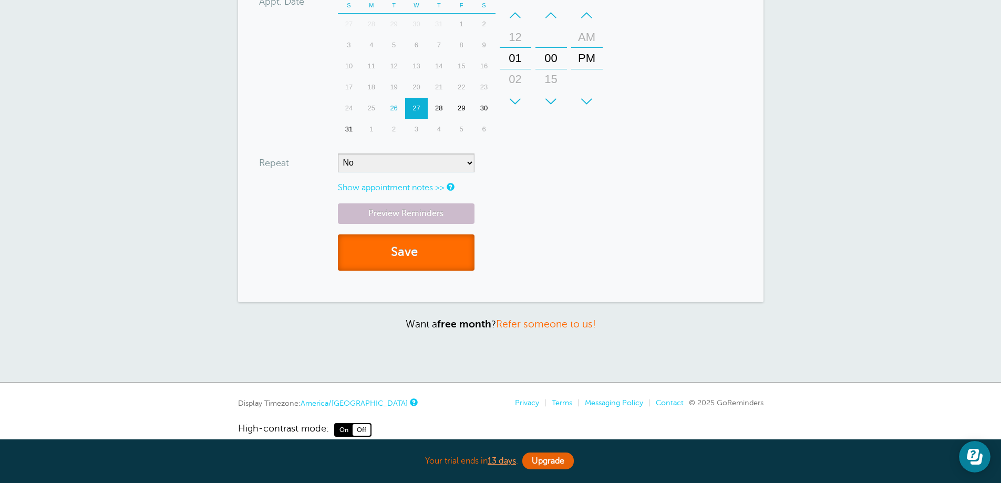
click at [402, 248] on button "Save" at bounding box center [406, 252] width 137 height 36
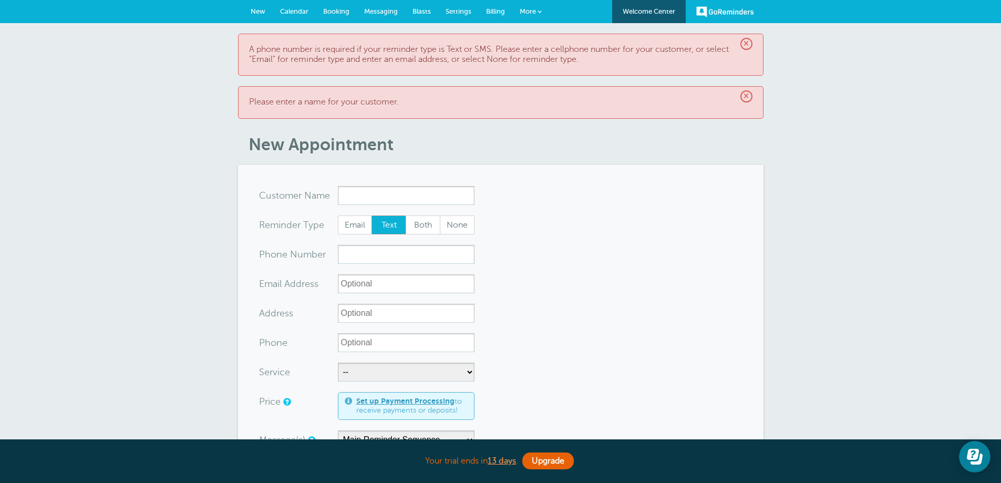
click at [748, 44] on span "×" at bounding box center [746, 44] width 12 height 12
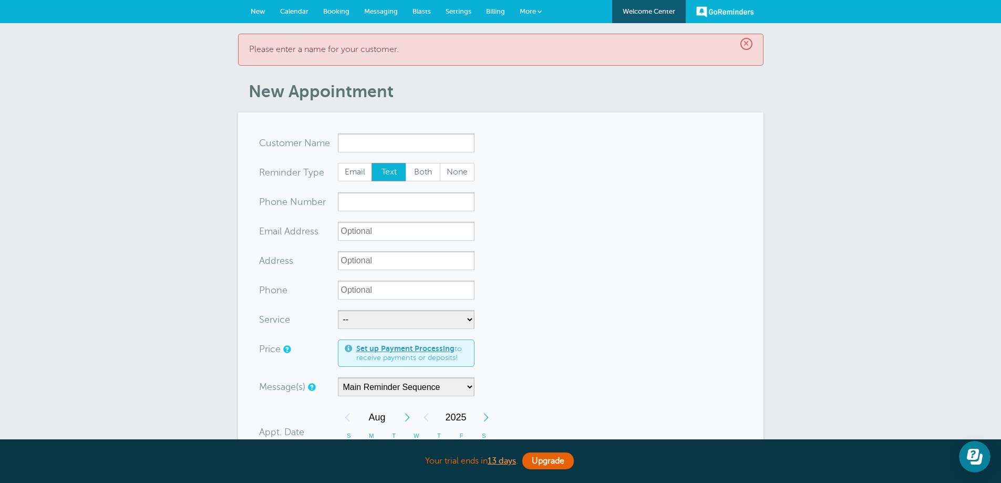
click at [745, 42] on span "×" at bounding box center [746, 44] width 12 height 12
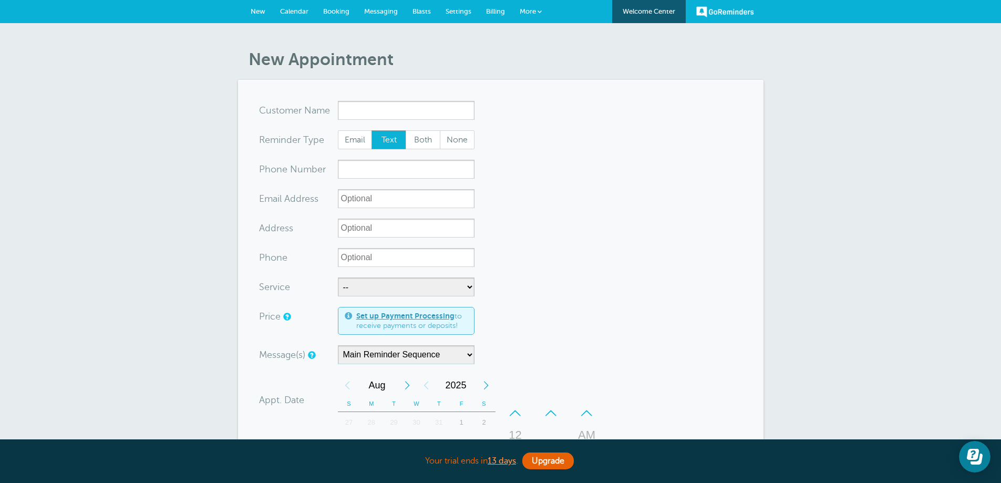
click at [459, 9] on span "Settings" at bounding box center [458, 11] width 26 height 8
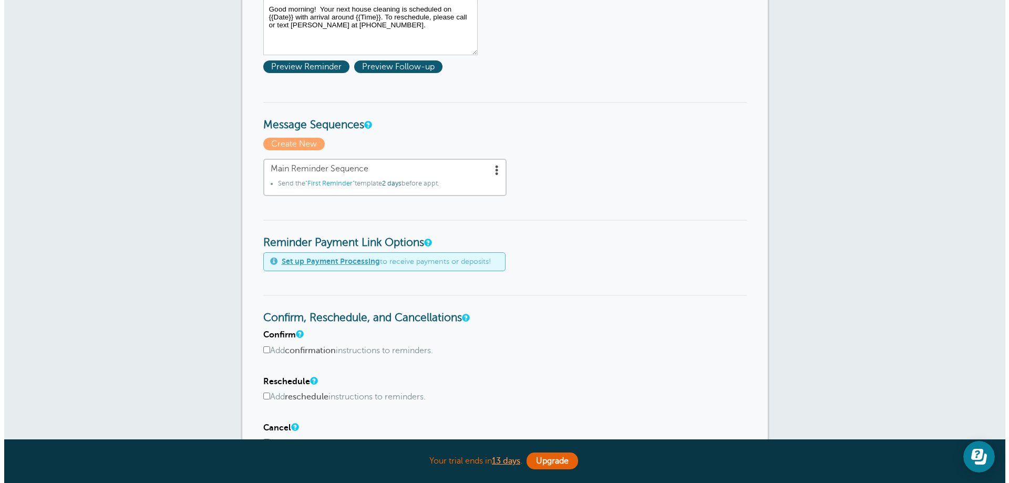
scroll to position [210, 0]
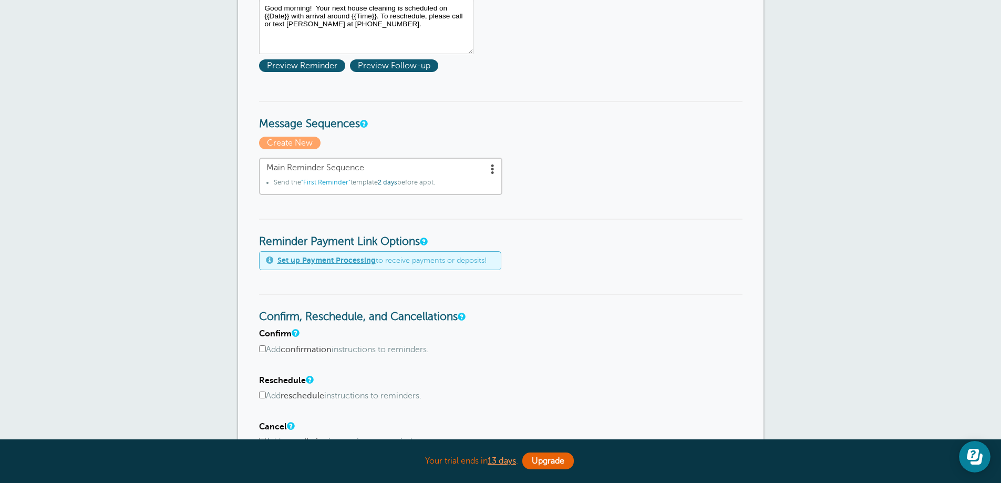
click at [492, 167] on span at bounding box center [492, 168] width 11 height 11
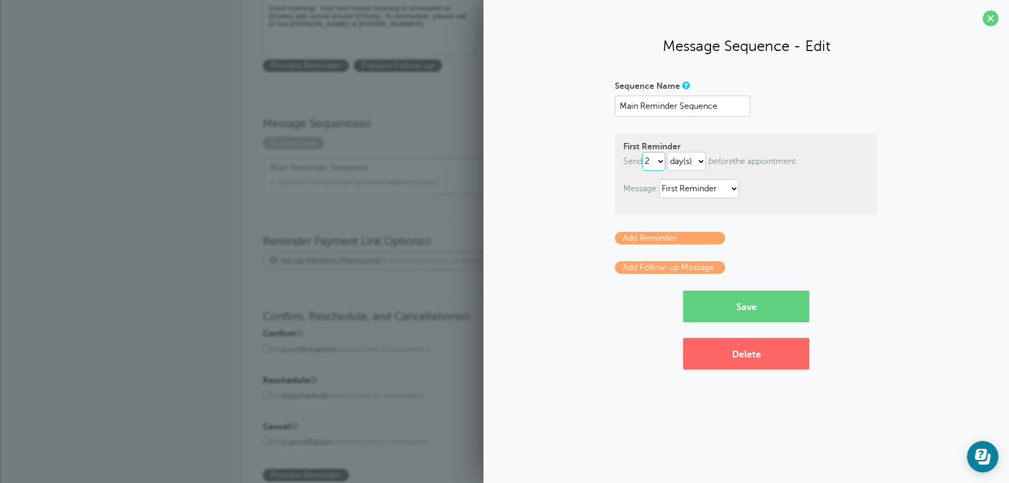
click at [662, 160] on select "immediately 1 2 3 4 5 6 7 8 9 10 11 12 13 14 15 16 17 18 19 20 21 22 23 24 25 2…" at bounding box center [653, 161] width 23 height 19
select select "1"
click at [644, 152] on select "immediately 1 2 3 4 5 6 7 8 9 10 11 12 13 14 15 16 17 18 19 20 21 22 23 24 25 2…" at bounding box center [653, 161] width 23 height 19
click at [745, 312] on button "Save" at bounding box center [746, 306] width 126 height 32
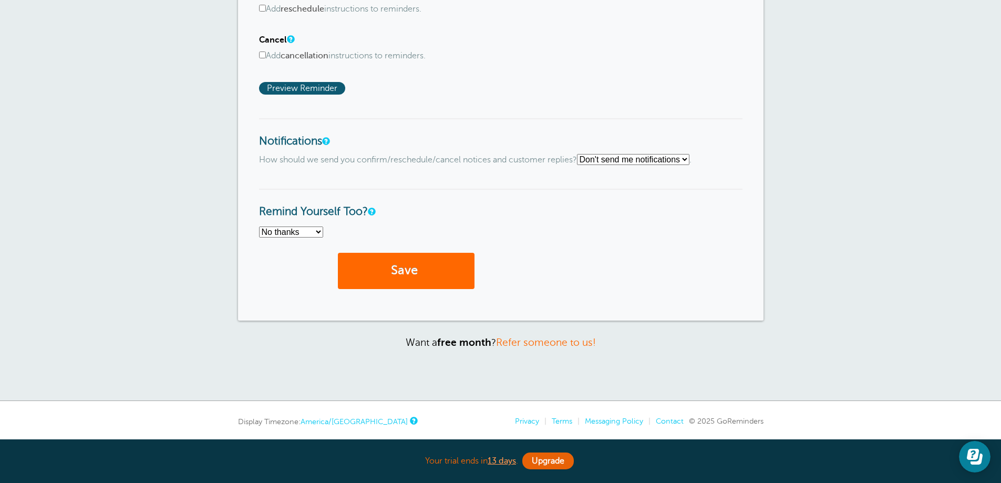
scroll to position [665, 0]
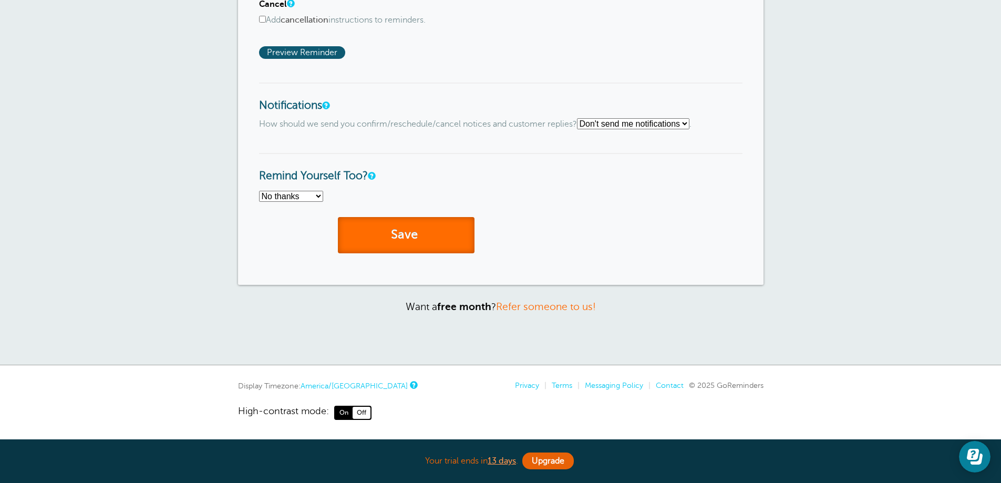
click at [419, 238] on span "submit" at bounding box center [419, 234] width 3 height 14
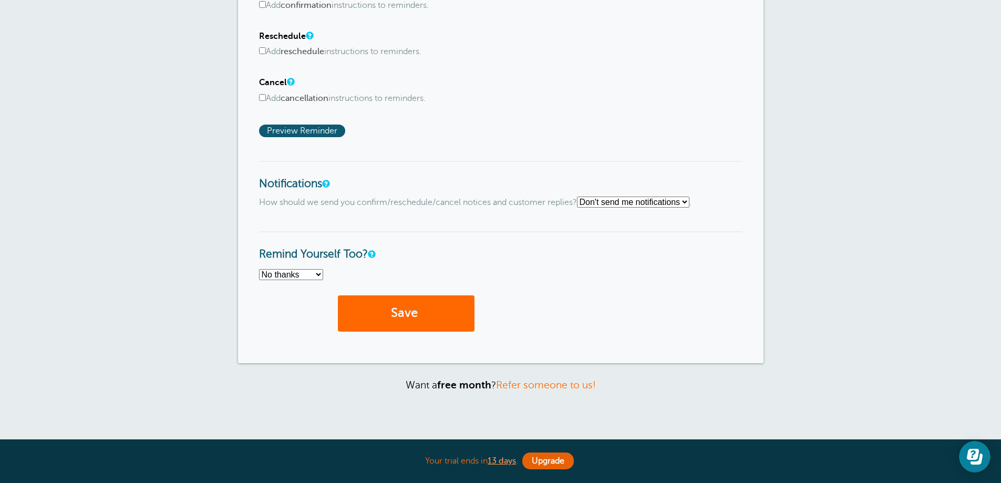
scroll to position [665, 0]
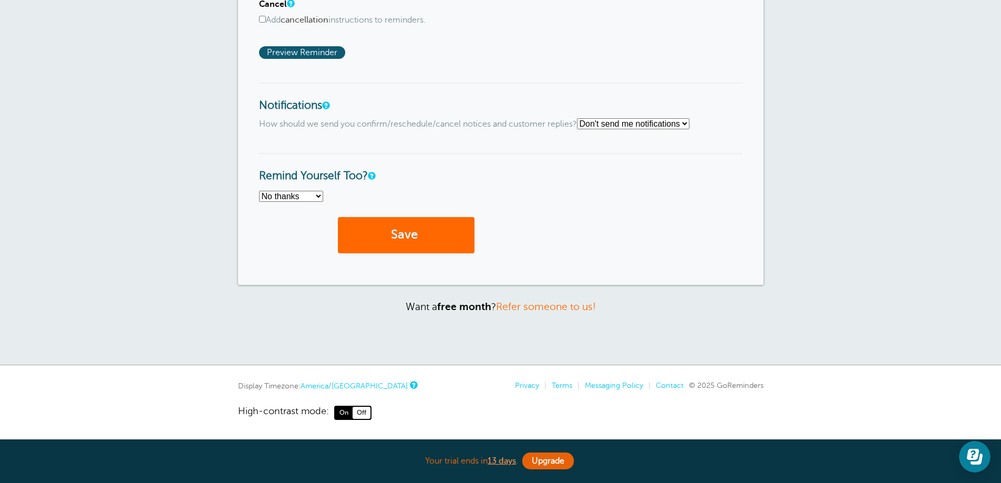
click at [689, 126] on select "Text me Email me Don't send me notifications" at bounding box center [633, 123] width 112 height 11
select select "4"
click at [581, 118] on select "Text me Email me Don't send me notifications" at bounding box center [633, 123] width 112 height 11
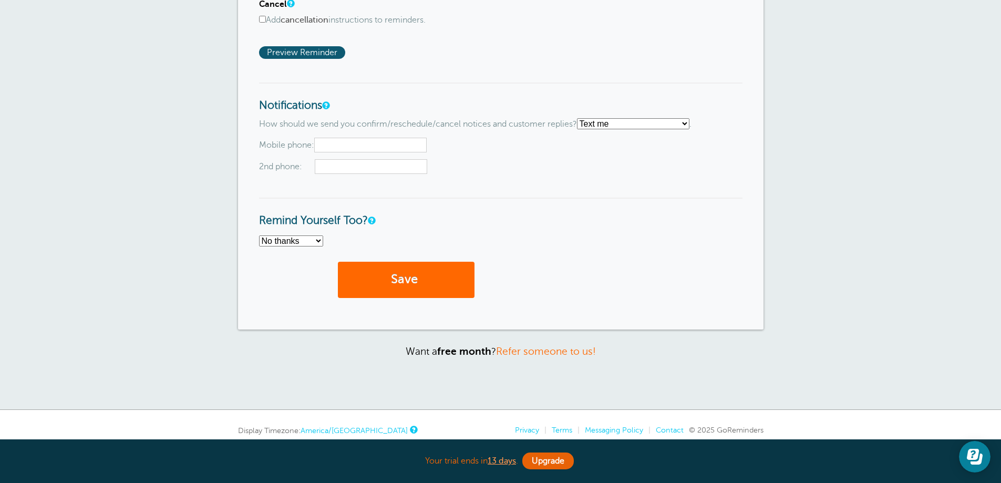
click at [337, 142] on input "text" at bounding box center [370, 145] width 112 height 15
type input "4806287815"
click at [368, 171] on input "text" at bounding box center [371, 166] width 112 height 15
type input "4806289303"
click at [546, 201] on h3 "Remind Yourself Too?" at bounding box center [500, 213] width 483 height 30
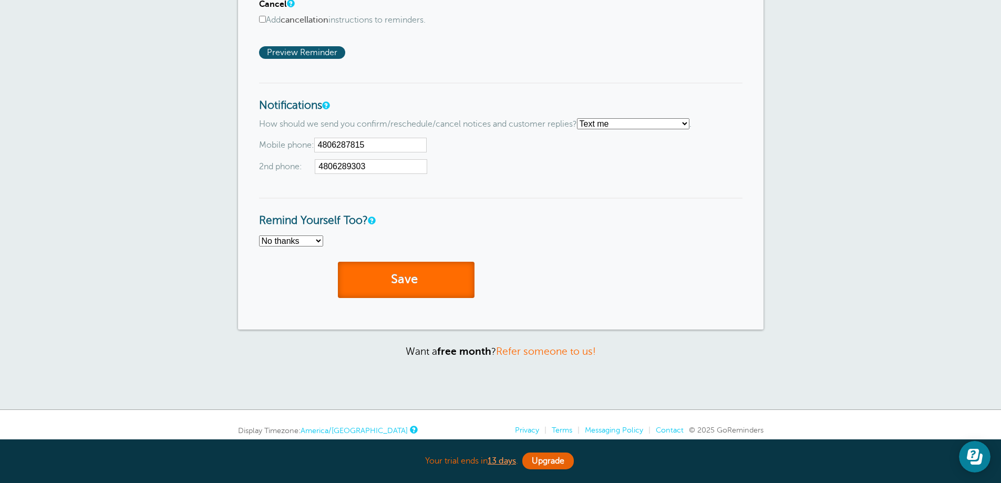
click at [406, 278] on button "Save" at bounding box center [406, 280] width 137 height 36
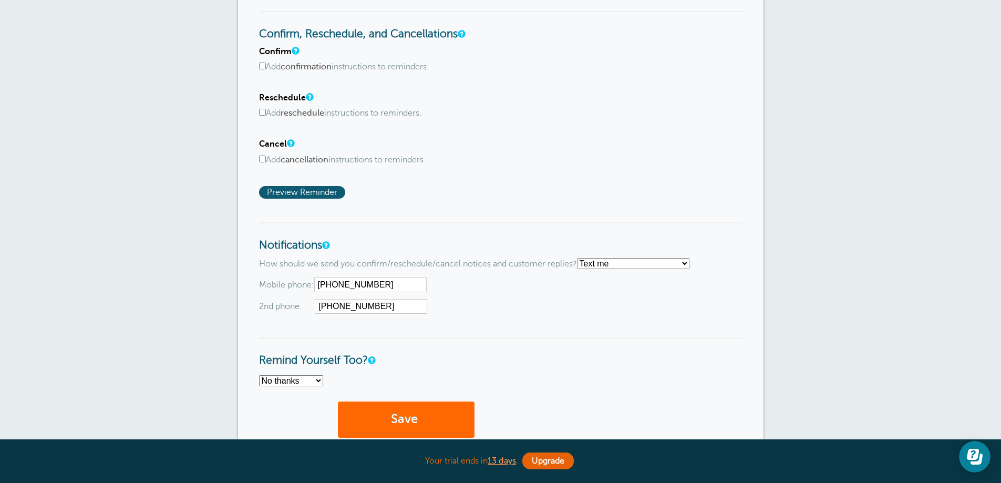
scroll to position [525, 0]
drag, startPoint x: 521, startPoint y: 267, endPoint x: 562, endPoint y: 268, distance: 40.5
click at [562, 268] on p "How should we send you confirm/reschedule/cancel notices and customer replies? …" at bounding box center [500, 262] width 483 height 11
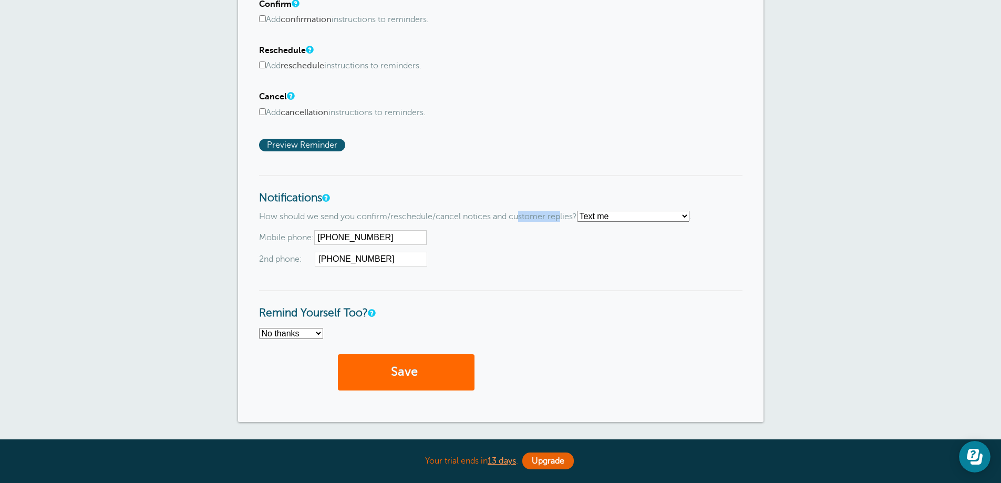
scroll to position [630, 0]
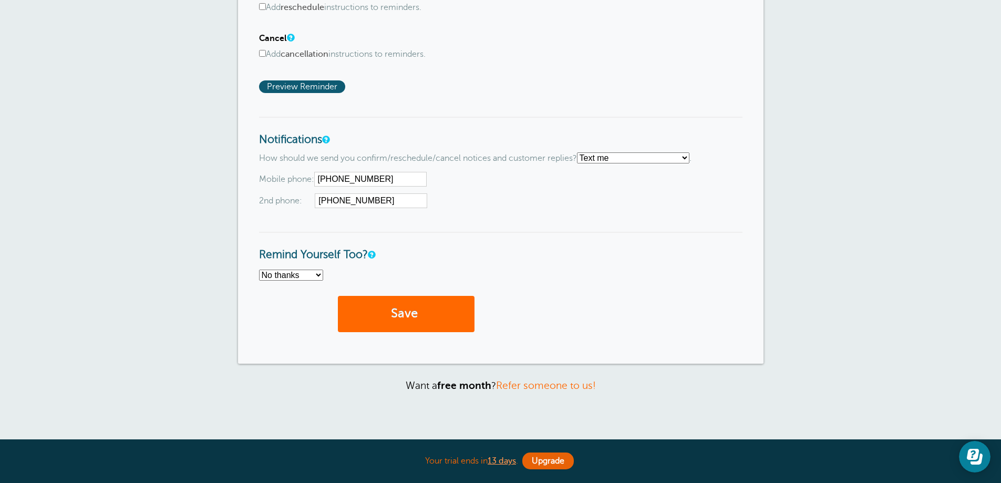
click at [407, 317] on button "Save" at bounding box center [406, 314] width 137 height 36
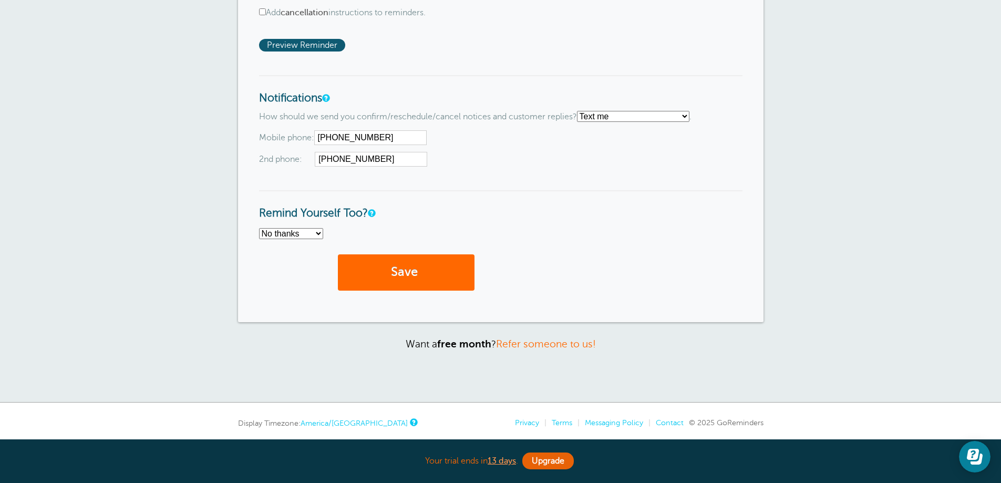
scroll to position [709, 0]
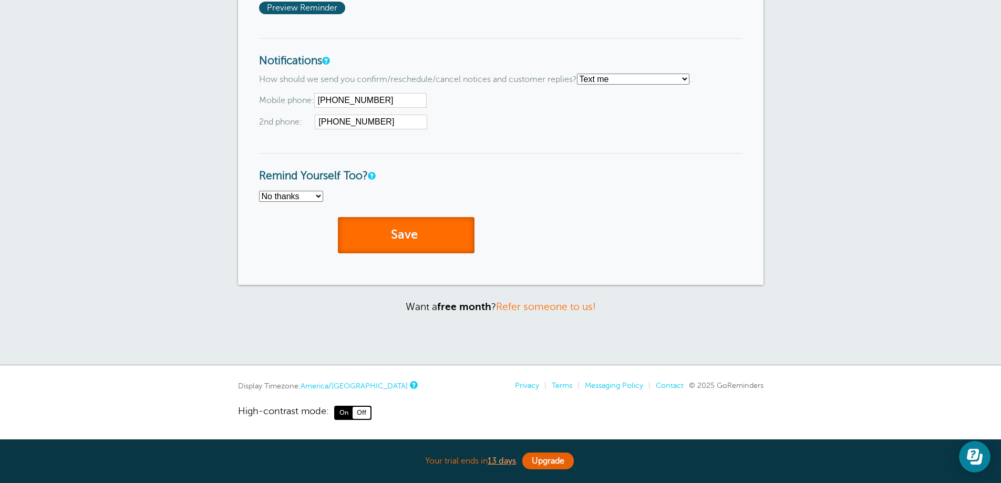
click at [399, 235] on button "Save" at bounding box center [406, 235] width 137 height 36
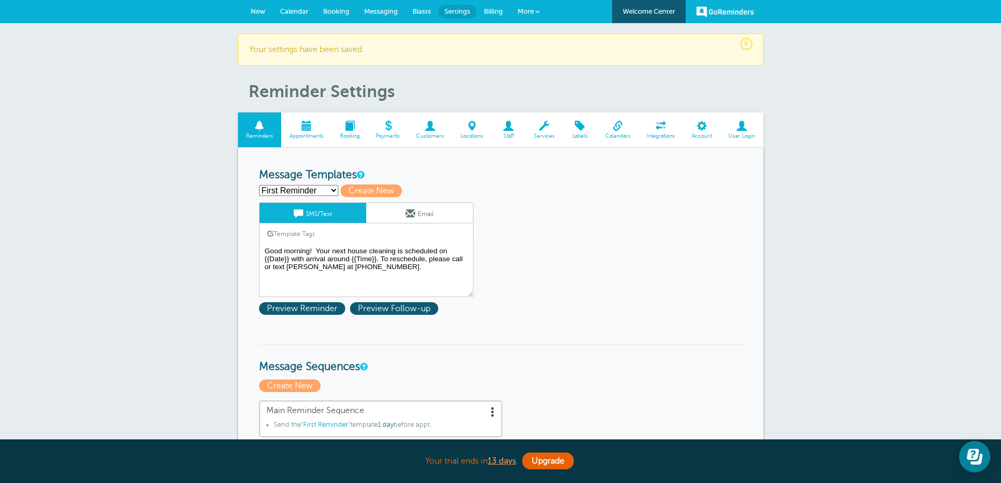
click at [333, 11] on span "Booking" at bounding box center [336, 11] width 26 height 8
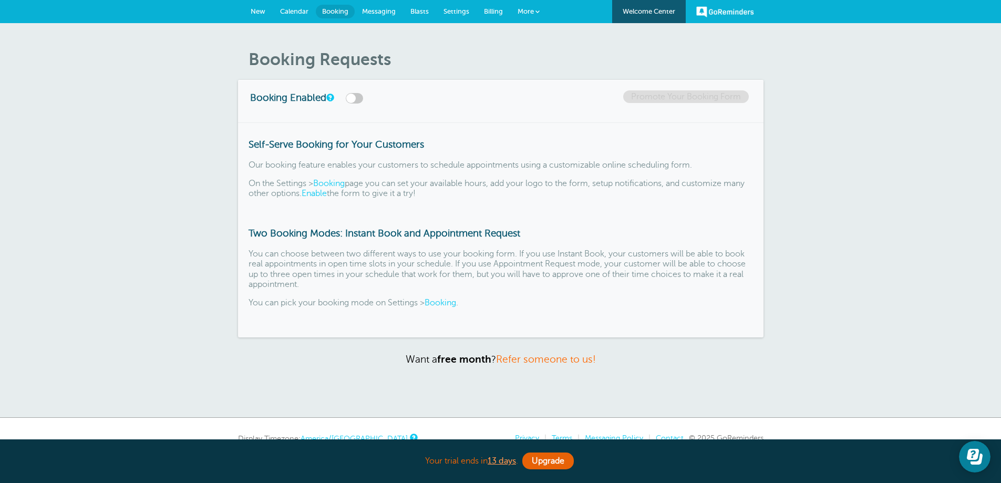
click at [376, 13] on span "Messaging" at bounding box center [379, 11] width 34 height 8
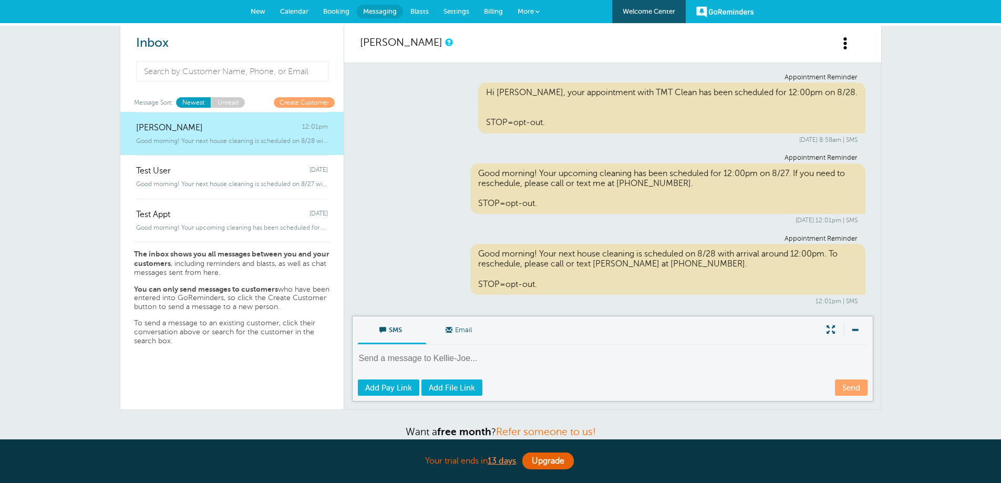
click at [453, 15] on span "Settings" at bounding box center [456, 11] width 26 height 8
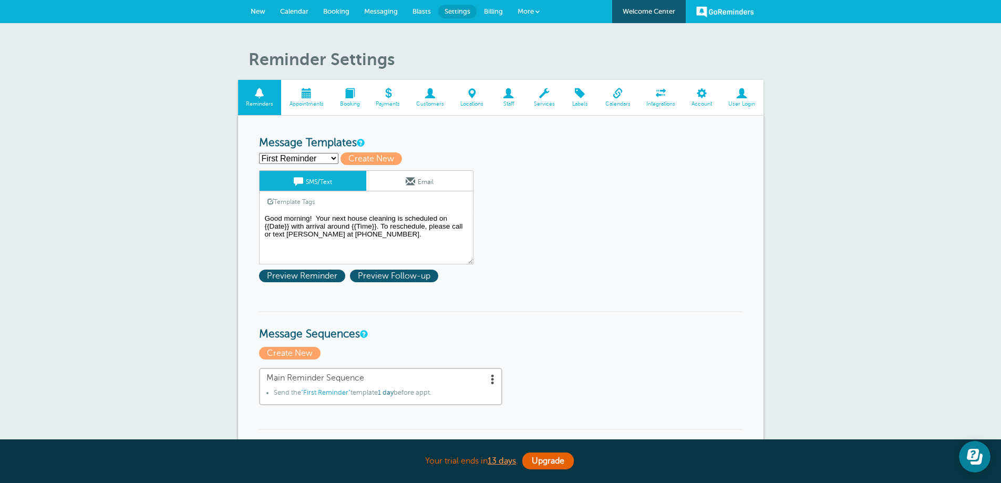
click at [494, 11] on span "Billing" at bounding box center [493, 11] width 19 height 8
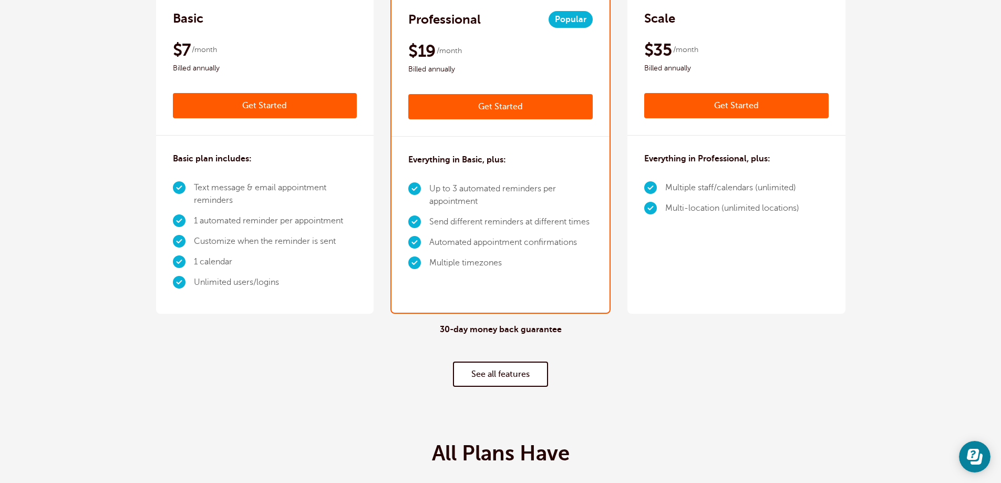
scroll to position [210, 0]
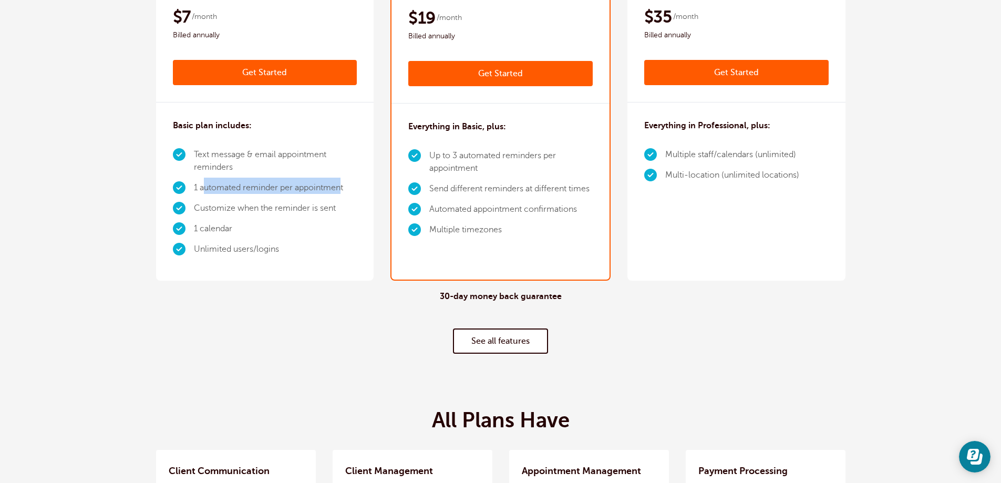
drag, startPoint x: 203, startPoint y: 188, endPoint x: 343, endPoint y: 192, distance: 139.3
click at [343, 192] on li "1 automated reminder per appointment" at bounding box center [275, 188] width 163 height 20
drag, startPoint x: 217, startPoint y: 210, endPoint x: 202, endPoint y: 285, distance: 76.6
click at [330, 219] on ul "Text message & email appointment reminders 1 automated reminder per appointment…" at bounding box center [265, 201] width 184 height 115
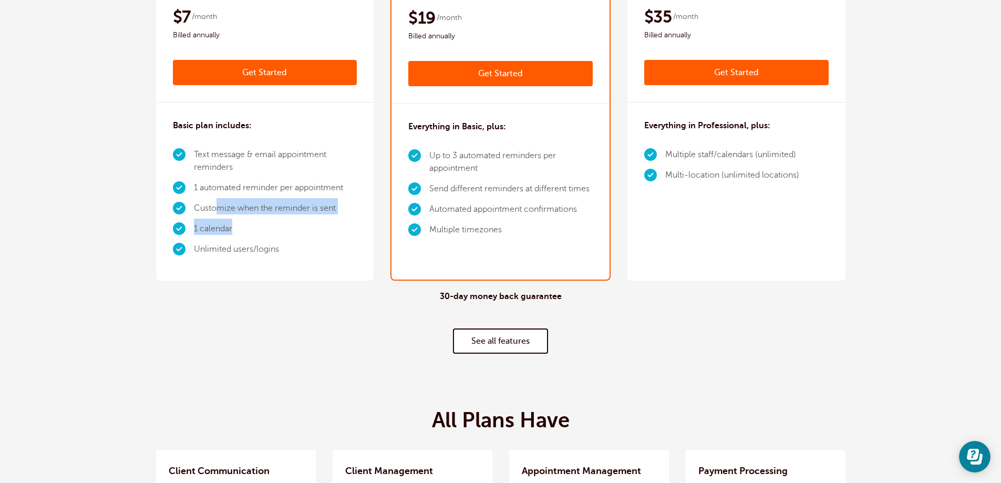
click at [220, 234] on li "1 calendar" at bounding box center [275, 229] width 163 height 20
click at [496, 340] on link "See all features" at bounding box center [500, 340] width 95 height 25
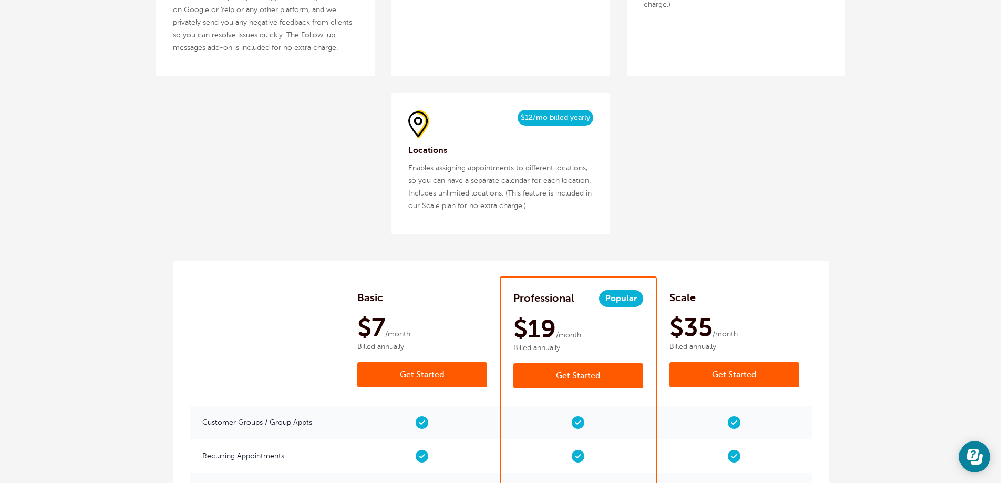
scroll to position [1139, 0]
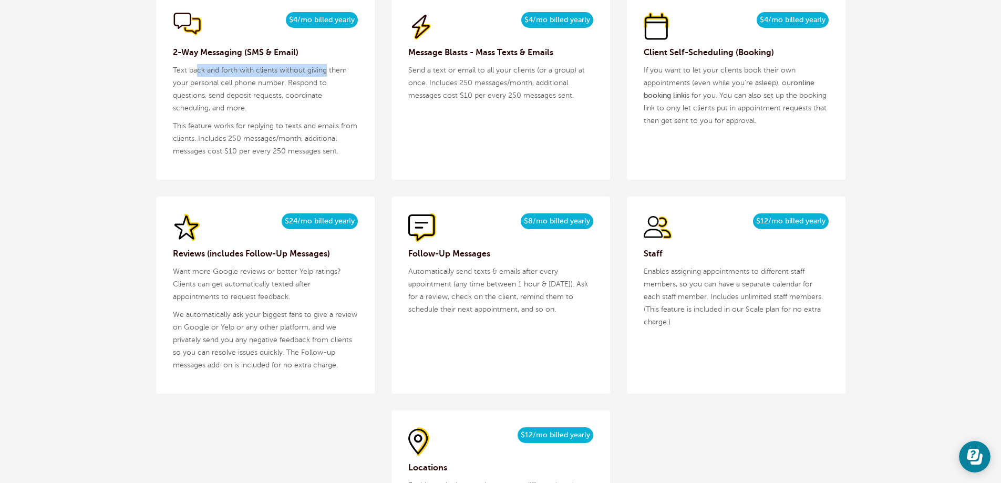
drag, startPoint x: 195, startPoint y: 74, endPoint x: 327, endPoint y: 75, distance: 131.9
click at [327, 75] on p "Text back and forth with clients without giving them your personal cell phone n…" at bounding box center [265, 89] width 185 height 50
drag, startPoint x: 222, startPoint y: 95, endPoint x: 272, endPoint y: 101, distance: 50.8
click at [272, 101] on p "Text back and forth with clients without giving them your personal cell phone n…" at bounding box center [265, 89] width 185 height 50
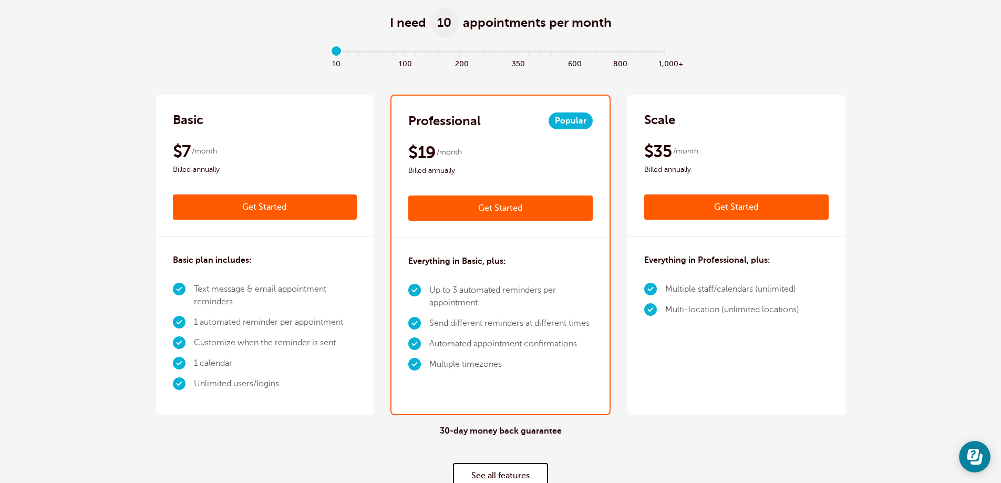
scroll to position [0, 0]
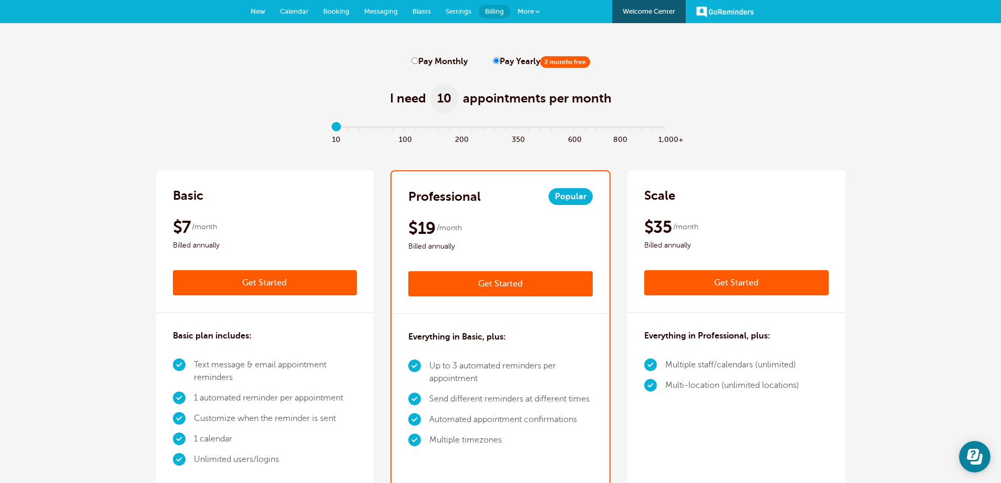
click at [528, 12] on span "More" at bounding box center [525, 11] width 16 height 8
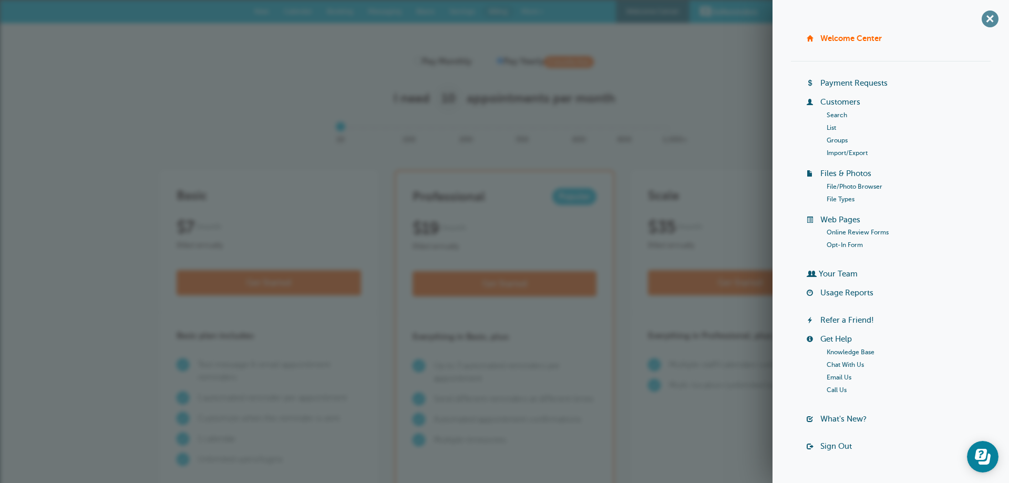
click at [984, 19] on span "+" at bounding box center [990, 19] width 24 height 24
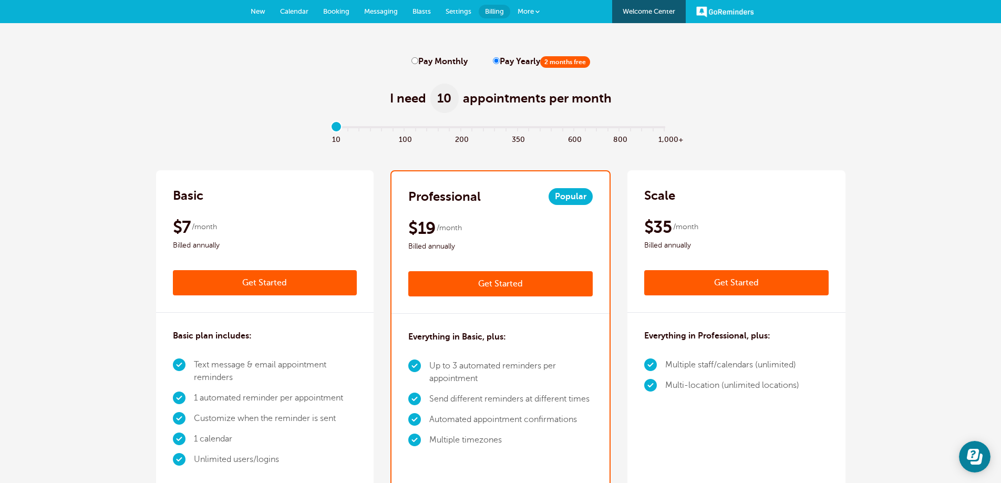
click at [459, 12] on span "Settings" at bounding box center [458, 11] width 26 height 8
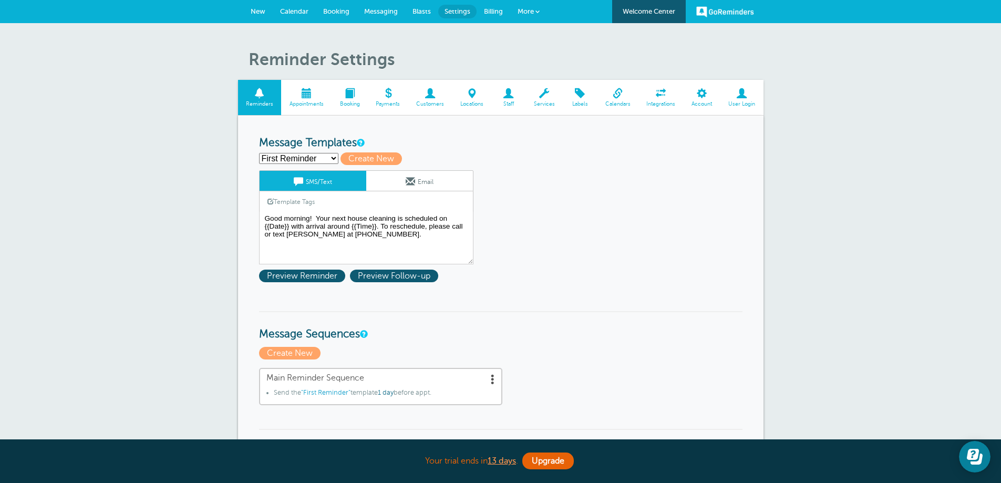
click at [338, 15] on link "Booking" at bounding box center [336, 11] width 41 height 23
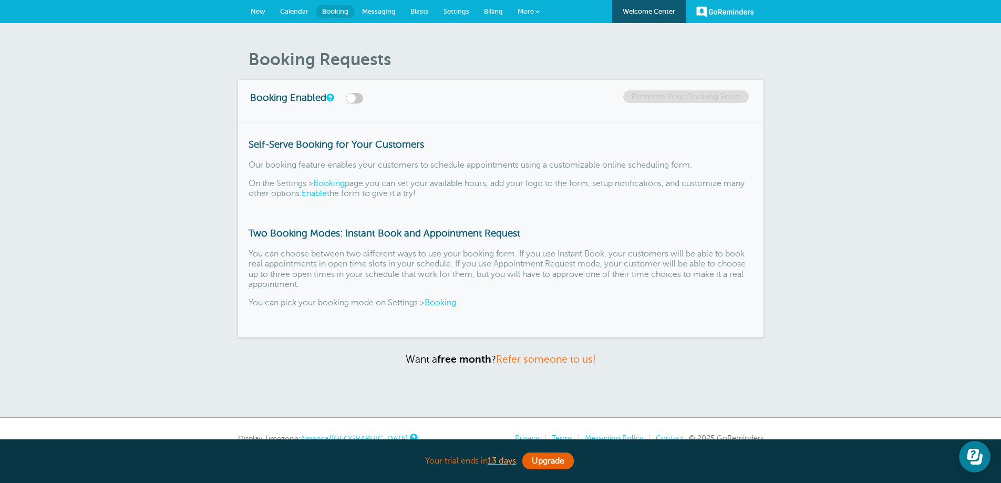
click at [285, 8] on span "Calendar" at bounding box center [294, 11] width 28 height 8
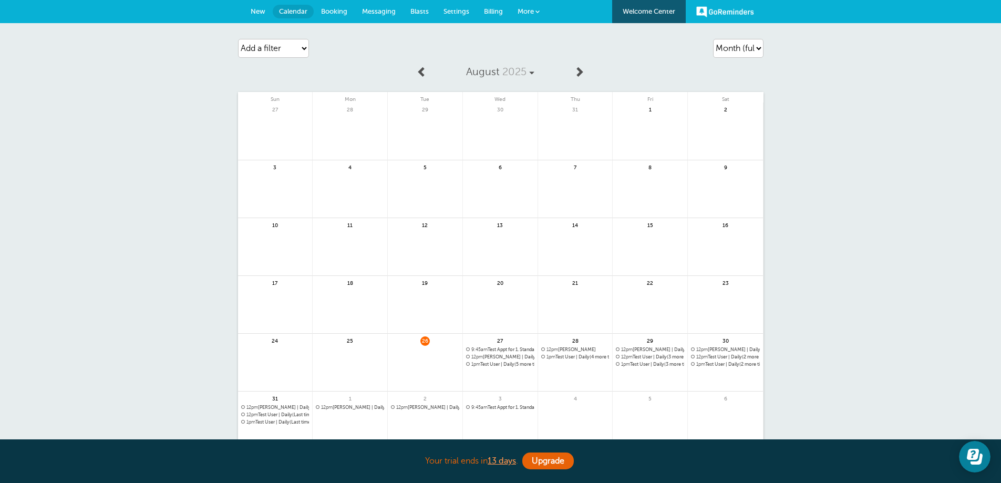
click at [574, 341] on span "28" at bounding box center [574, 340] width 9 height 8
click at [568, 368] on link at bounding box center [575, 384] width 75 height 46
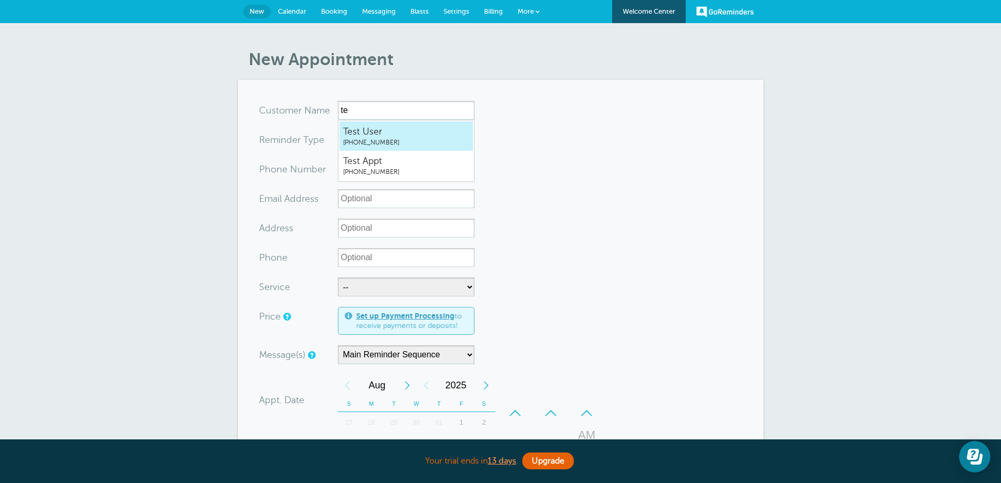
click at [372, 132] on span "Test User" at bounding box center [406, 131] width 126 height 13
type input "TestUser4806289303"
type input "Test User"
type input "(480) 628-9303"
type input "5345 E McLellan Rd Unit A Mesa AZ 85205"
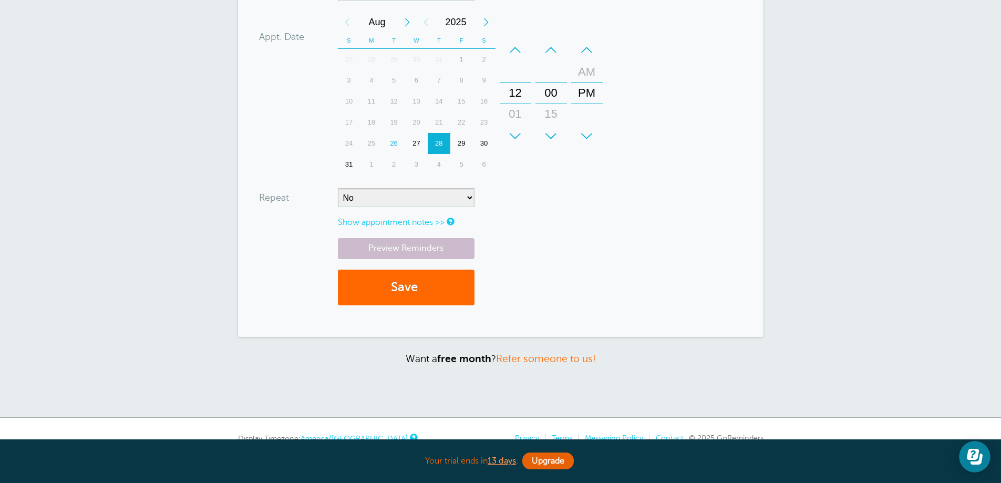
scroll to position [418, 0]
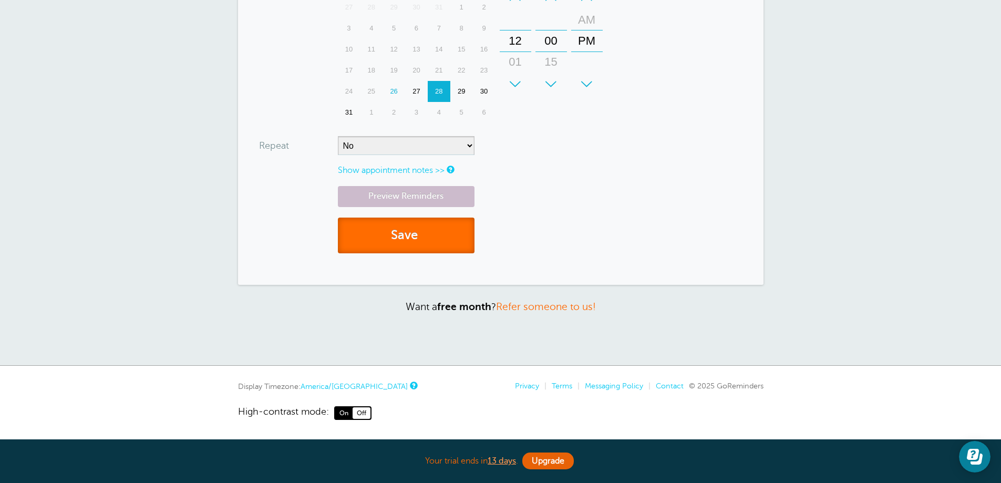
click at [404, 233] on button "Save" at bounding box center [406, 235] width 137 height 36
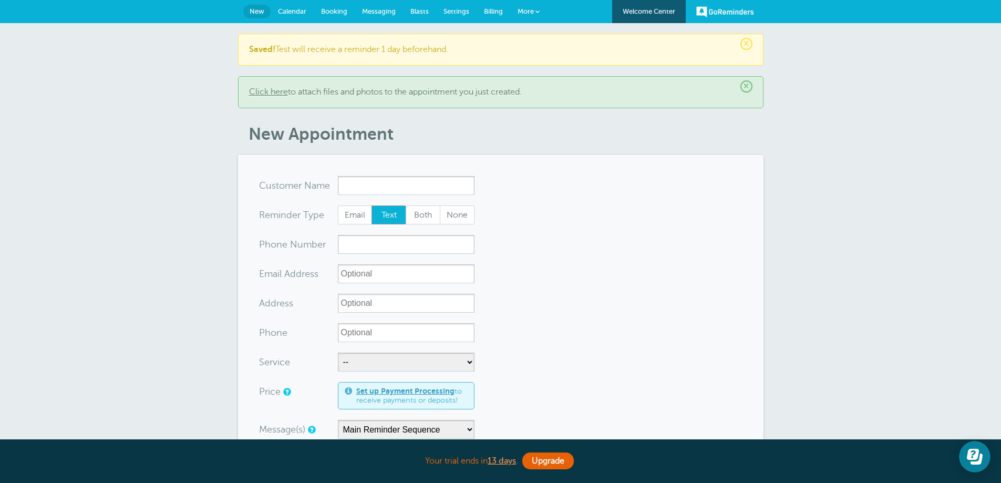
click at [288, 13] on span "Calendar" at bounding box center [292, 11] width 28 height 8
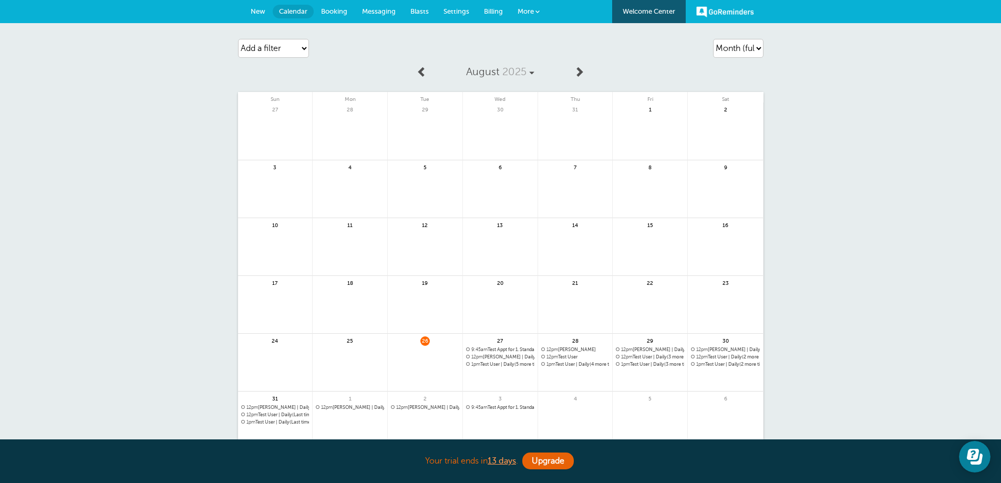
click at [646, 379] on link at bounding box center [650, 392] width 75 height 46
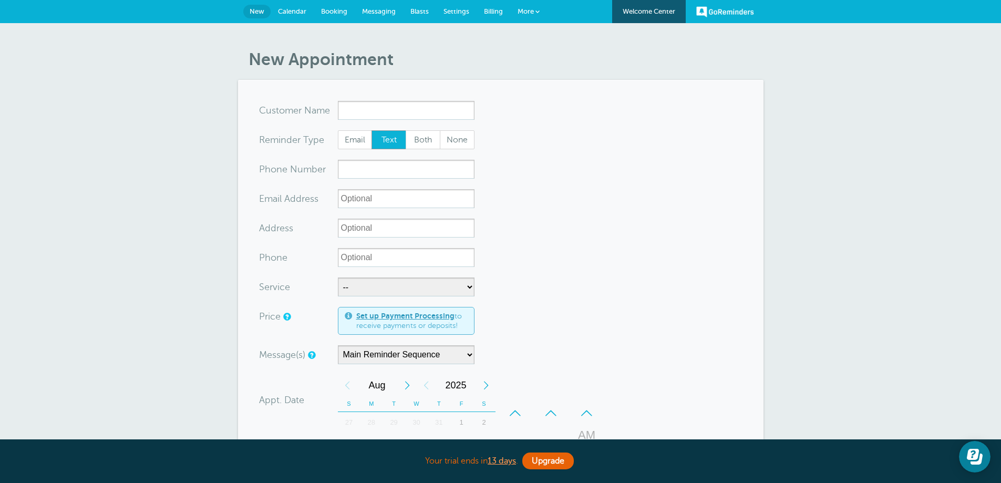
click at [355, 110] on input "x-no-autofill" at bounding box center [406, 110] width 137 height 19
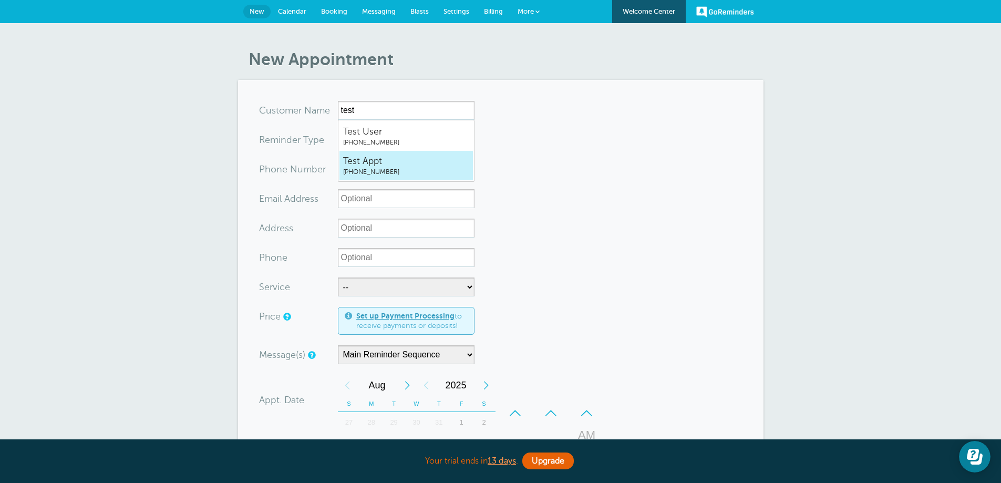
click at [388, 164] on span "Test Appt" at bounding box center [406, 160] width 126 height 13
type input "TestAppt4806286145"
type input "Test Appt"
type input "(480) 628-6145"
type input "5345 E McLellan Rd Unit X Mesa AZ 85205"
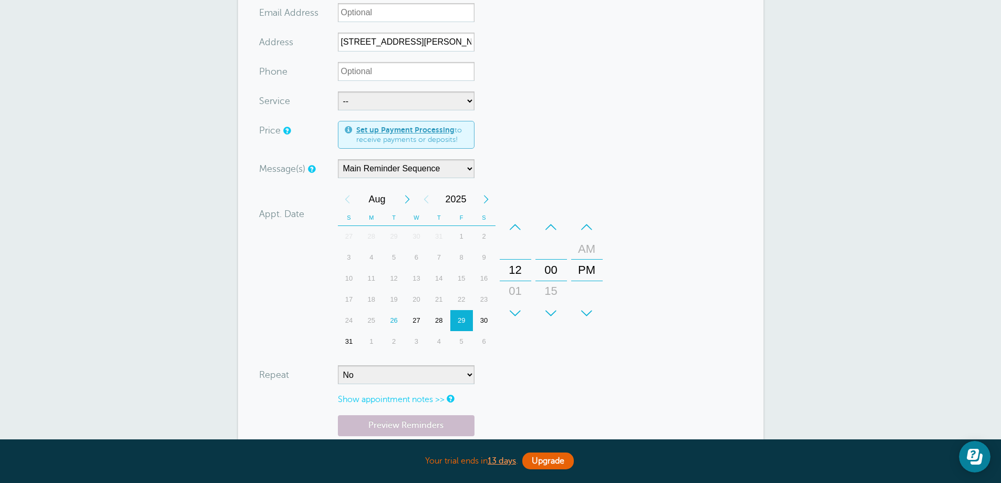
scroll to position [263, 0]
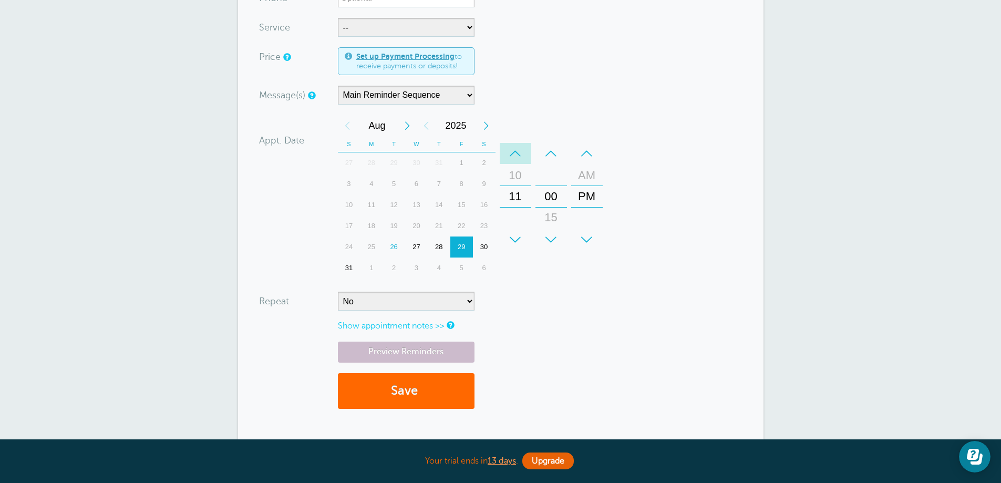
click at [515, 151] on div "–" at bounding box center [516, 153] width 32 height 21
click at [510, 234] on div "+" at bounding box center [516, 239] width 32 height 21
click at [587, 151] on div "–" at bounding box center [587, 153] width 32 height 21
click at [470, 301] on select "No Daily Weekly Every 2 weeks Every 3 weeks Every 4 weeks Monthly Every 5 weeks…" at bounding box center [406, 301] width 137 height 19
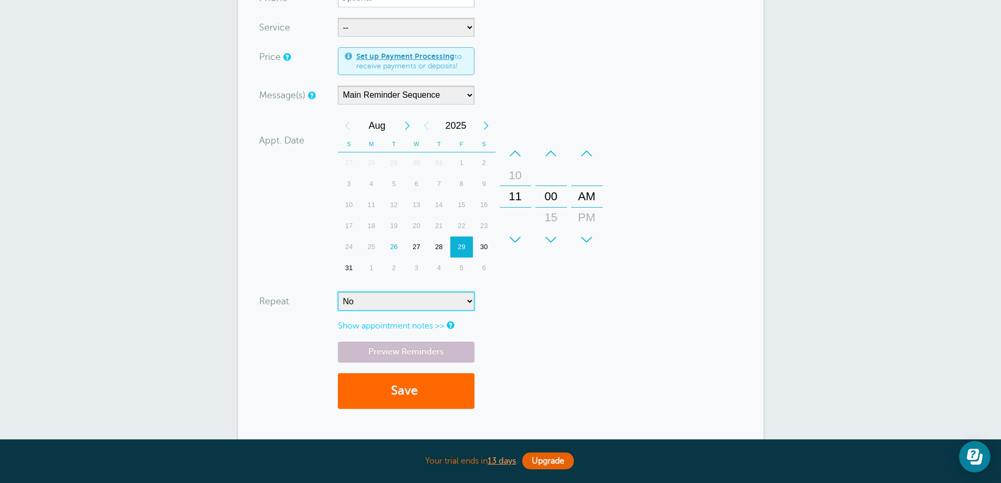
select select "RRULE:FREQ=DAILY"
click at [338, 292] on select "No Daily Weekly Every 2 weeks Every 3 weeks Every 4 weeks Monthly Every 5 weeks…" at bounding box center [406, 301] width 137 height 19
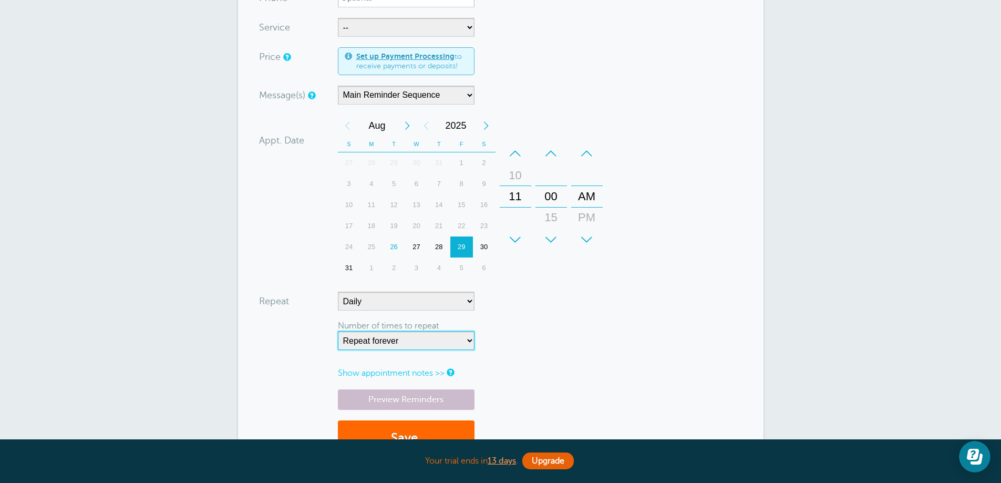
click at [470, 340] on select "Repeat forever 2 3 4 5 6 7 8 9 10 11 12 13 14 15 16 17 18 19 20" at bounding box center [406, 340] width 137 height 19
select select "4"
click at [338, 331] on select "Repeat forever 2 3 4 5 6 7 8 9 10 11 12 13 14 15 16 17 18 19 20" at bounding box center [406, 340] width 137 height 19
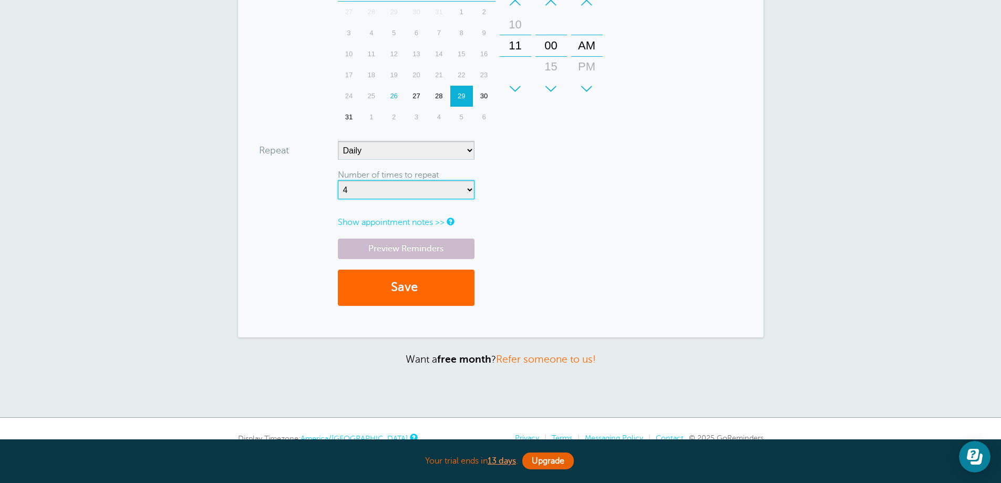
scroll to position [420, 0]
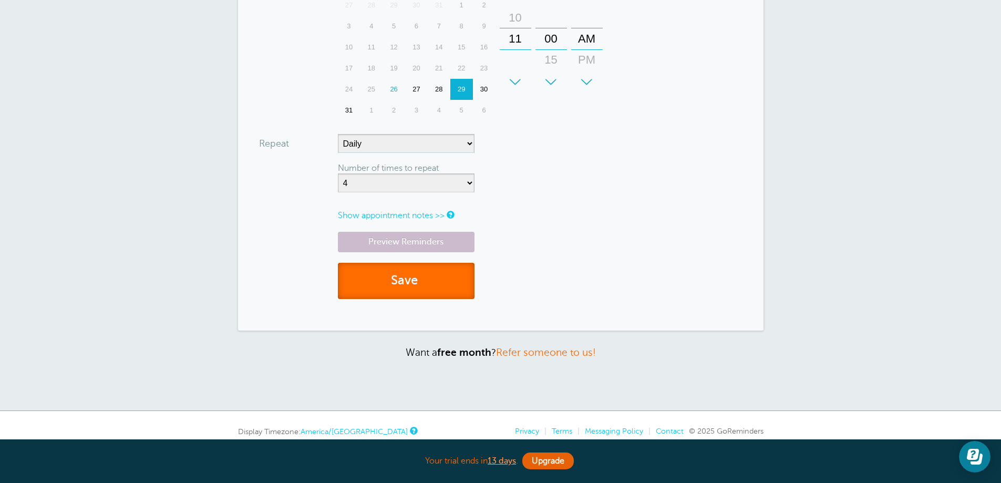
click at [409, 278] on button "Save" at bounding box center [406, 281] width 137 height 36
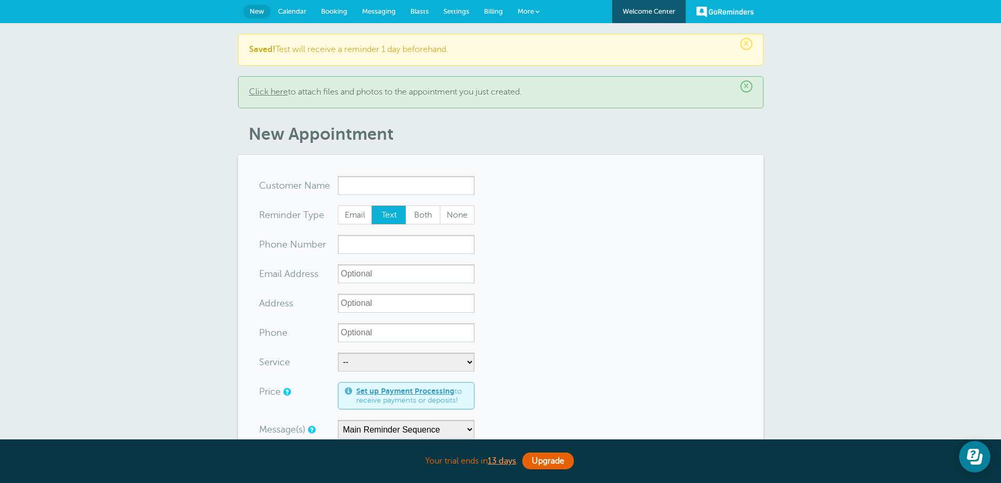
click at [298, 9] on span "Calendar" at bounding box center [292, 11] width 28 height 8
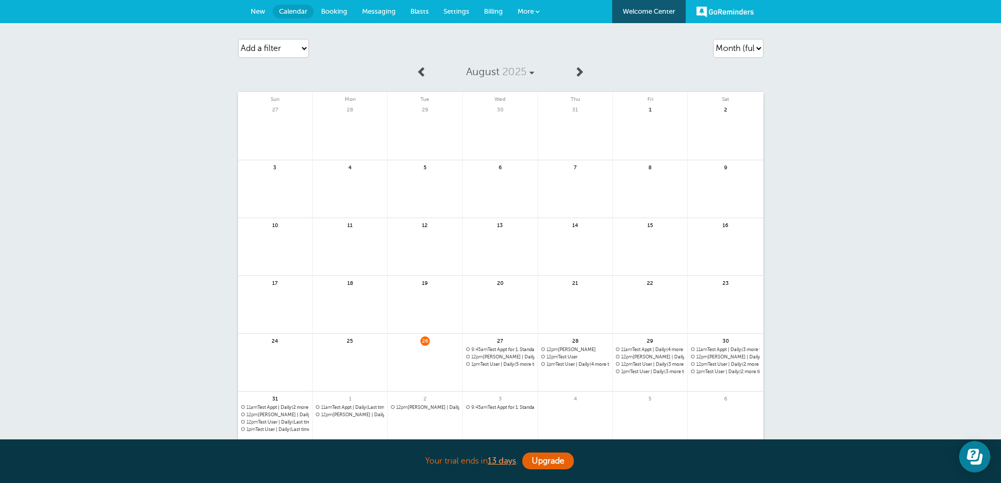
click at [329, 407] on span "11am" at bounding box center [326, 406] width 11 height 5
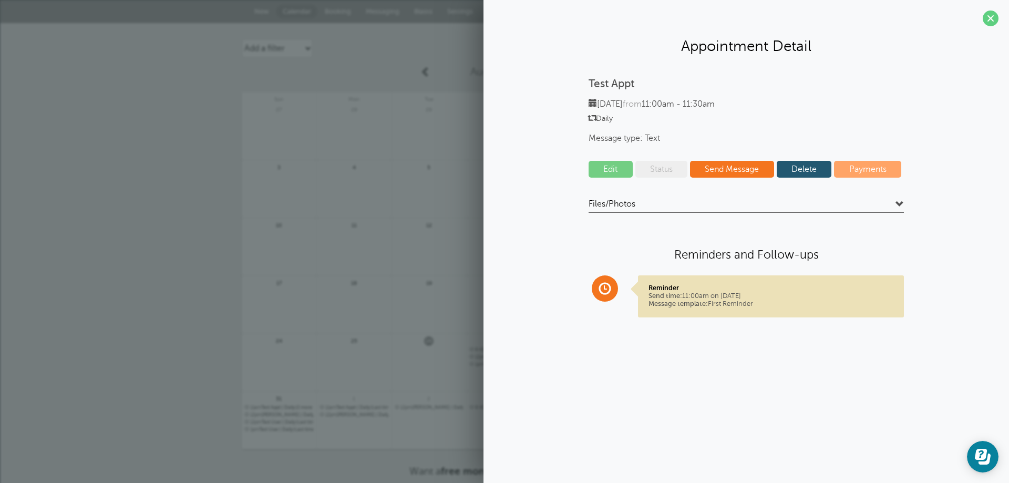
click at [605, 165] on link "Edit" at bounding box center [610, 169] width 44 height 17
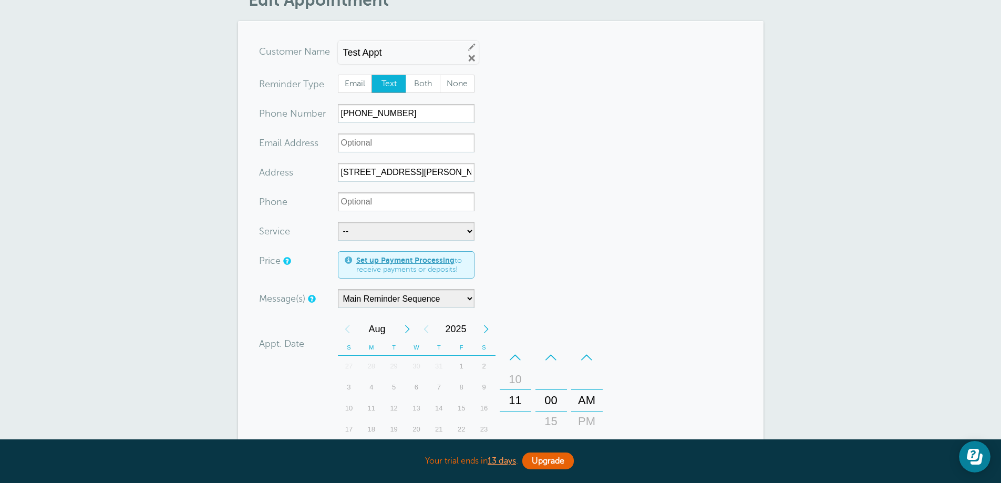
scroll to position [105, 0]
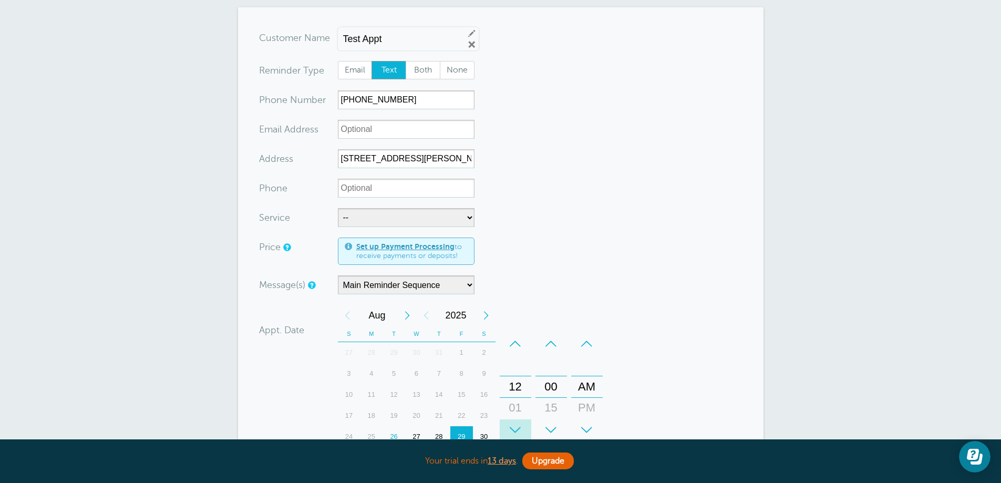
click at [513, 429] on div "+" at bounding box center [516, 429] width 32 height 21
click at [514, 344] on div "–" at bounding box center [516, 343] width 32 height 21
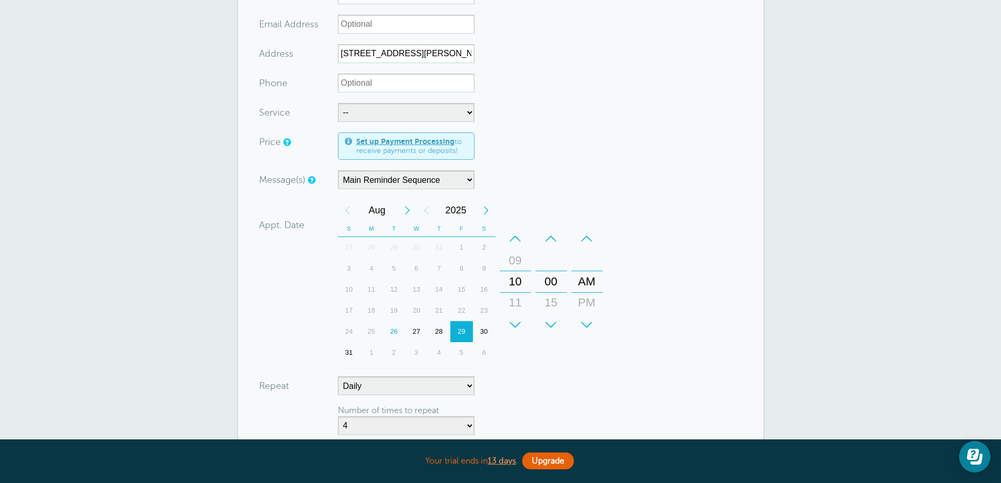
click at [514, 236] on div "–" at bounding box center [516, 238] width 32 height 21
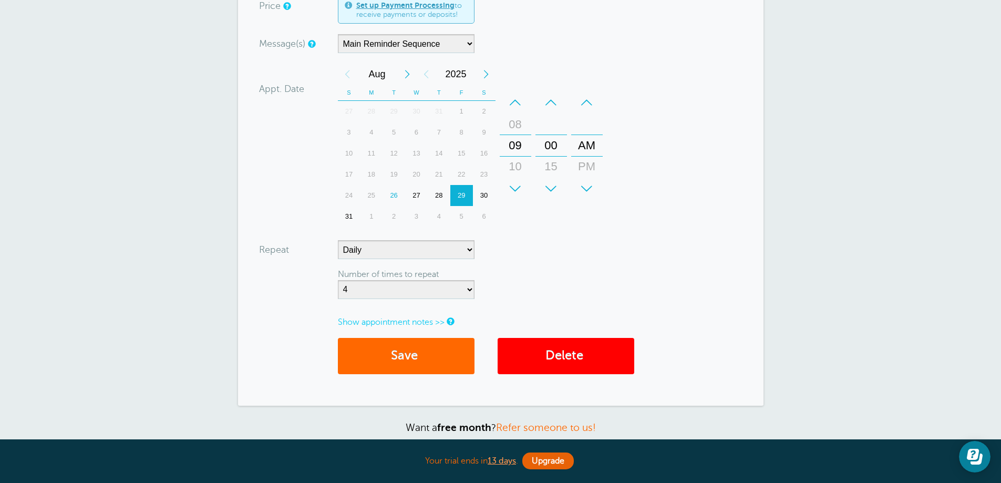
scroll to position [368, 0]
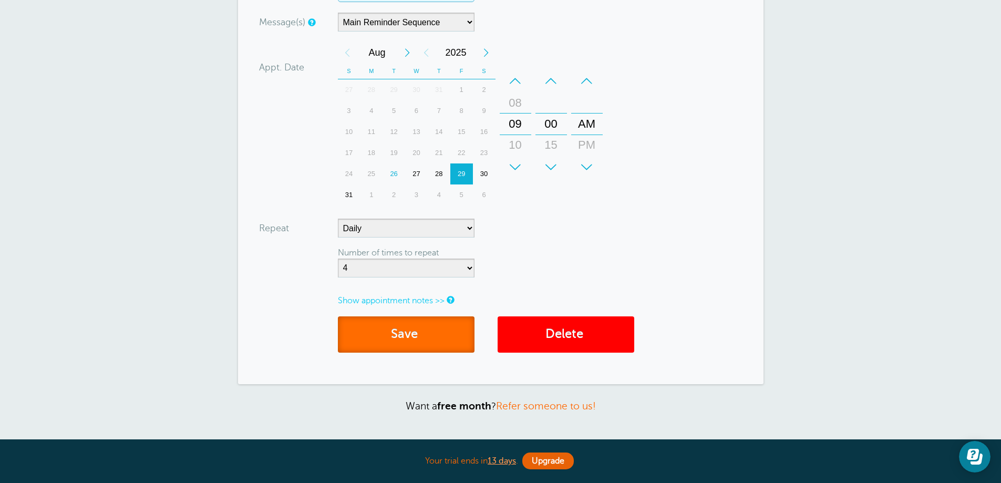
click at [416, 336] on button "Save" at bounding box center [406, 334] width 137 height 36
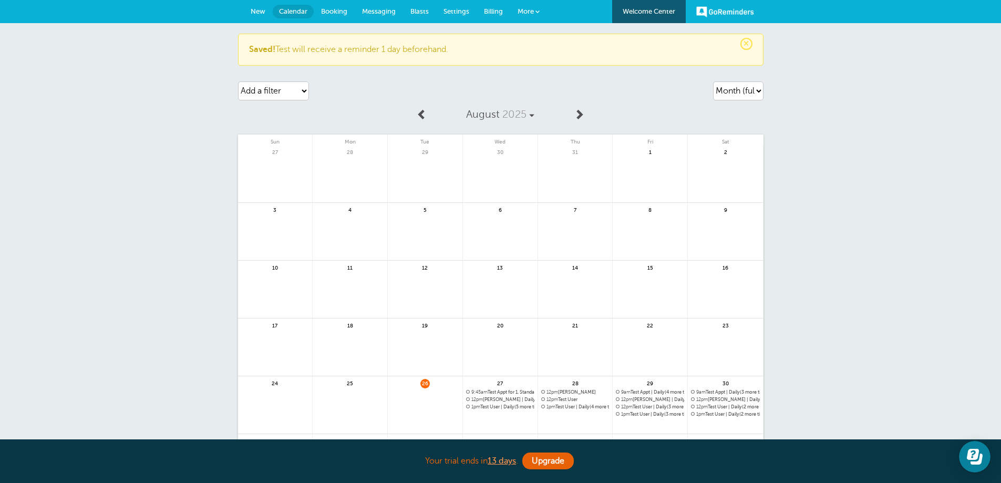
click at [722, 391] on span "9am Test Appt | Daily(3 more times)" at bounding box center [725, 392] width 69 height 6
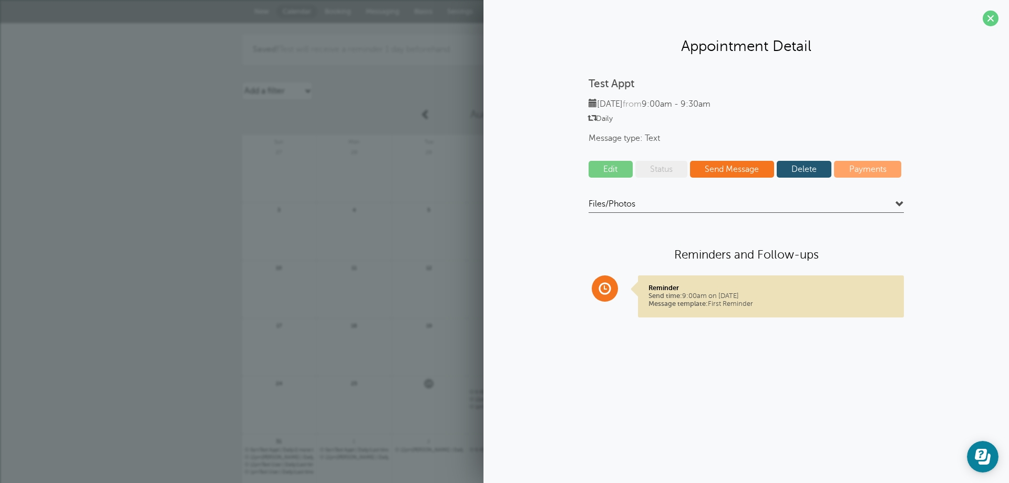
click at [610, 169] on link "Edit" at bounding box center [610, 169] width 44 height 17
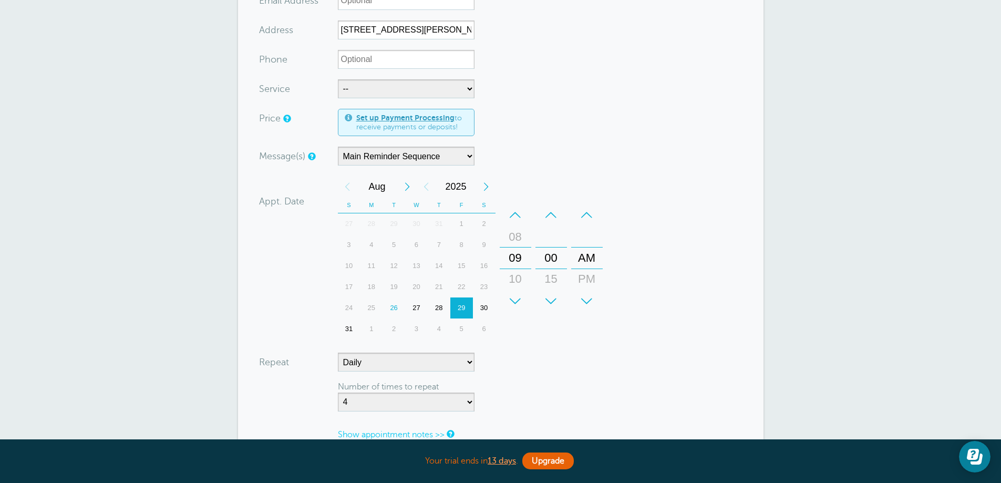
scroll to position [263, 0]
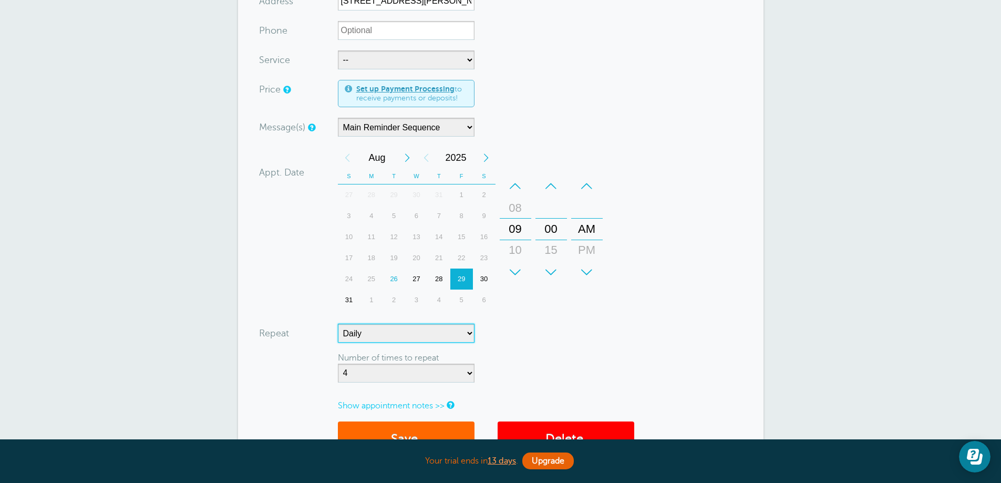
click at [471, 333] on select "No Daily Weekly Every 2 weeks Every 3 weeks Every 4 weeks Monthly Every 5 weeks…" at bounding box center [406, 333] width 137 height 19
select select
click at [338, 324] on select "No Daily Weekly Every 2 weeks Every 3 weeks Every 4 weeks Monthly Every 5 weeks…" at bounding box center [406, 333] width 137 height 19
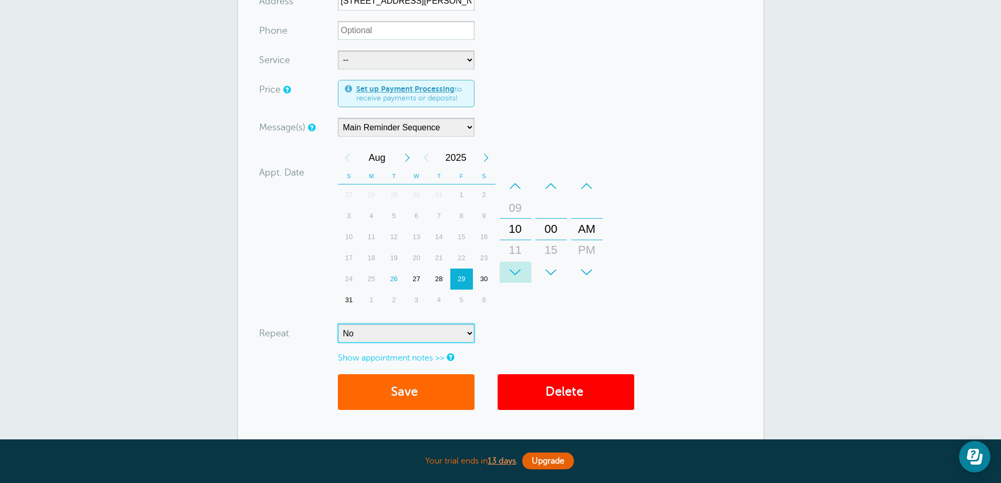
click at [513, 271] on div "+" at bounding box center [516, 272] width 32 height 21
click at [552, 272] on div "+" at bounding box center [551, 272] width 32 height 21
click at [397, 400] on button "Save" at bounding box center [406, 392] width 137 height 36
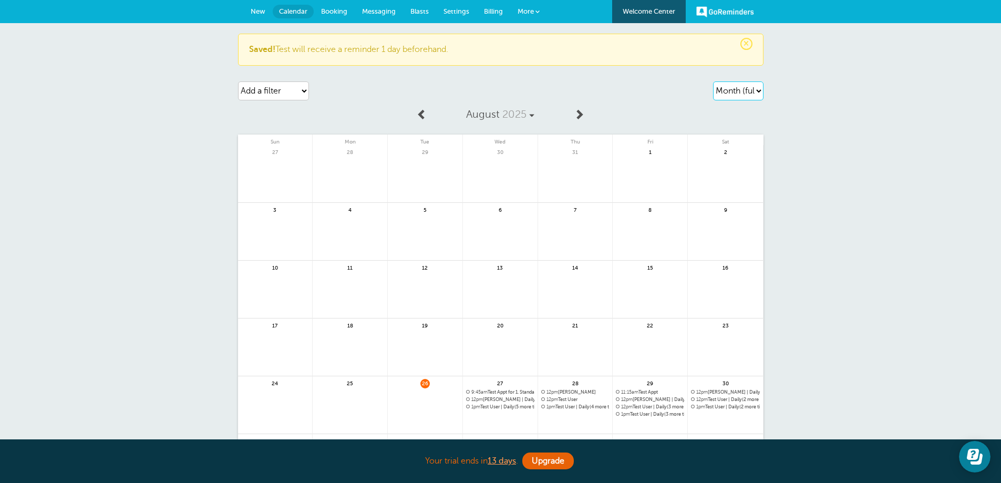
click at [759, 91] on select "Agenda Day Week Month (full view) Month (condensed)" at bounding box center [738, 90] width 50 height 19
select select "week"
click at [713, 81] on select "Agenda Day Week Month (full view) Month (condensed)" at bounding box center [738, 90] width 50 height 19
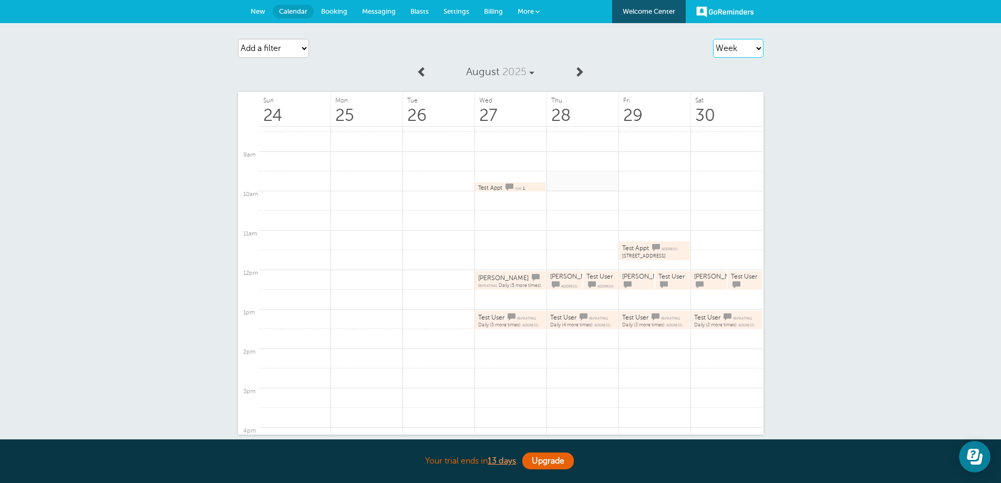
scroll to position [306, 0]
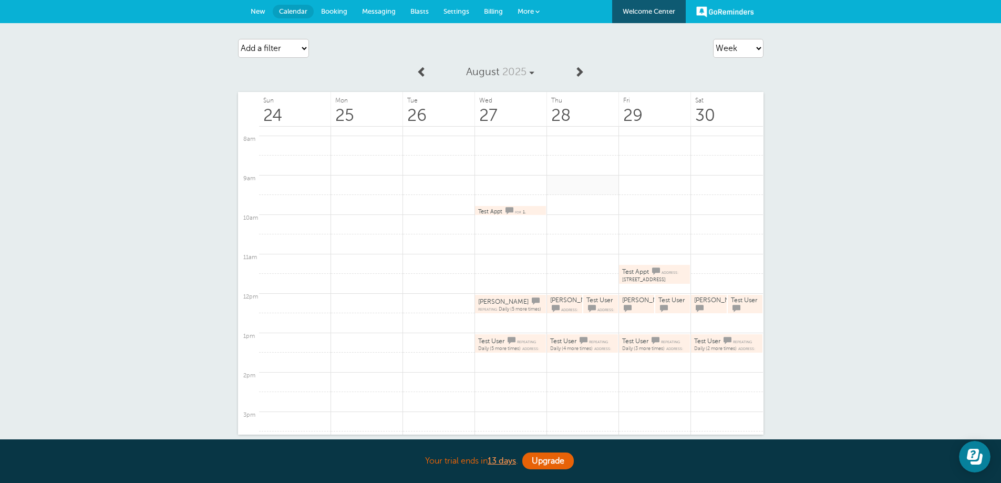
click at [570, 183] on link at bounding box center [583, 185] width 72 height 20
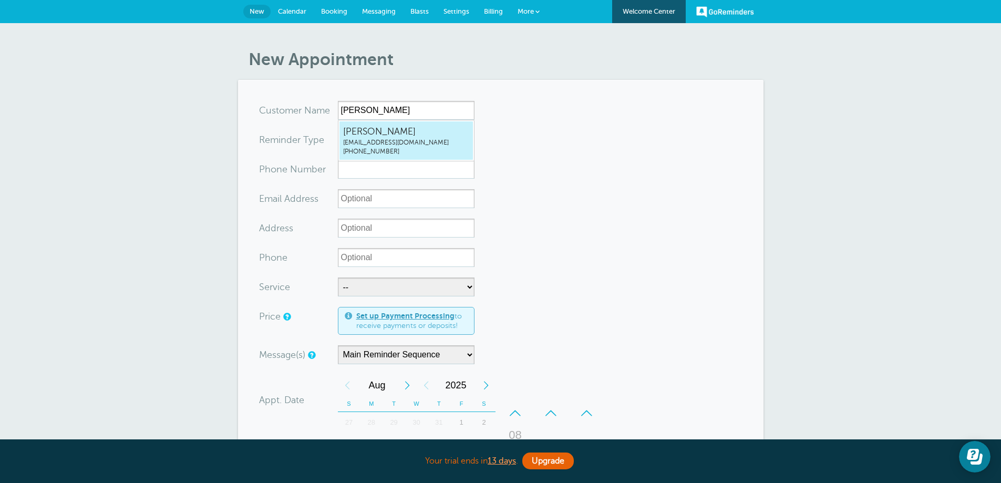
click at [387, 138] on span "sales@tmtclean.com" at bounding box center [406, 142] width 126 height 9
type input "Kellie-Joesales@tmtclean.com4806287815"
type input "[PERSON_NAME]"
type input "(480) 628-7815"
type input "sales@tmtclean.com"
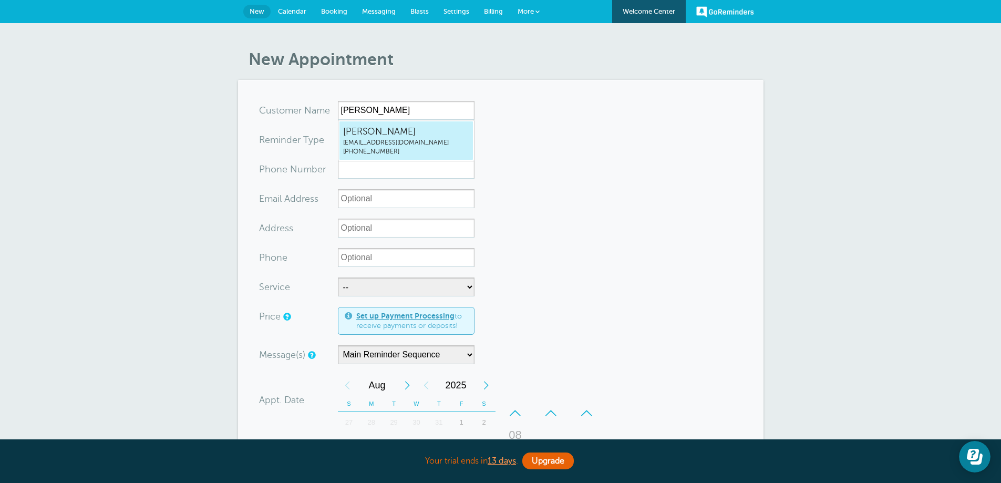
type input "[STREET_ADDRESS][PERSON_NAME]"
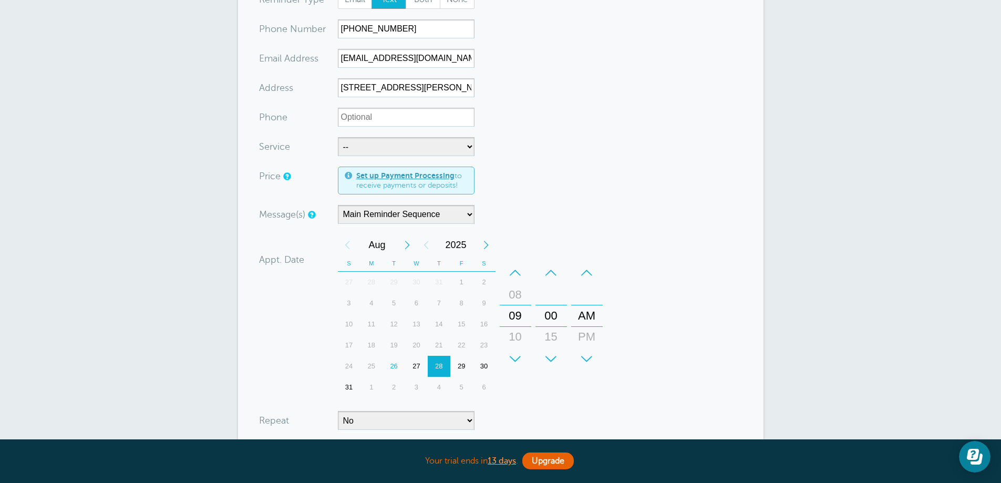
scroll to position [158, 0]
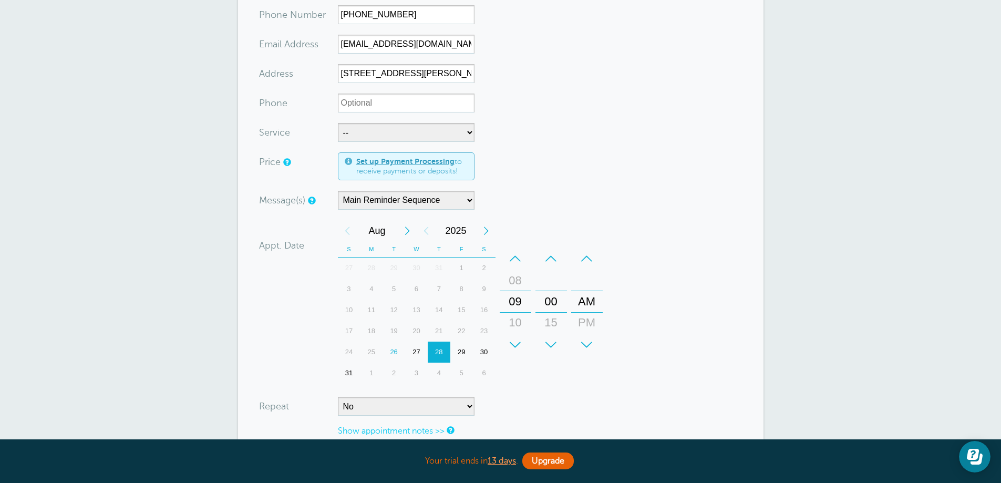
drag, startPoint x: 440, startPoint y: 347, endPoint x: 462, endPoint y: 352, distance: 22.7
click at [462, 352] on div "24 25 26 27 28 29 30" at bounding box center [417, 351] width 158 height 21
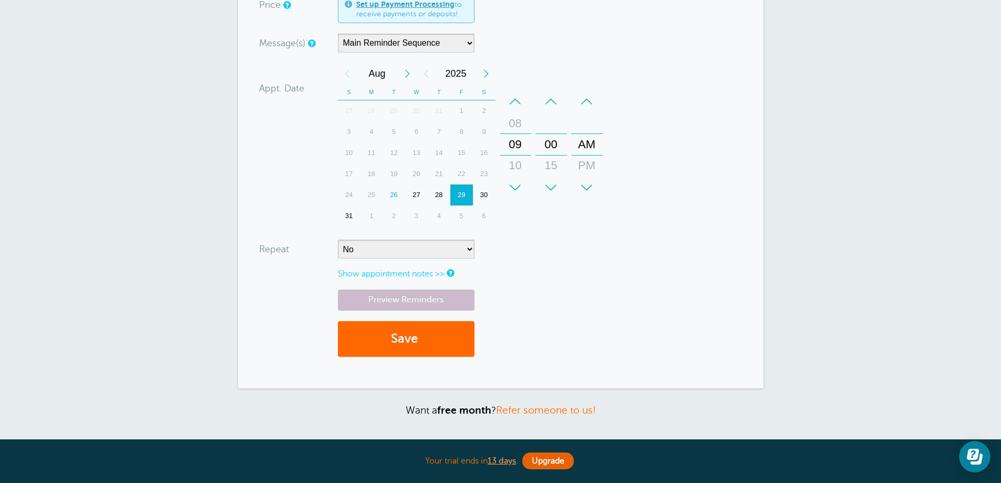
scroll to position [315, 0]
click at [436, 195] on div "28" at bounding box center [439, 194] width 23 height 21
click at [414, 334] on button "Save" at bounding box center [406, 338] width 137 height 36
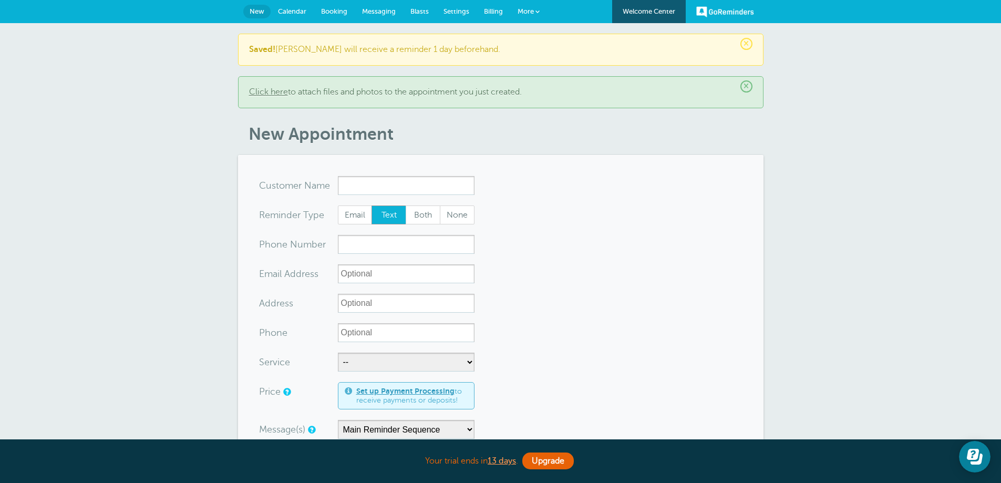
click at [335, 10] on span "Booking" at bounding box center [334, 11] width 26 height 8
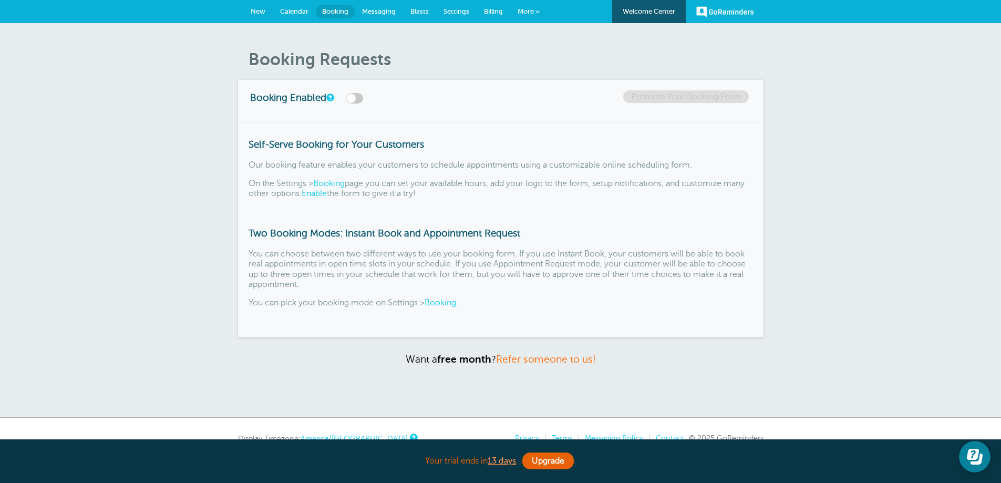
click at [386, 11] on span "Messaging" at bounding box center [379, 11] width 34 height 8
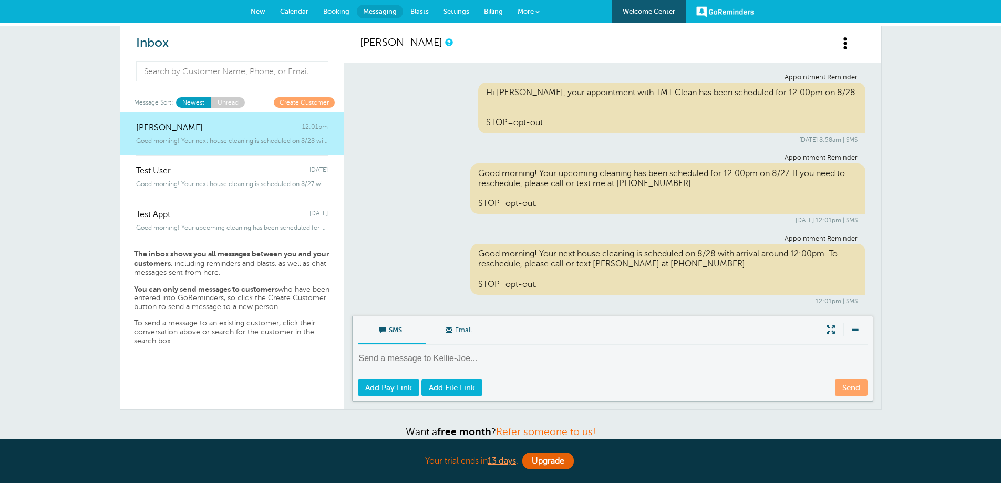
drag, startPoint x: 571, startPoint y: 94, endPoint x: 860, endPoint y: 92, distance: 288.9
click at [860, 92] on div "Hi Kellie-Joe, your appointment with TMT Clean has been scheduled for 12:00pm o…" at bounding box center [671, 107] width 387 height 51
click at [812, 139] on div "Aug. 25, 2025 at 8:58am | SMS" at bounding box center [613, 139] width 490 height 7
click at [845, 44] on span at bounding box center [845, 43] width 13 height 13
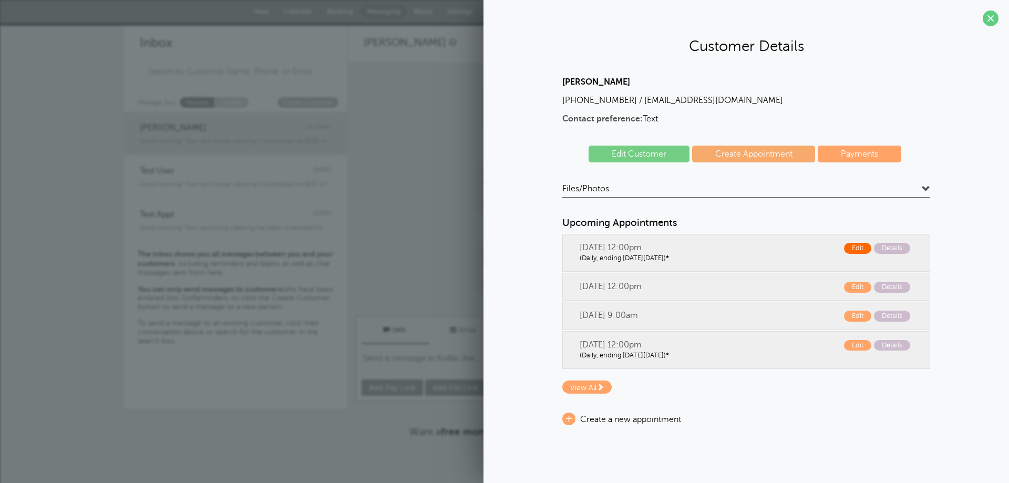
click at [860, 251] on span "Edit" at bounding box center [857, 248] width 27 height 11
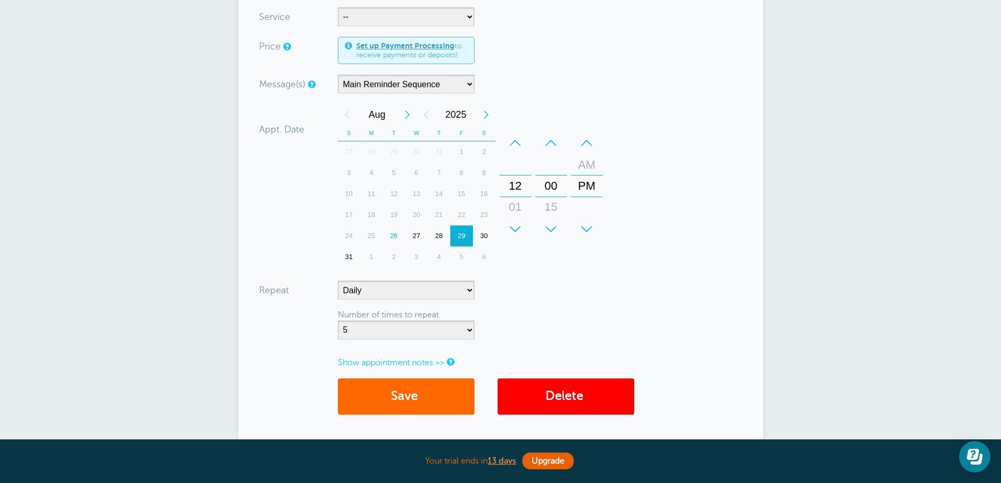
scroll to position [315, 0]
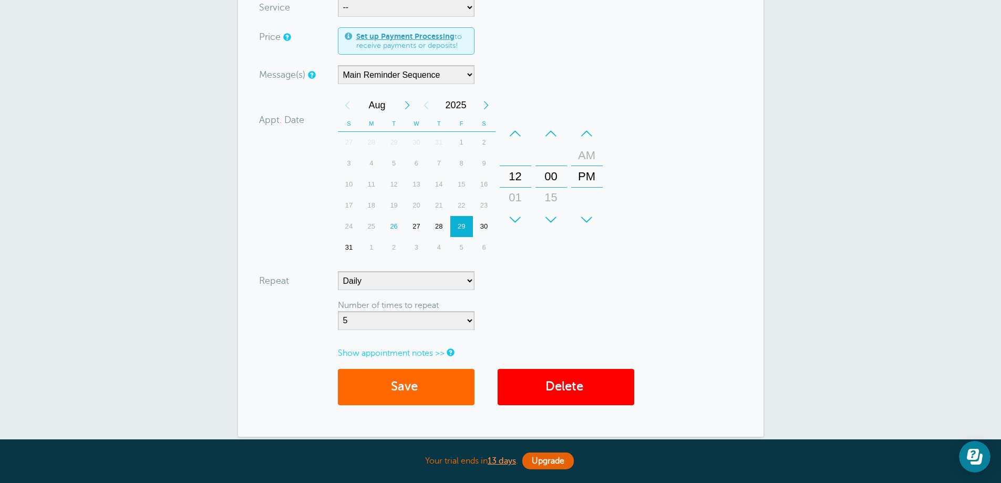
click at [483, 224] on div "30" at bounding box center [484, 226] width 23 height 21
click at [469, 281] on select "No Daily Weekly Every 2 weeks Every 3 weeks Every 4 weeks Monthly Every 5 weeks…" at bounding box center [406, 280] width 137 height 19
select select
click at [338, 271] on select "No Daily Weekly Every 2 weeks Every 3 weeks Every 4 weeks Monthly Every 5 weeks…" at bounding box center [406, 280] width 137 height 19
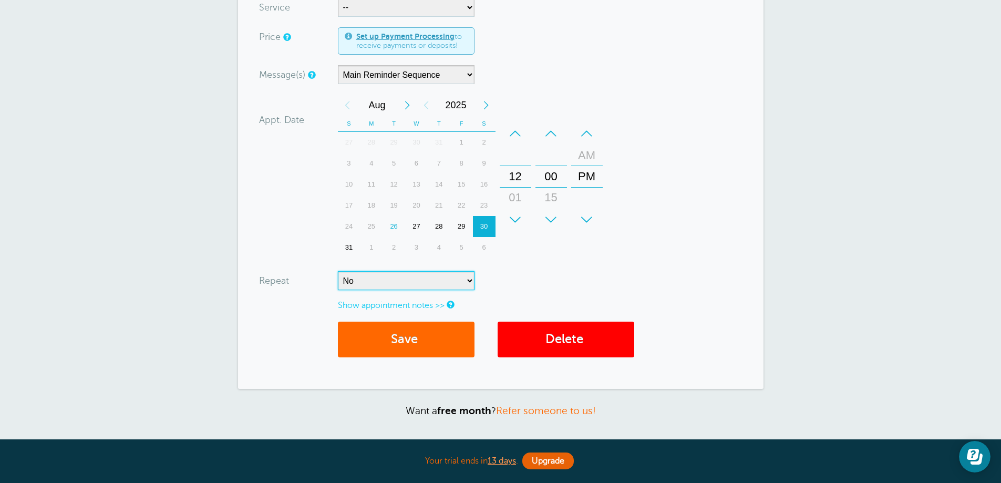
click at [552, 217] on div "+" at bounding box center [551, 219] width 32 height 21
click at [423, 345] on button "Save" at bounding box center [406, 339] width 137 height 36
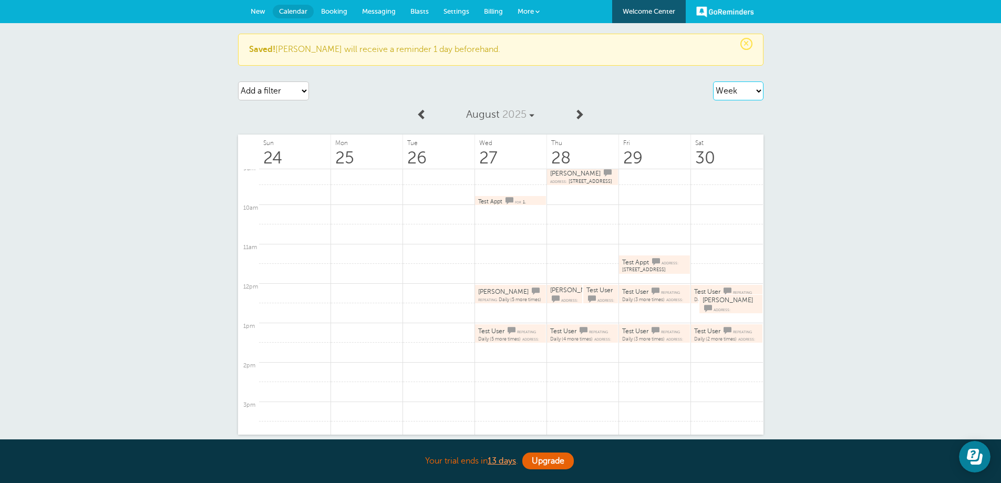
click at [757, 92] on select "Agenda Day Week Month (full view) Month (condensed)" at bounding box center [738, 90] width 50 height 19
click at [879, 235] on div "× Saved! Kellie-Joe will receive a reminder 1 day beforehand. Agenda Day Week M…" at bounding box center [500, 278] width 1001 height 511
click at [500, 294] on span "Kellie-Joe" at bounding box center [503, 291] width 50 height 7
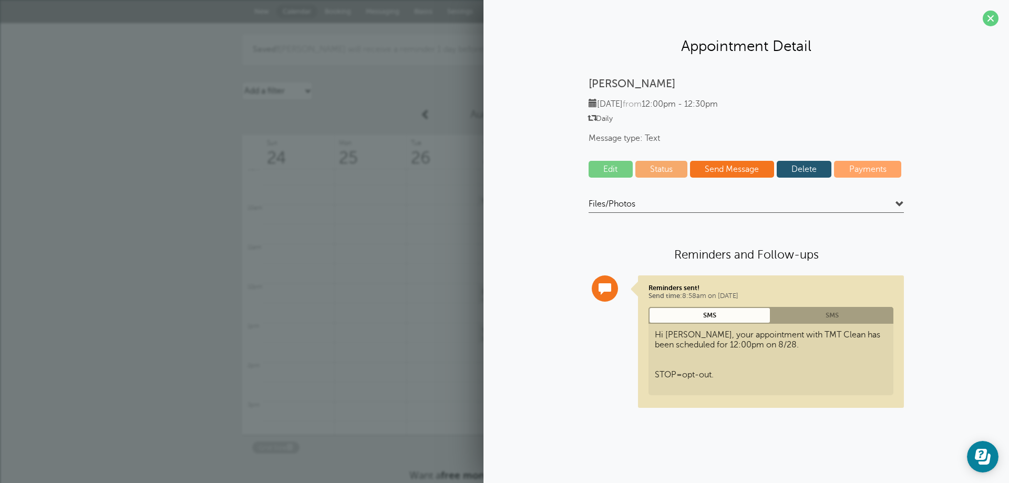
click at [881, 167] on link "Payments" at bounding box center [867, 169] width 67 height 17
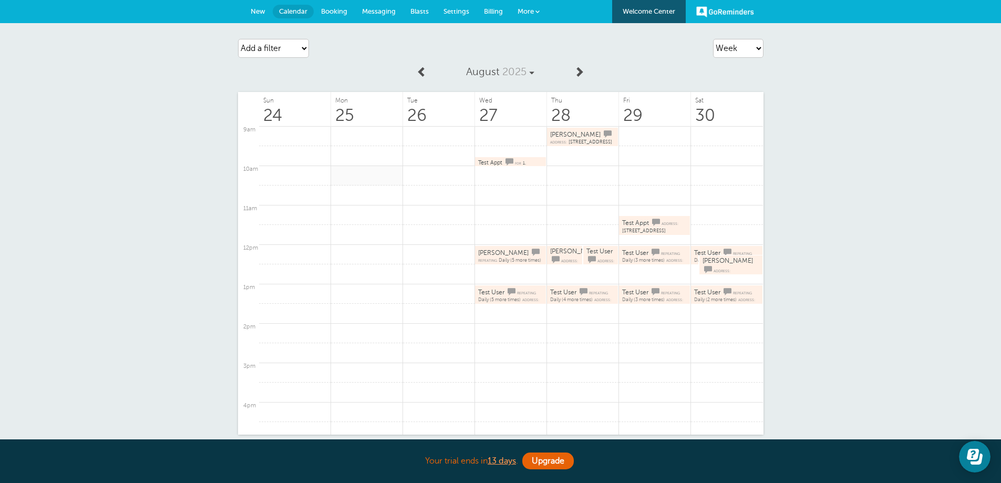
scroll to position [359, 0]
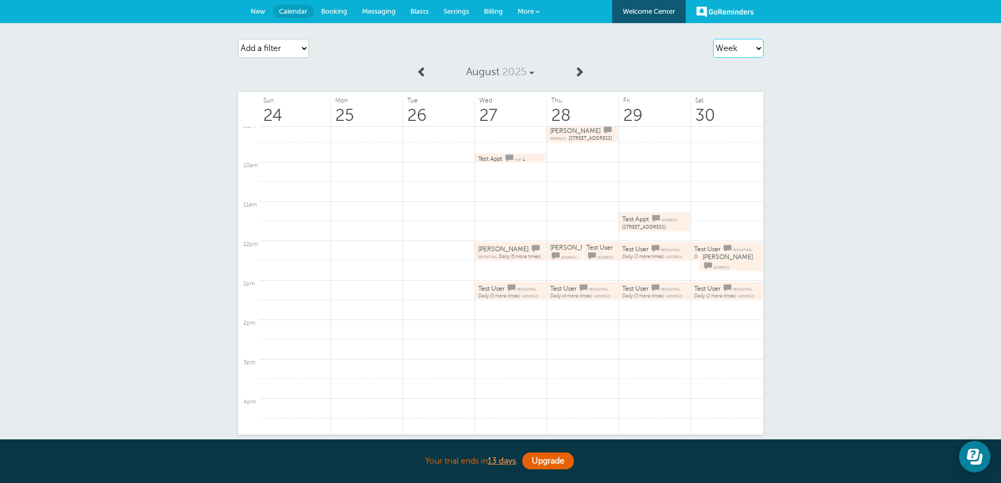
click at [760, 49] on select "Agenda Day Week Month (full view) Month (condensed)" at bounding box center [738, 48] width 50 height 19
click at [713, 39] on select "Agenda Day Week Month (full view) Month (condensed)" at bounding box center [738, 48] width 50 height 19
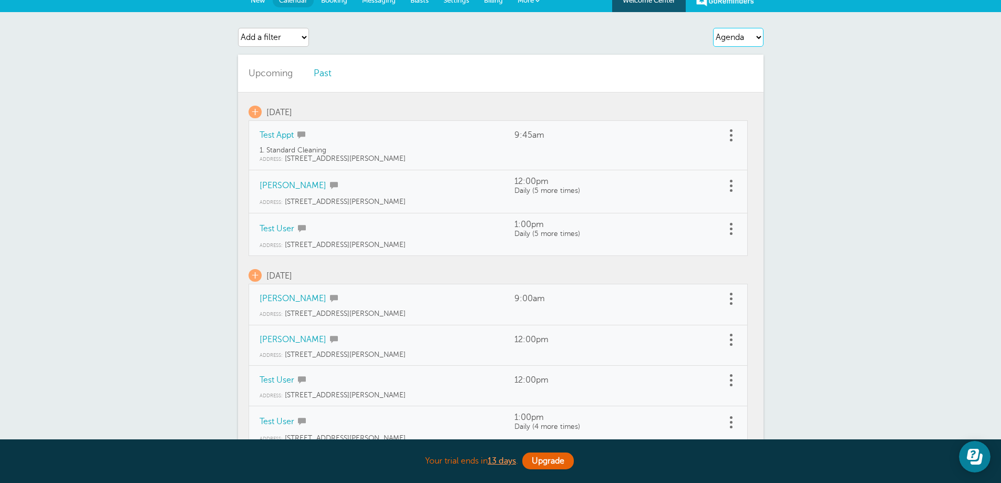
scroll to position [0, 0]
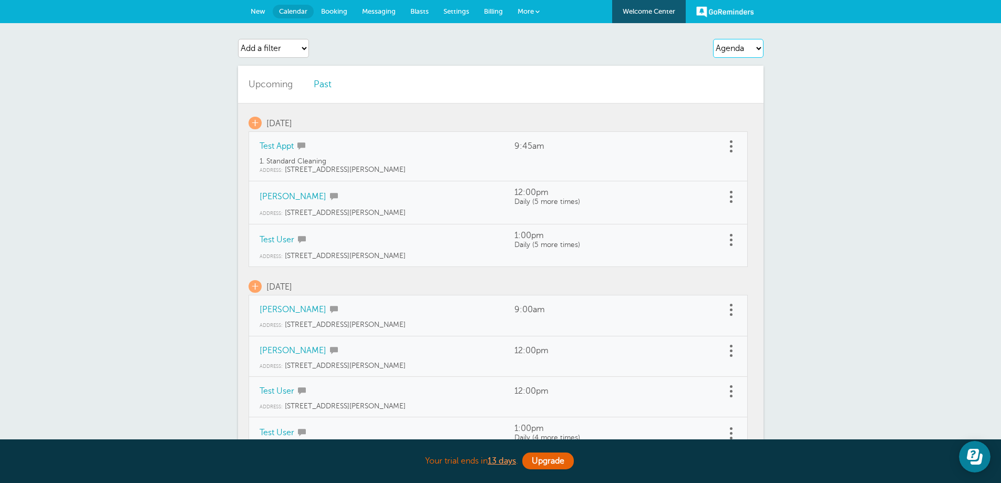
click at [757, 48] on select "Agenda Day Week Month (full view) Month (condensed)" at bounding box center [738, 48] width 50 height 19
select select "day"
click at [713, 39] on select "Agenda Day Week Month (full view) Month (condensed)" at bounding box center [738, 48] width 50 height 19
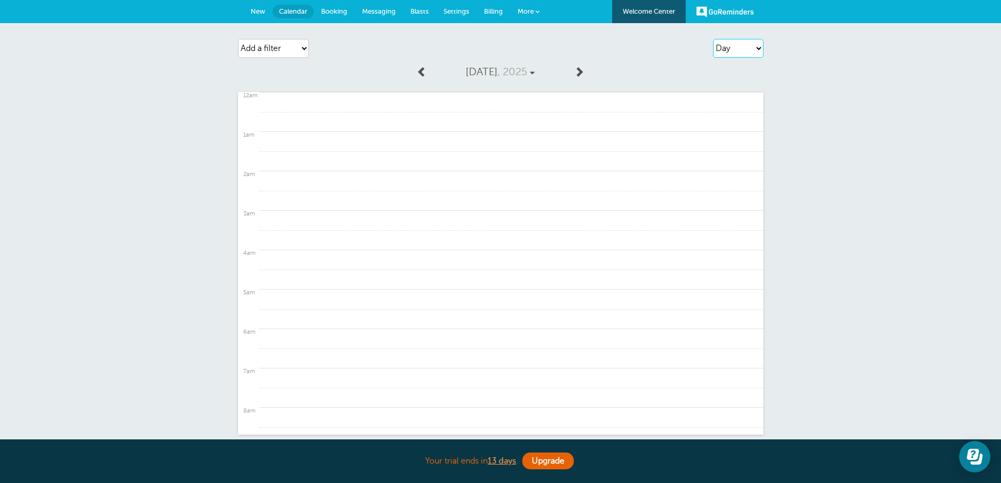
scroll to position [329, 0]
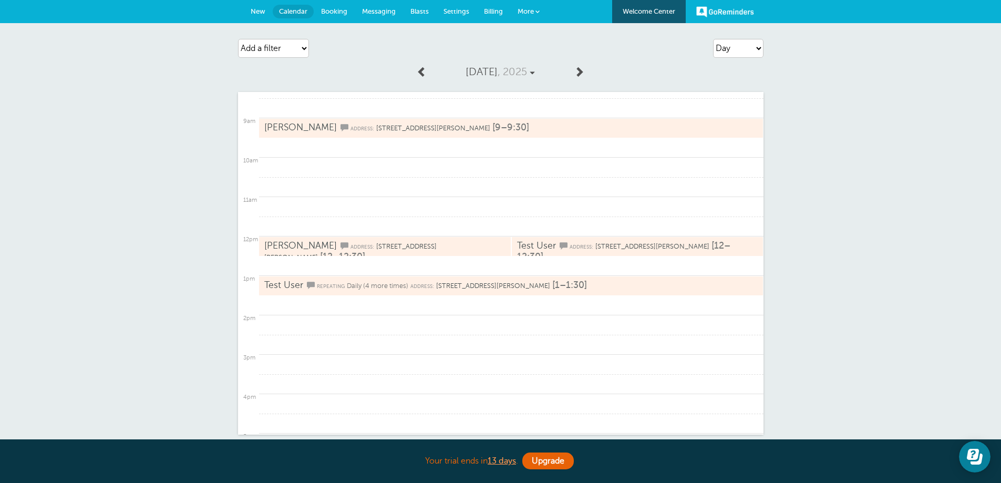
click at [430, 129] on span "[STREET_ADDRESS][PERSON_NAME]" at bounding box center [433, 127] width 114 height 7
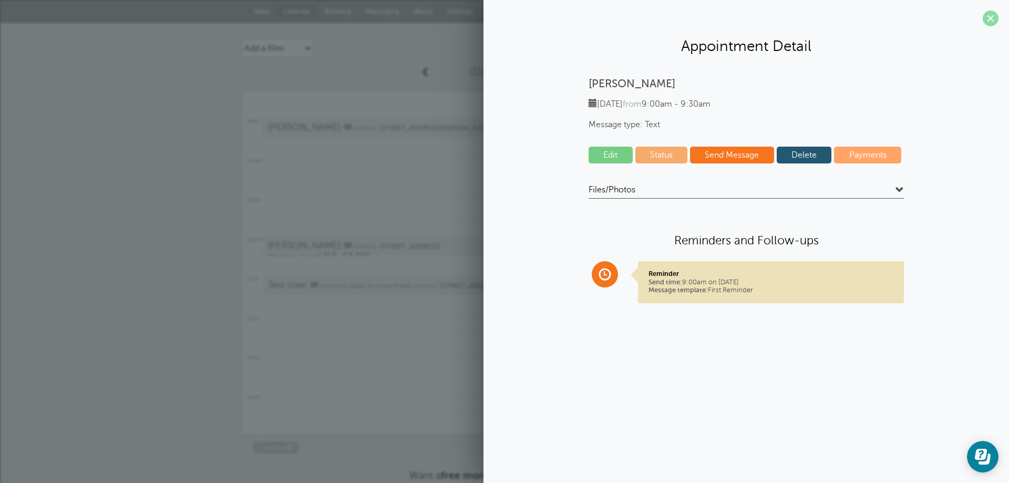
click at [993, 17] on span at bounding box center [990, 19] width 16 height 16
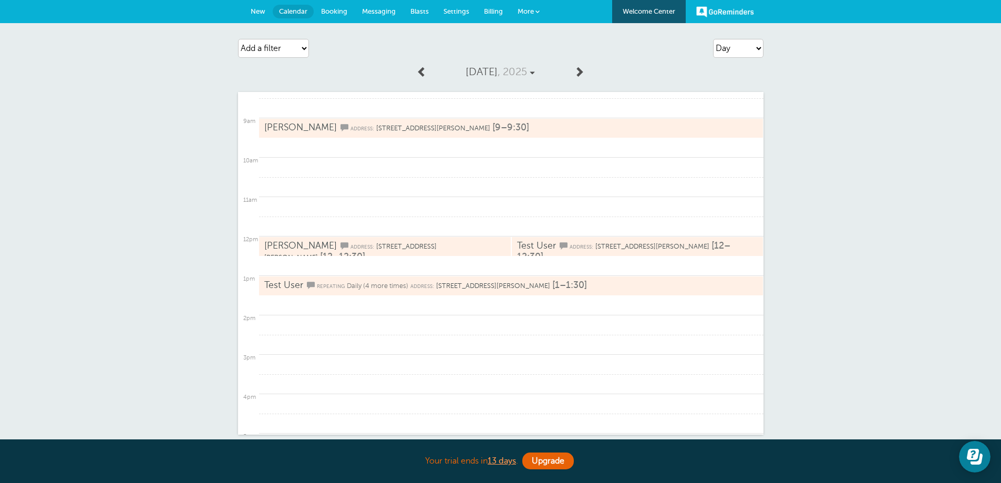
click at [372, 123] on link "[PERSON_NAME] Address: [STREET_ADDRESS][PERSON_NAME] [9–9:30]" at bounding box center [500, 128] width 472 height 13
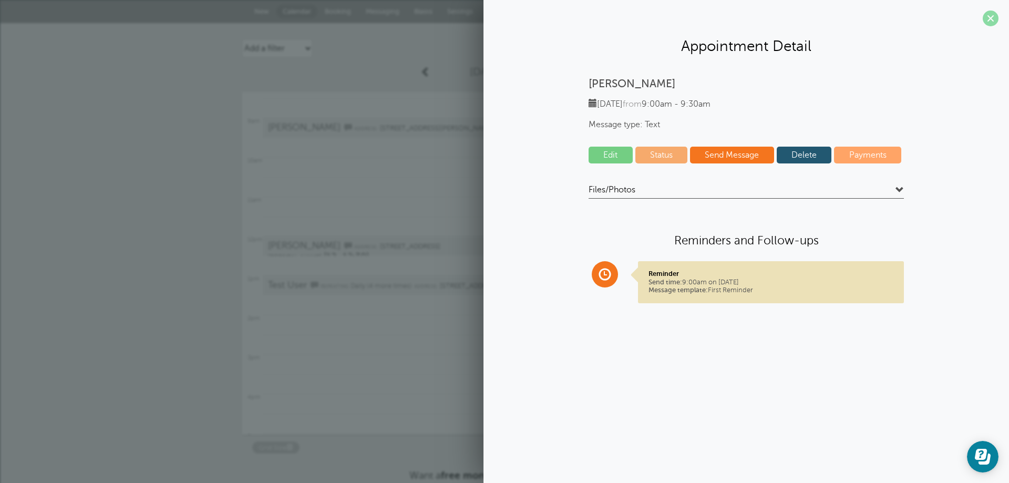
click at [989, 16] on span at bounding box center [990, 19] width 16 height 16
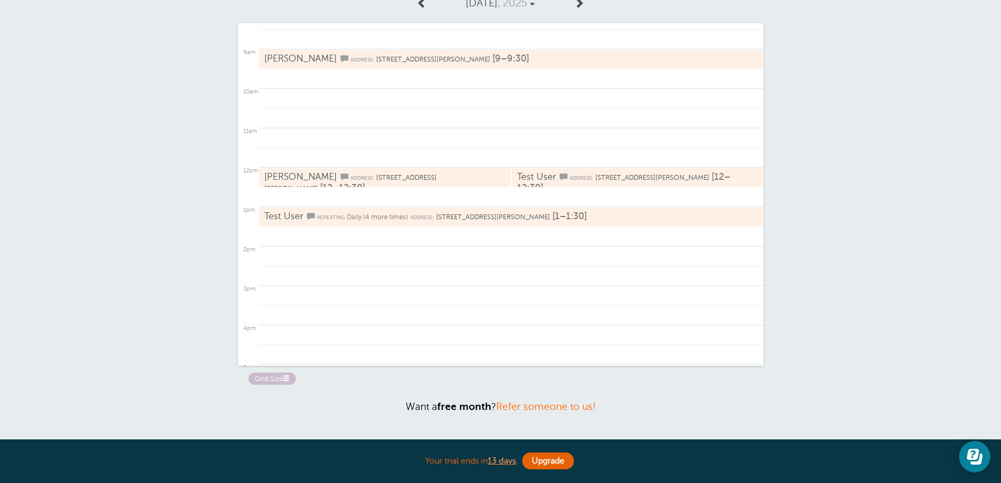
scroll to position [0, 0]
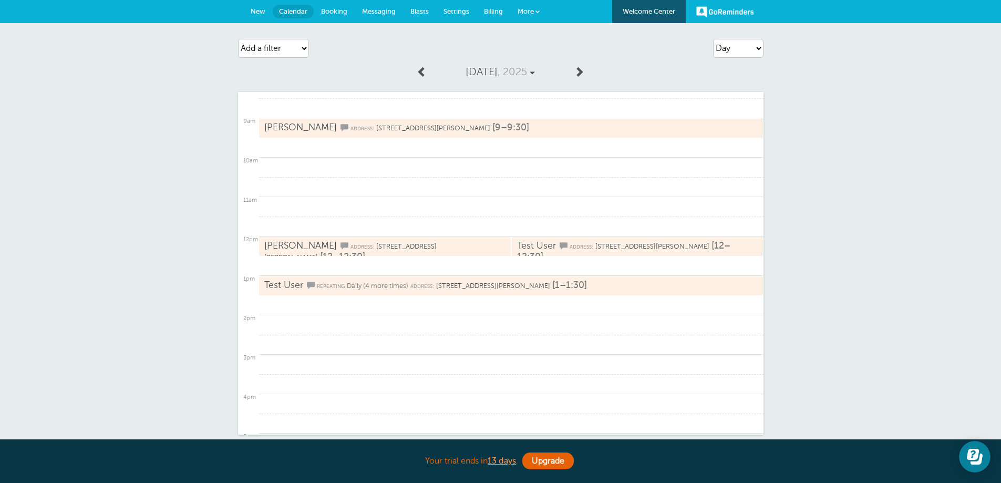
click at [375, 13] on span "Messaging" at bounding box center [379, 11] width 34 height 8
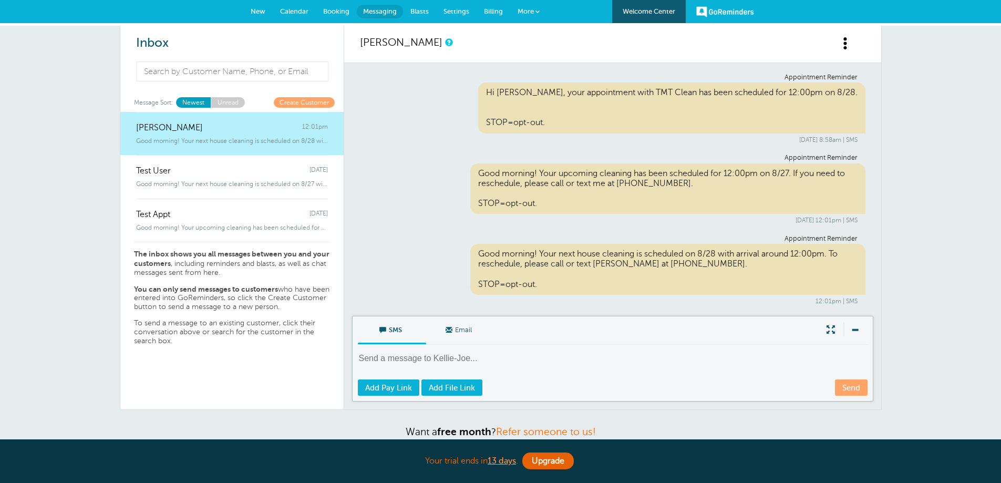
click at [530, 13] on span "More" at bounding box center [525, 11] width 16 height 8
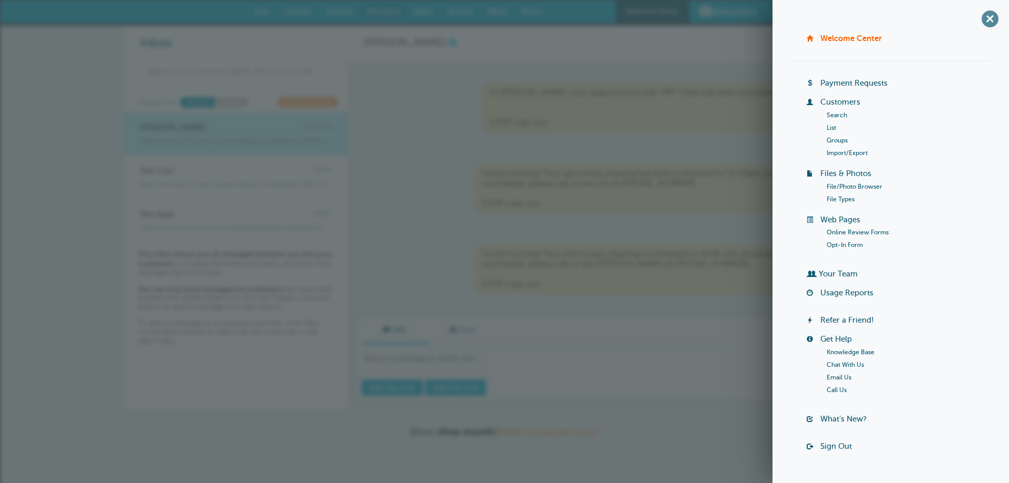
click at [979, 21] on span "+" at bounding box center [990, 19] width 24 height 24
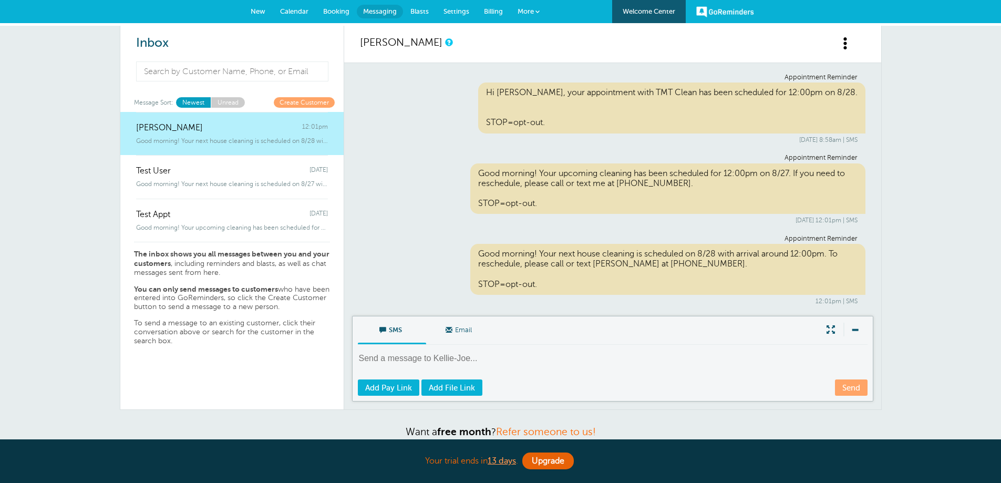
click at [447, 14] on span "Settings" at bounding box center [456, 11] width 26 height 8
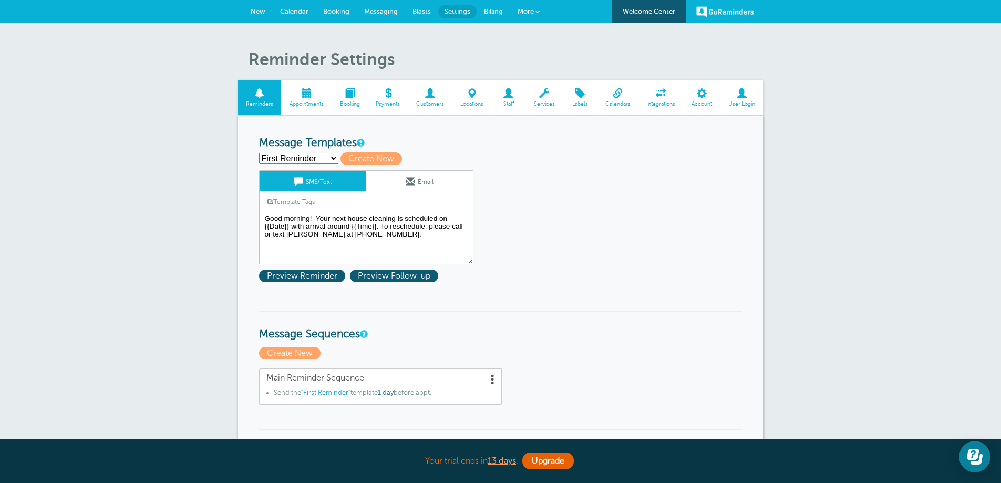
click at [382, 238] on textarea "Good morning! Your next house cleaning is scheduled on {{Date}} with arrival ar…" at bounding box center [366, 238] width 214 height 53
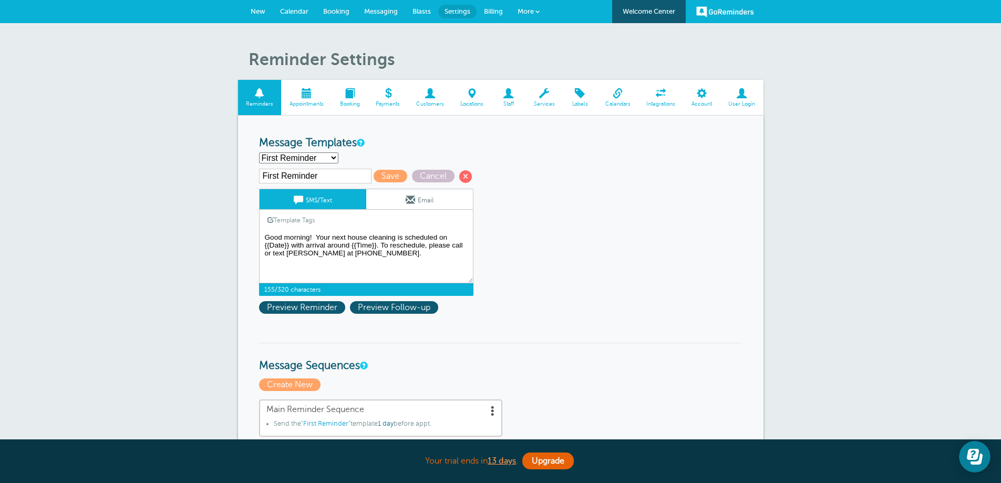
paste textarea "Cleaning Reminder: [JOB_START_DATE] at [JOB_START_TIME] Please allow a 1 hour a…"
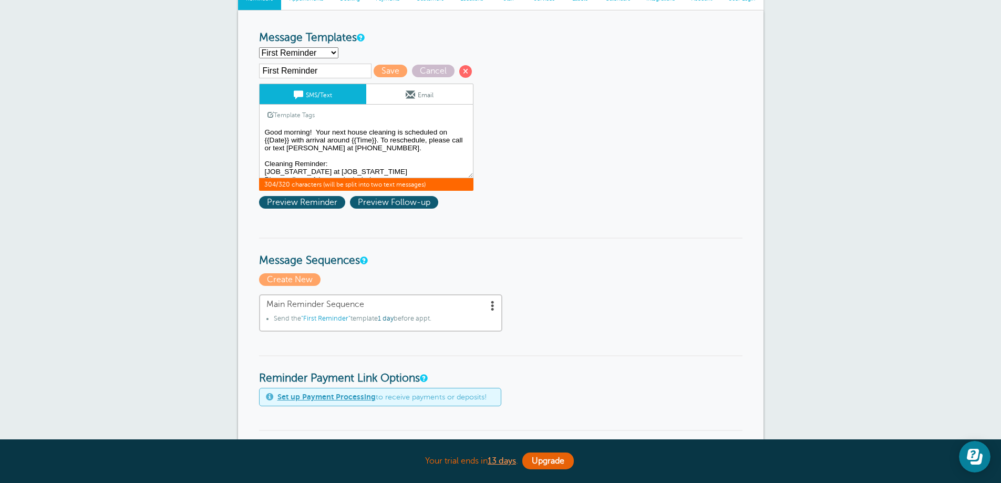
scroll to position [16, 0]
drag, startPoint x: 264, startPoint y: 162, endPoint x: 453, endPoint y: 177, distance: 189.7
click at [453, 177] on textarea "Good morning! Your next house cleaning is scheduled on {{Date}} with arrival ar…" at bounding box center [366, 152] width 214 height 53
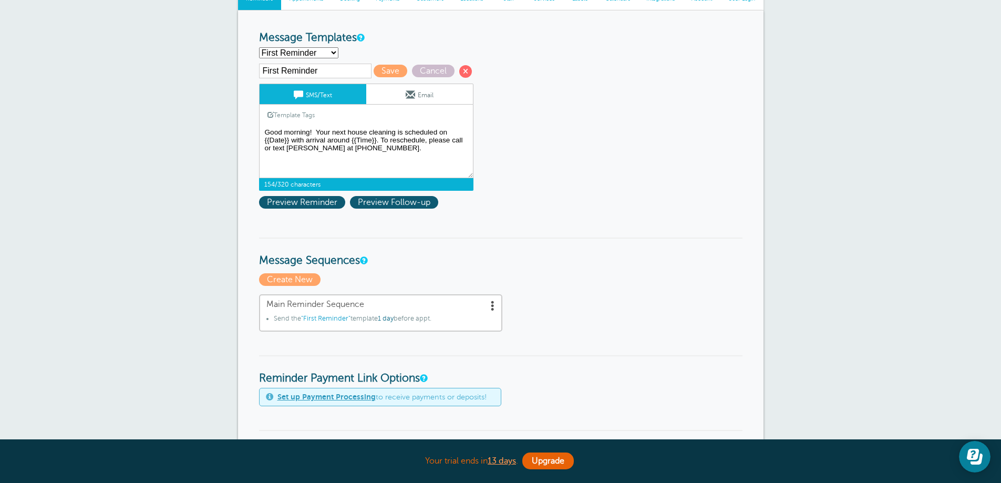
type textarea "Good morning! Your next house cleaning is scheduled on {{Date}} with arrival ar…"
click at [397, 74] on span "Save" at bounding box center [390, 71] width 34 height 13
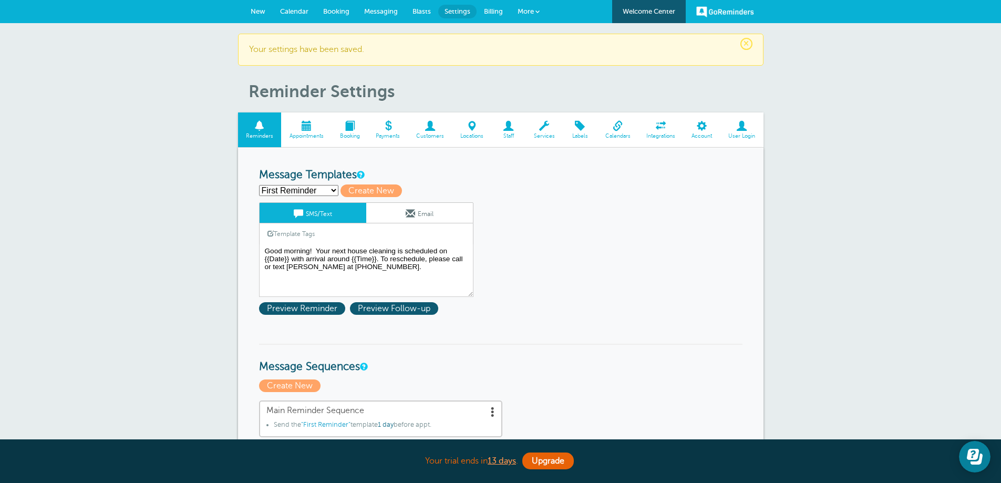
click at [376, 9] on span "Messaging" at bounding box center [381, 11] width 34 height 8
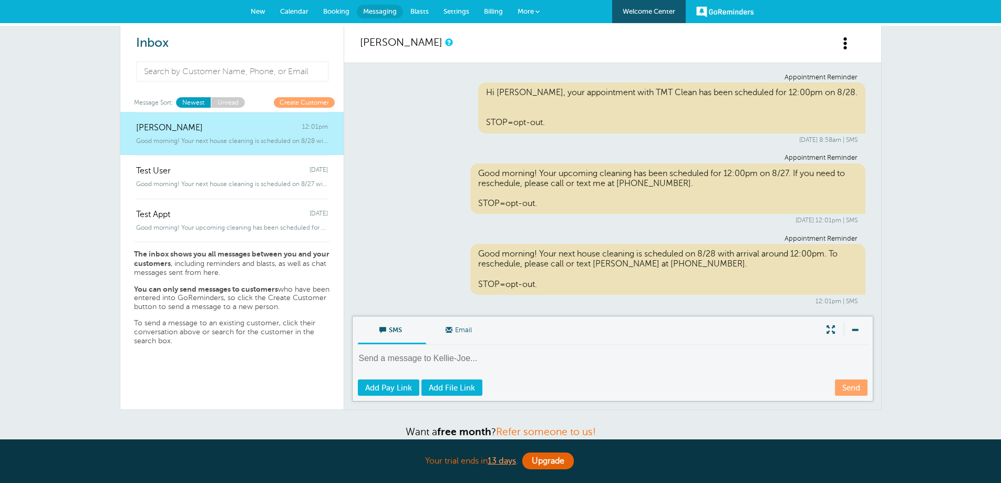
click at [225, 100] on link "Unread" at bounding box center [228, 102] width 34 height 10
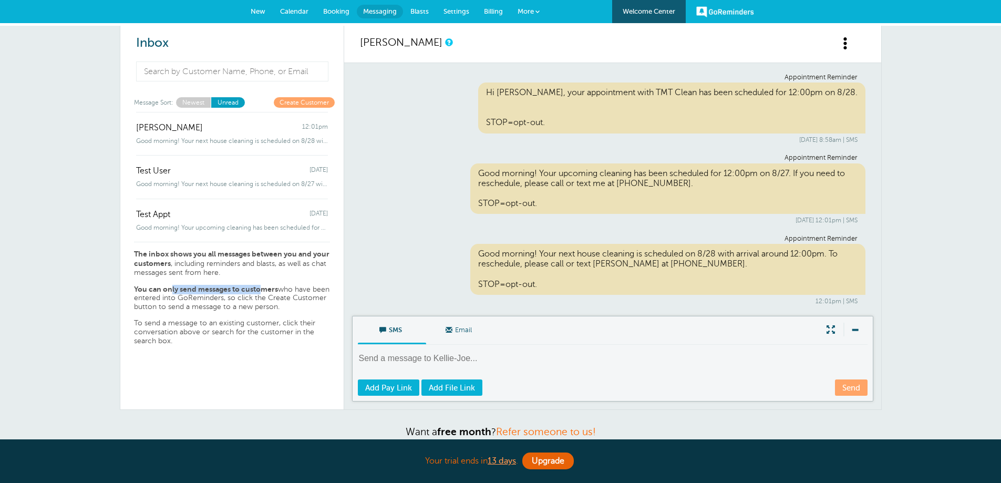
drag, startPoint x: 171, startPoint y: 290, endPoint x: 261, endPoint y: 283, distance: 89.6
click at [261, 283] on div "The inbox shows you all messages between you and your customers , including rem…" at bounding box center [232, 293] width 196 height 103
drag, startPoint x: 168, startPoint y: 327, endPoint x: 314, endPoint y: 332, distance: 146.1
click at [314, 332] on p "To send a message to an existing customer, click their conversation above or se…" at bounding box center [232, 332] width 196 height 26
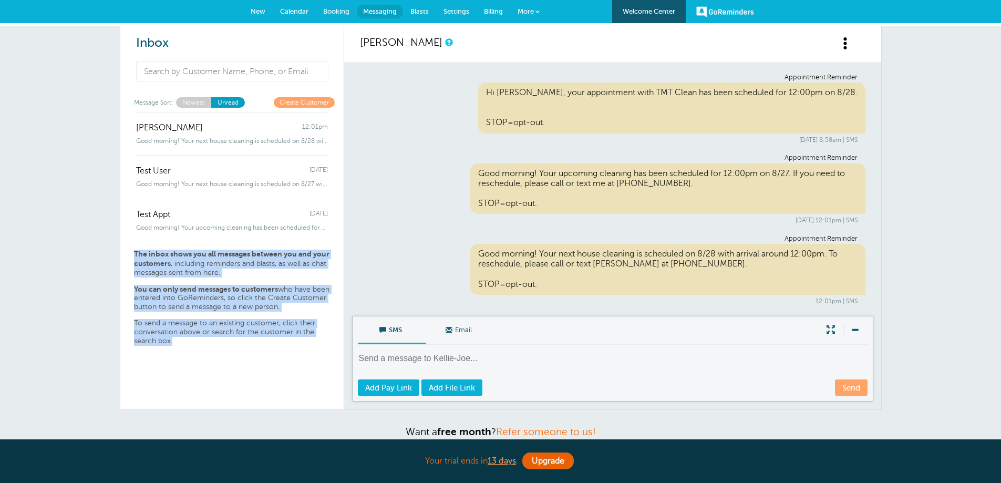
drag, startPoint x: 175, startPoint y: 342, endPoint x: 128, endPoint y: 255, distance: 98.9
click at [128, 255] on div "Kellie-Joe 12:01pm Good morning! Your next house cleaning is scheduled on 8/28 …" at bounding box center [231, 260] width 223 height 297
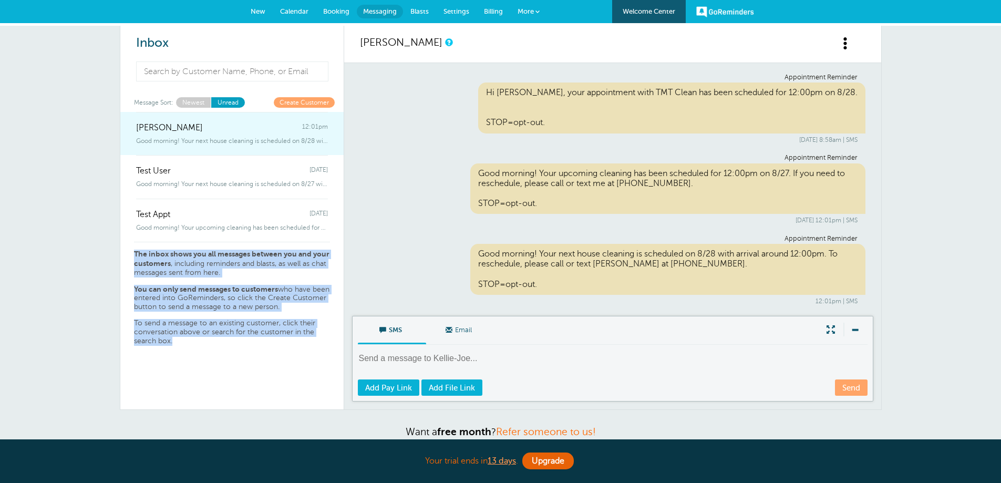
click at [136, 125] on span "Kellie-Joe" at bounding box center [169, 128] width 67 height 10
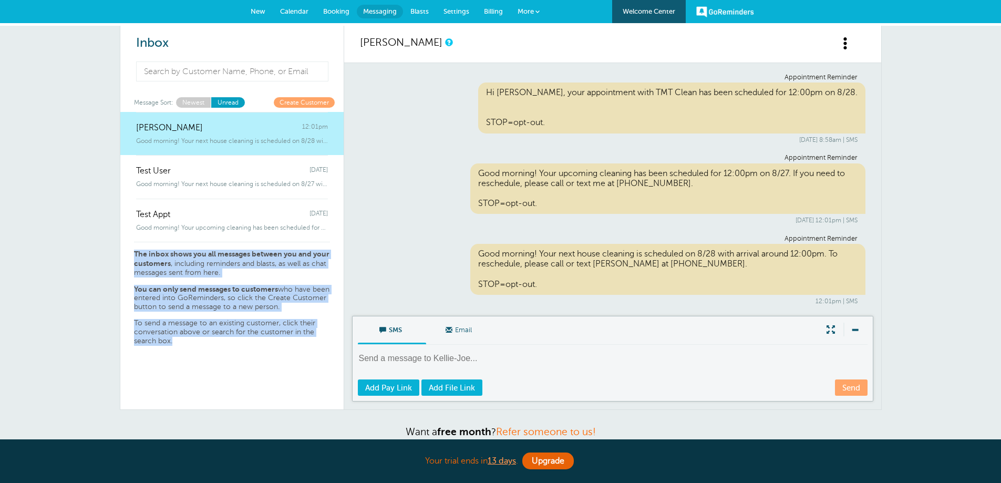
click at [192, 100] on link "Newest" at bounding box center [193, 102] width 35 height 10
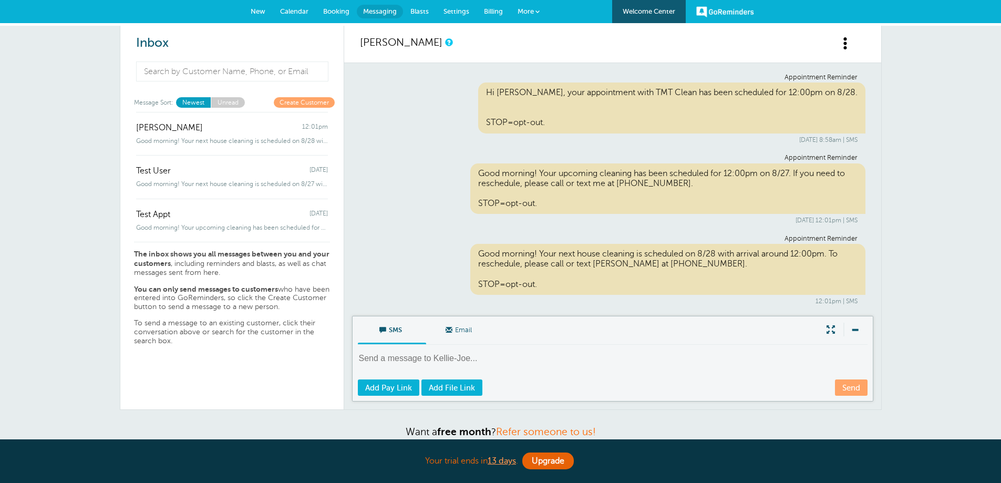
click at [289, 9] on span "Calendar" at bounding box center [294, 11] width 28 height 8
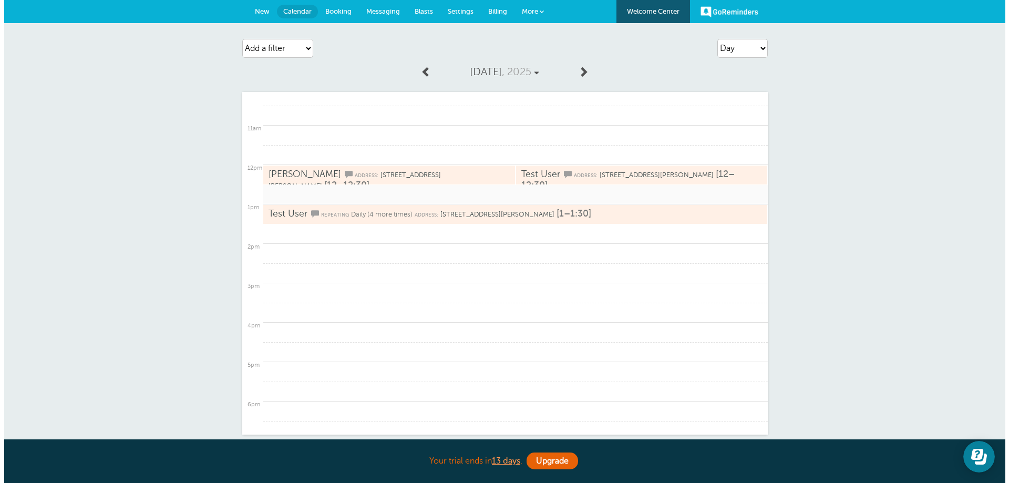
scroll to position [236, 0]
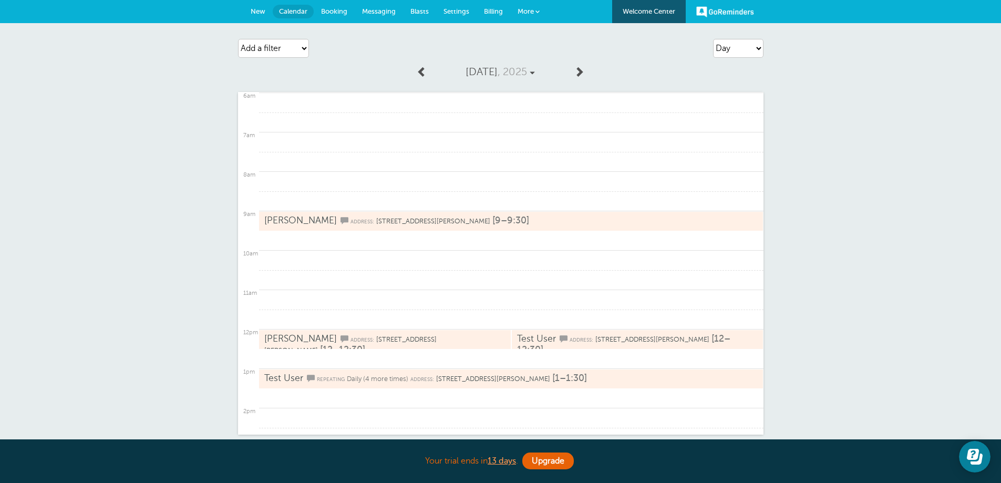
click at [534, 12] on link "More" at bounding box center [528, 12] width 37 height 24
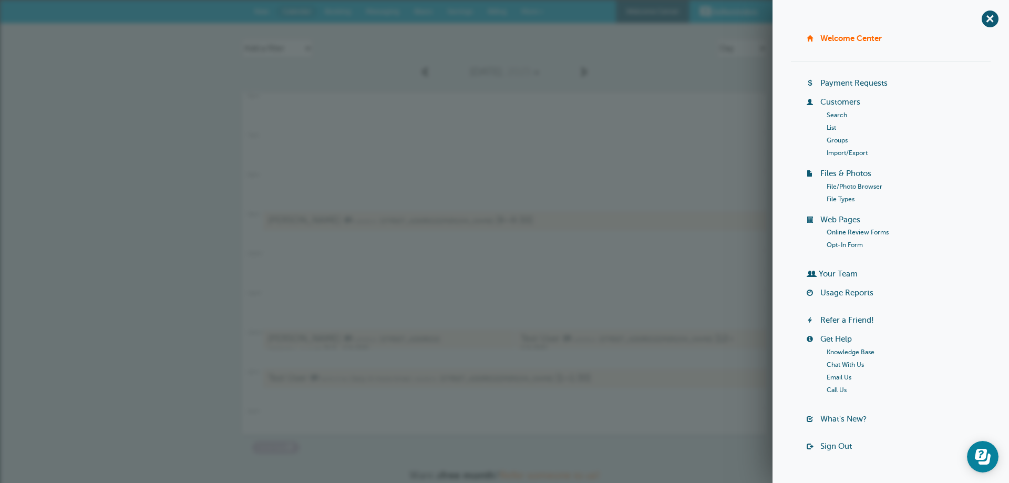
click at [828, 130] on link "List" at bounding box center [830, 127] width 9 height 7
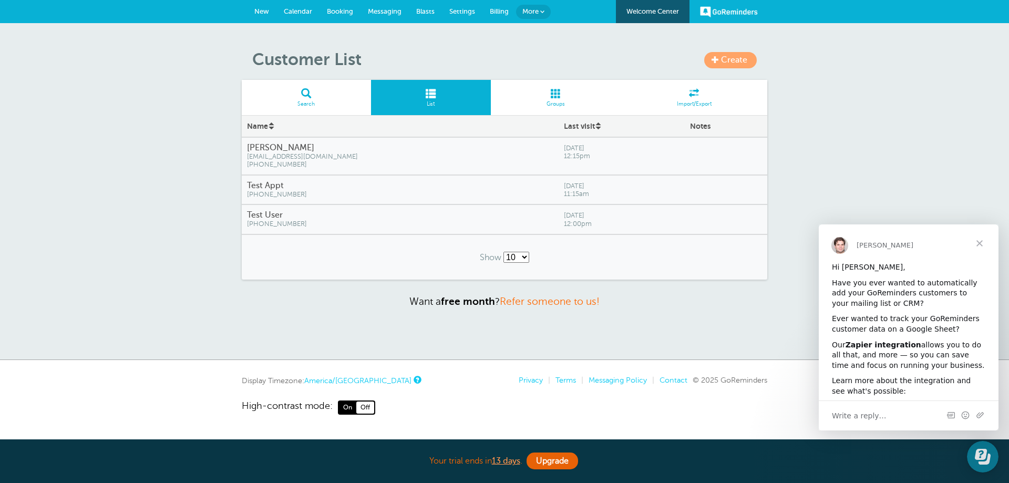
click at [980, 244] on span "Close" at bounding box center [979, 243] width 38 height 38
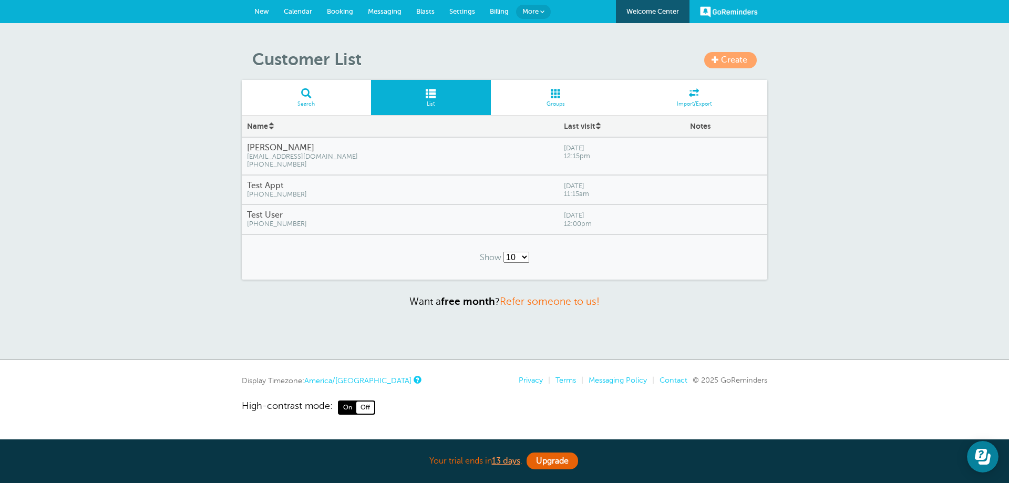
click at [426, 10] on span "Blasts" at bounding box center [425, 11] width 18 height 8
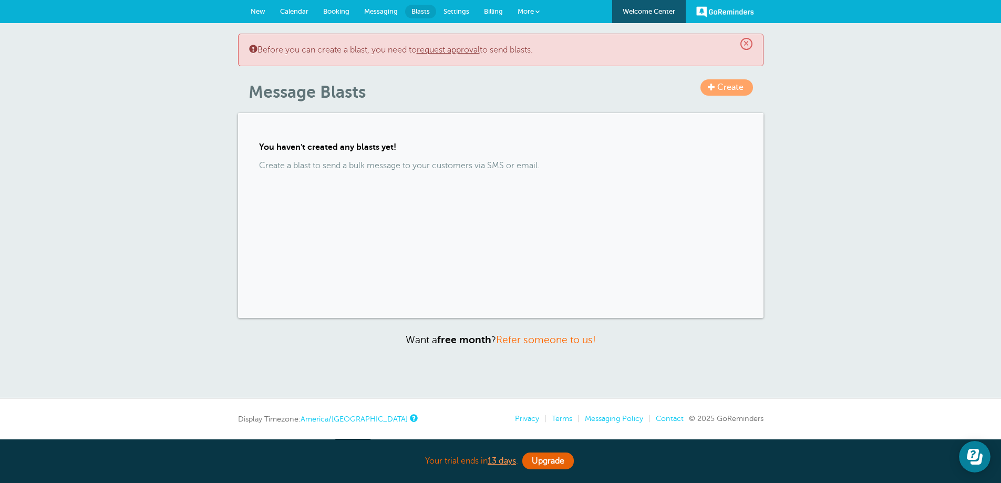
click at [453, 12] on span "Settings" at bounding box center [456, 11] width 26 height 8
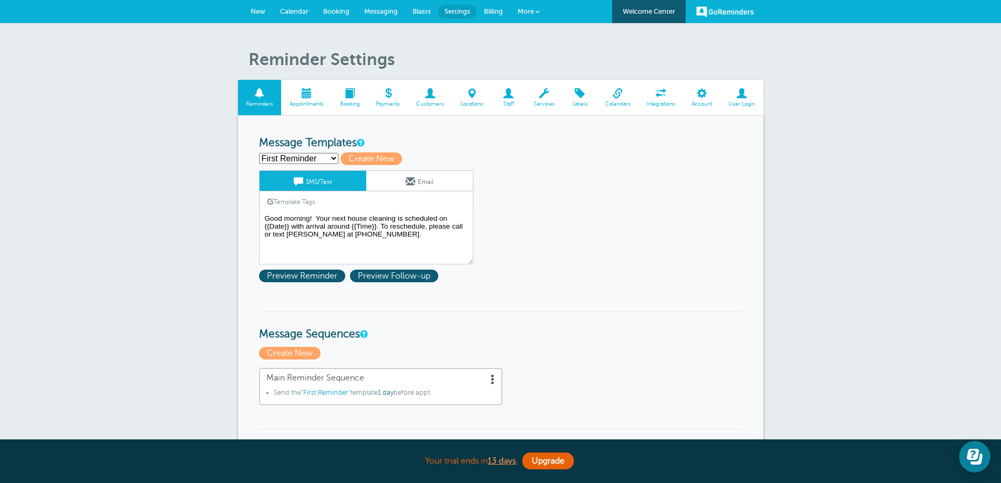
click at [700, 92] on span at bounding box center [701, 93] width 37 height 10
